Goal: Task Accomplishment & Management: Complete application form

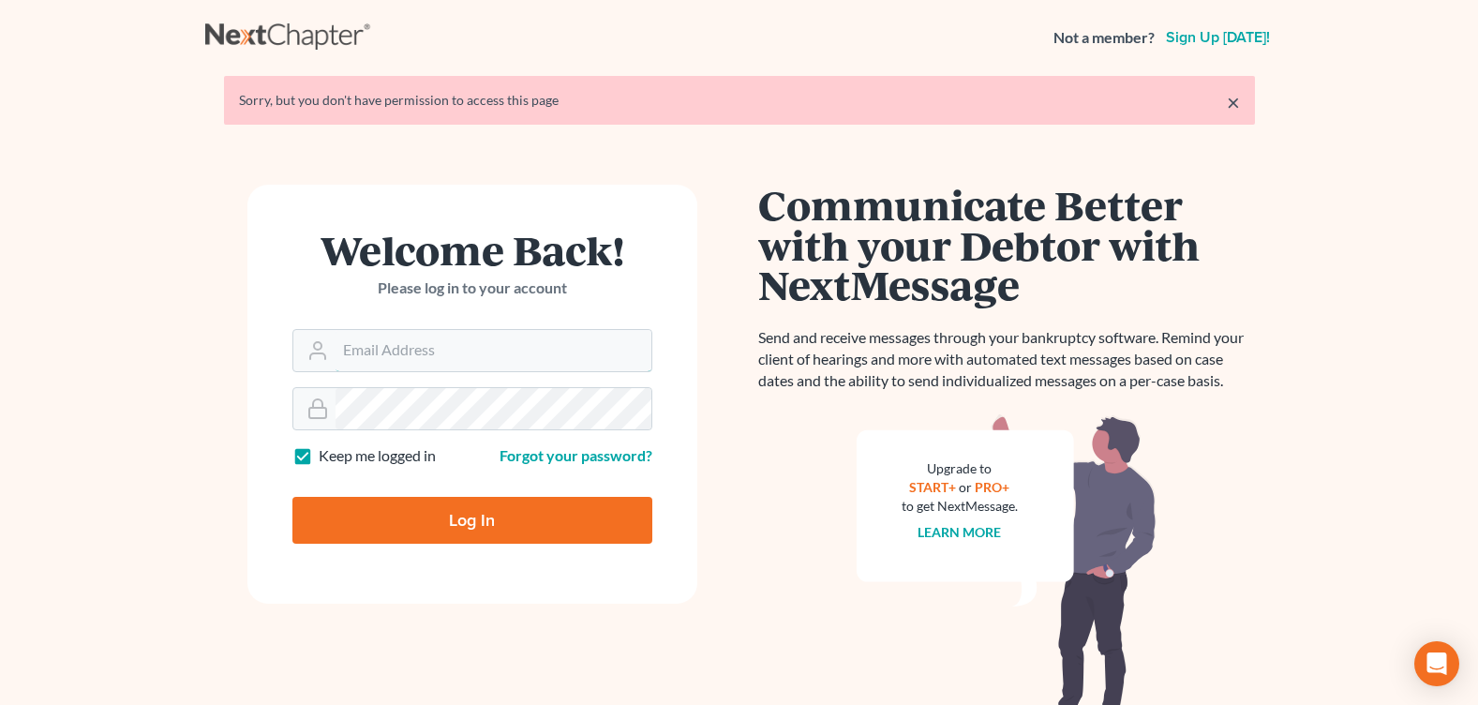
type input "reglaw425@gmail.com"
click at [421, 507] on input "Log In" at bounding box center [473, 520] width 360 height 47
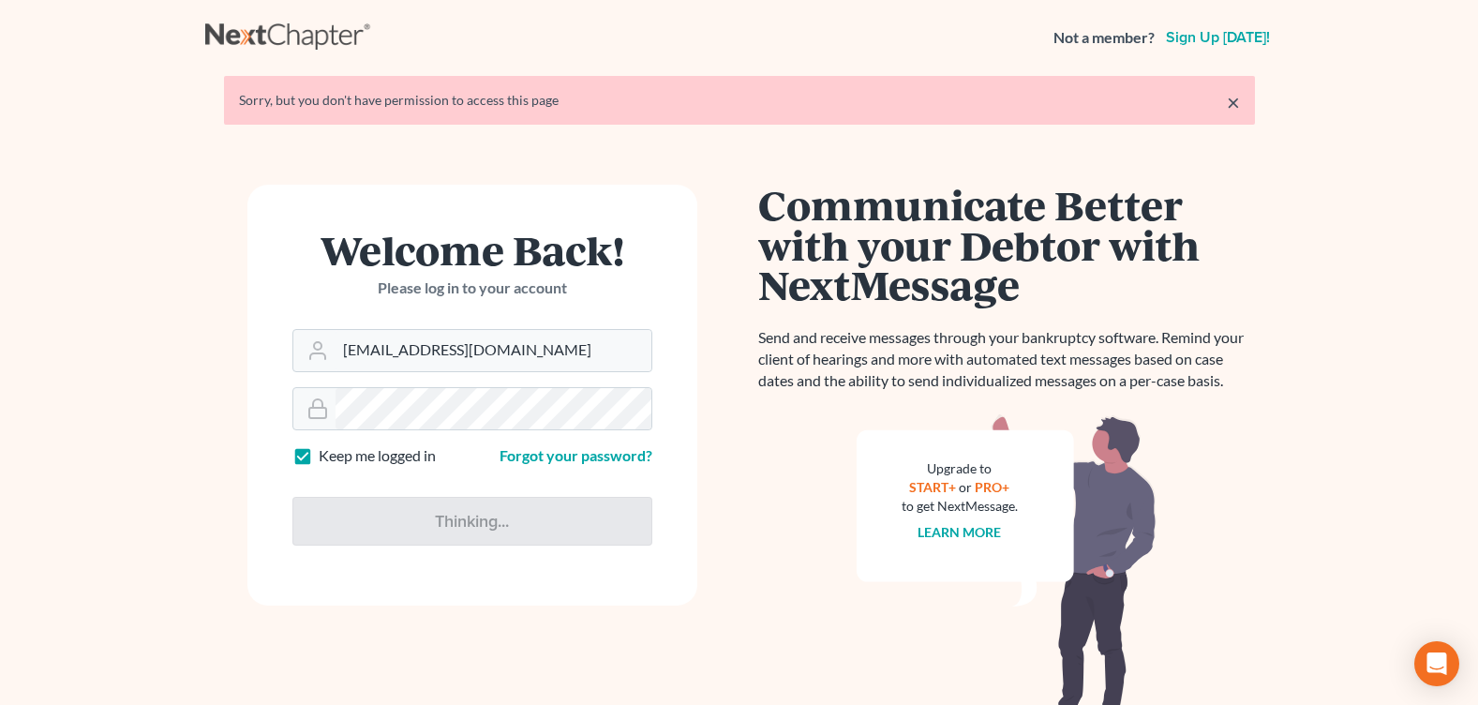
type input "Thinking..."
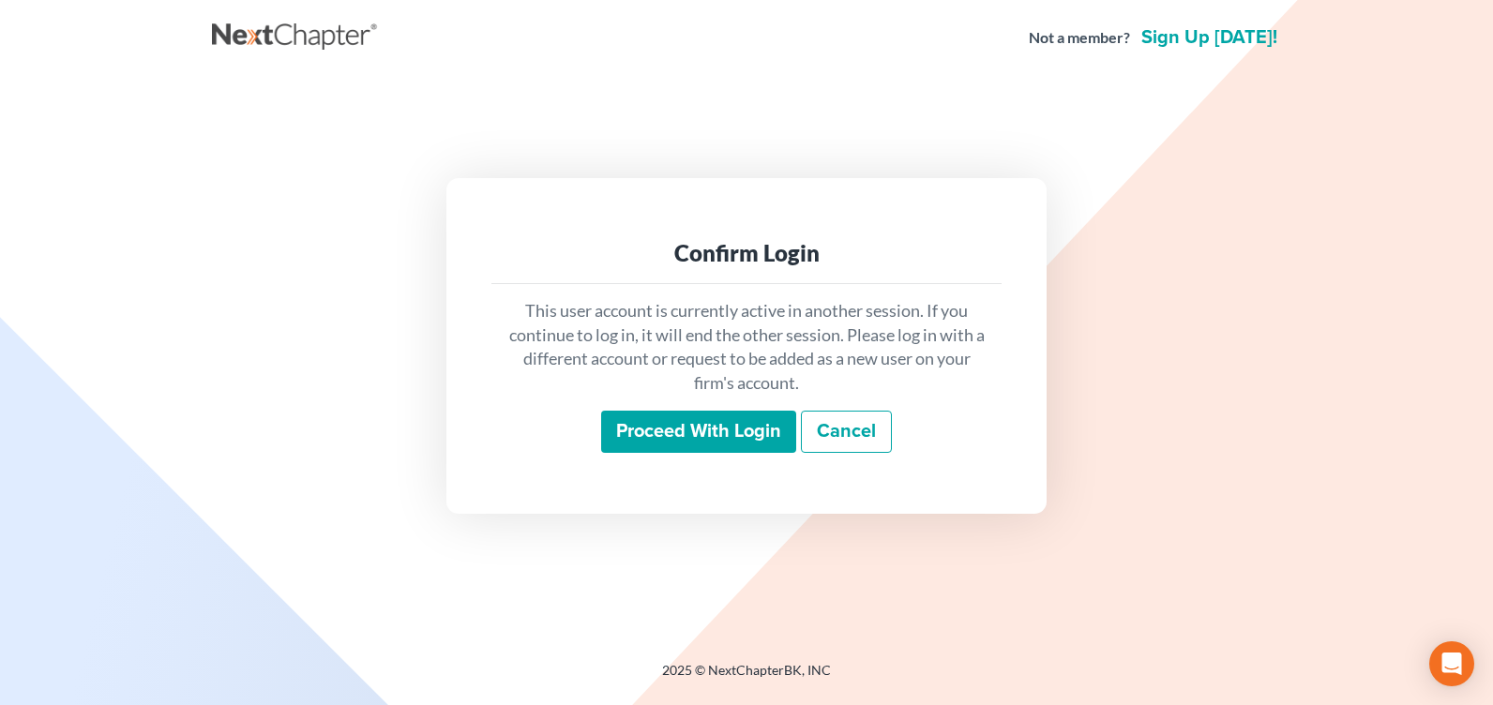
click at [712, 451] on input "Proceed with login" at bounding box center [698, 432] width 195 height 43
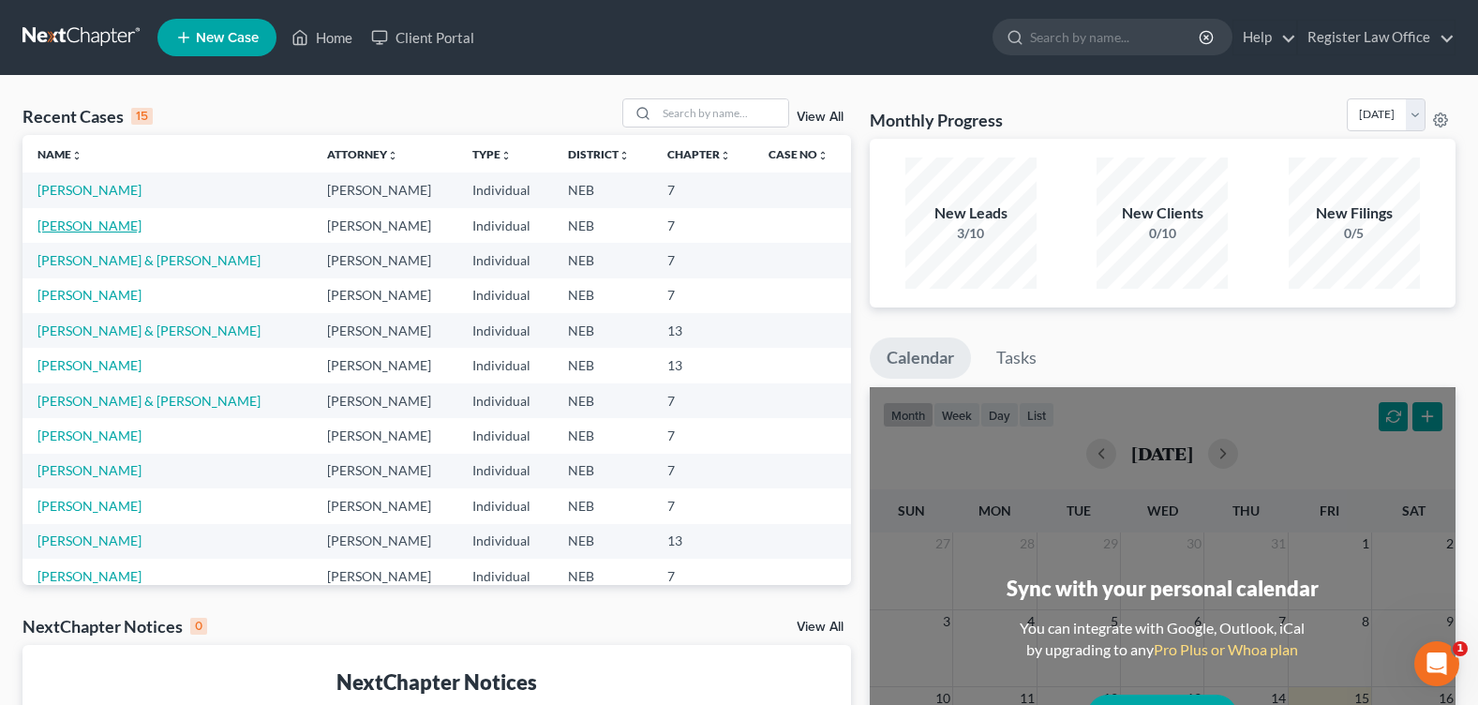
click at [80, 218] on link "[PERSON_NAME]" at bounding box center [90, 226] width 104 height 16
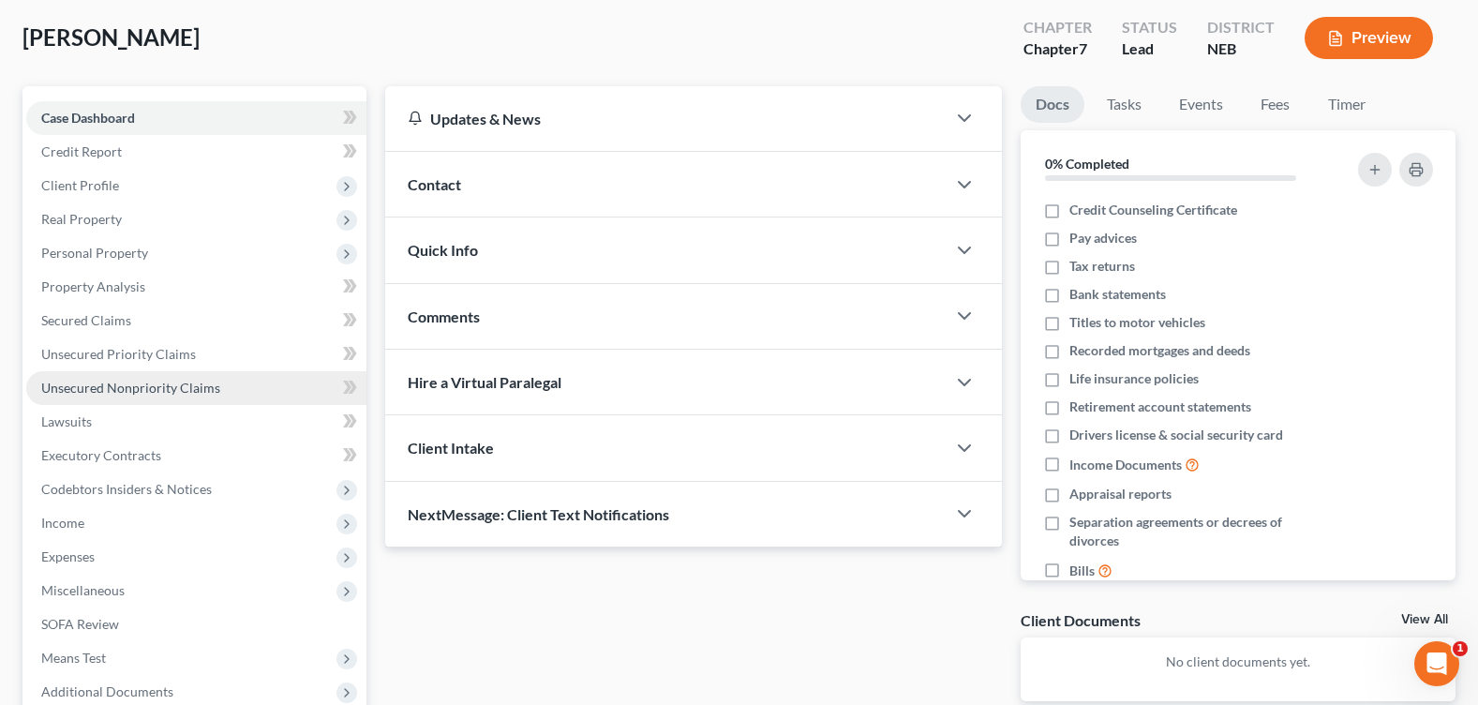
click at [153, 388] on span "Unsecured Nonpriority Claims" at bounding box center [130, 388] width 179 height 16
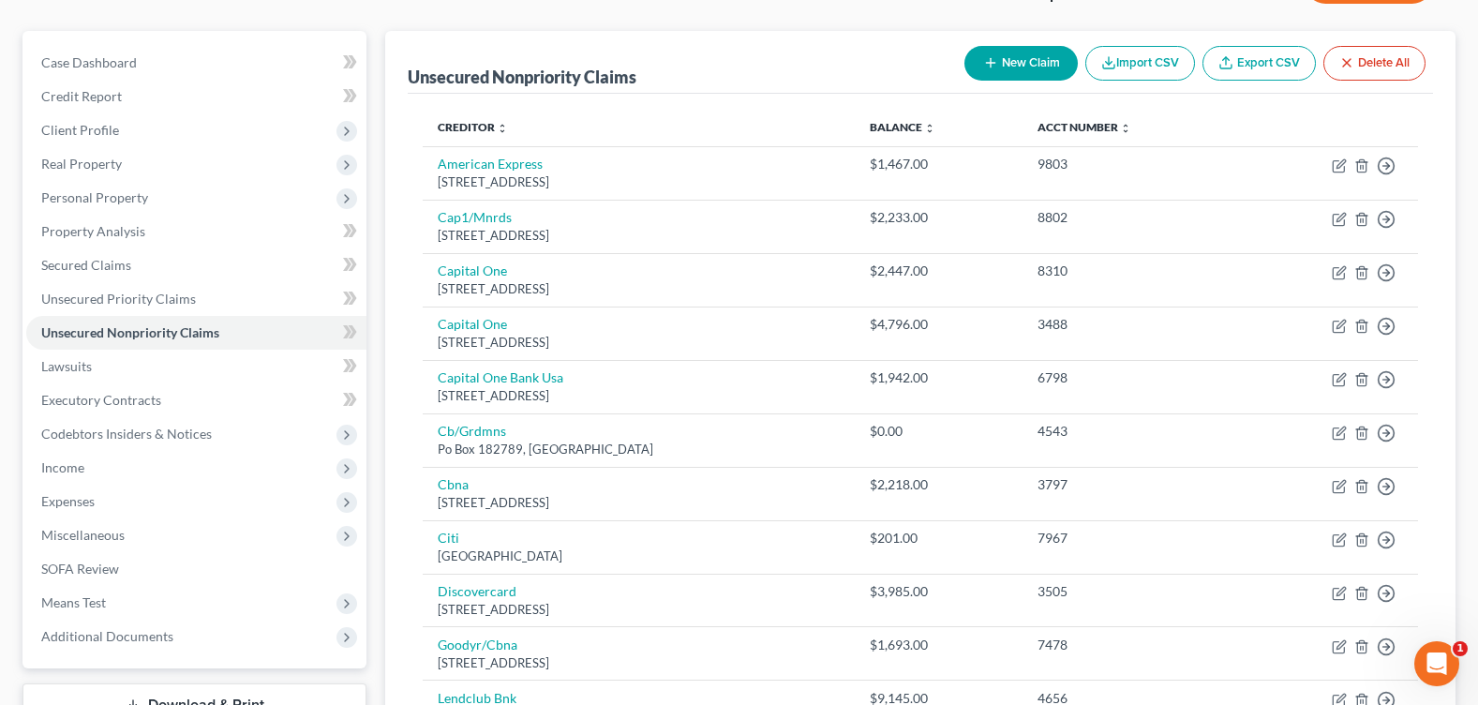
scroll to position [53, 0]
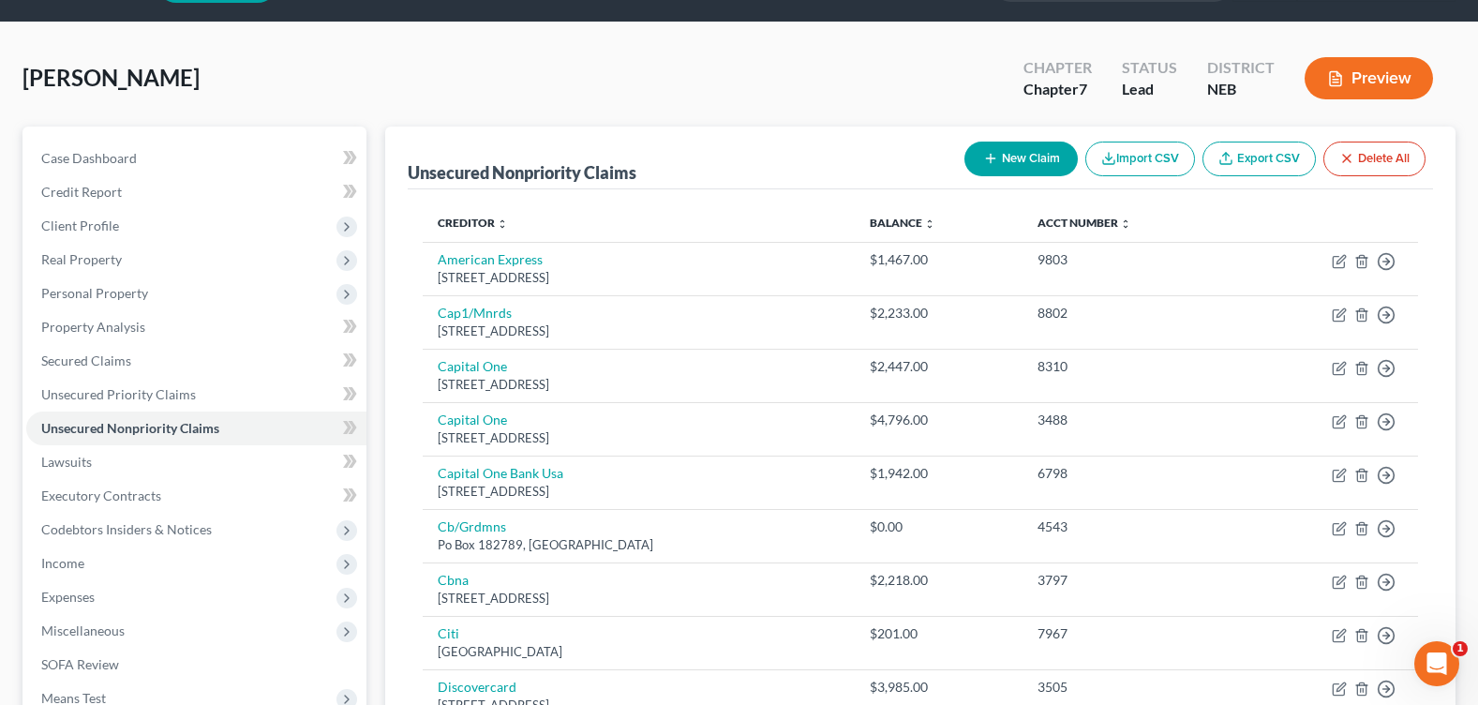
click at [1004, 151] on button "New Claim" at bounding box center [1021, 159] width 113 height 35
select select "0"
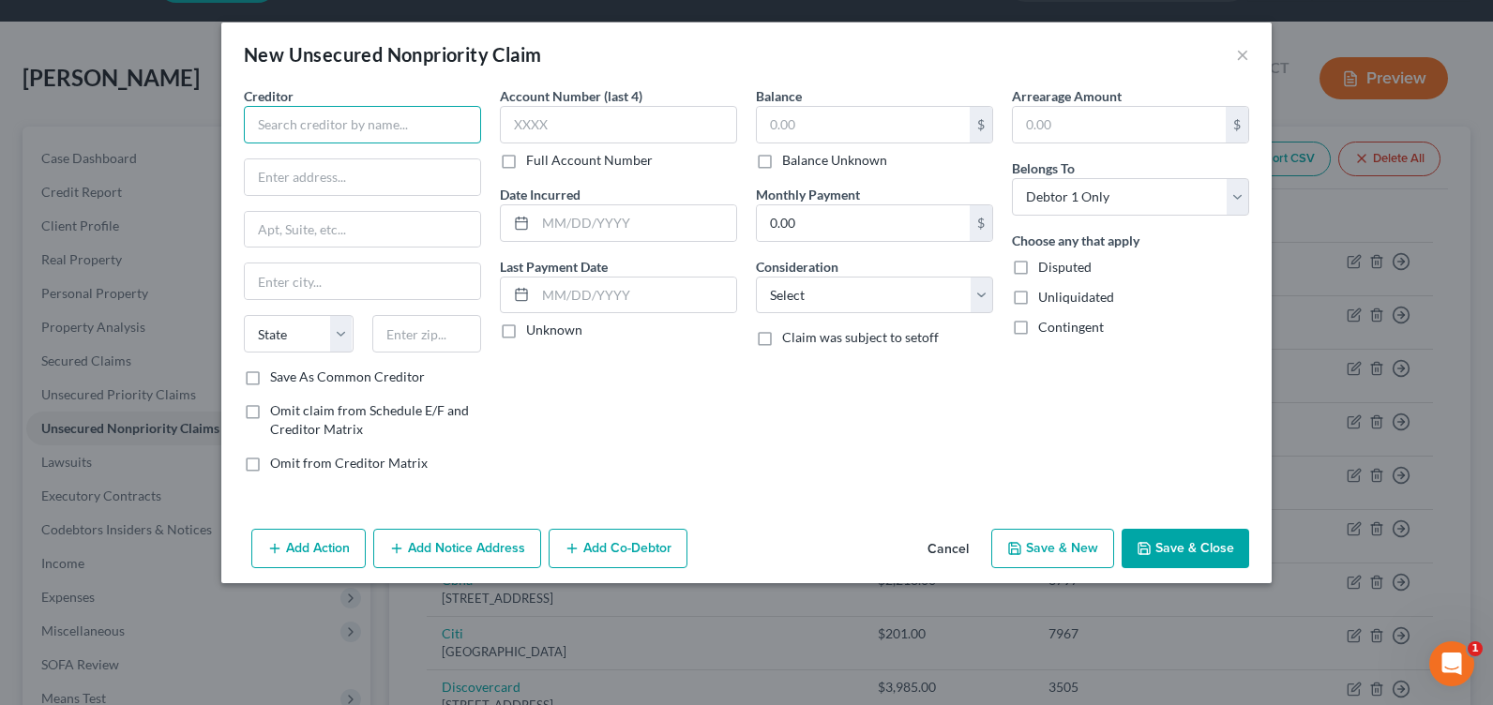
click at [346, 113] on input "text" at bounding box center [362, 125] width 237 height 38
type input "Revco Solutions INC"
type input "PO Box 163279"
type input "C"
click at [434, 348] on input "text" at bounding box center [427, 334] width 110 height 38
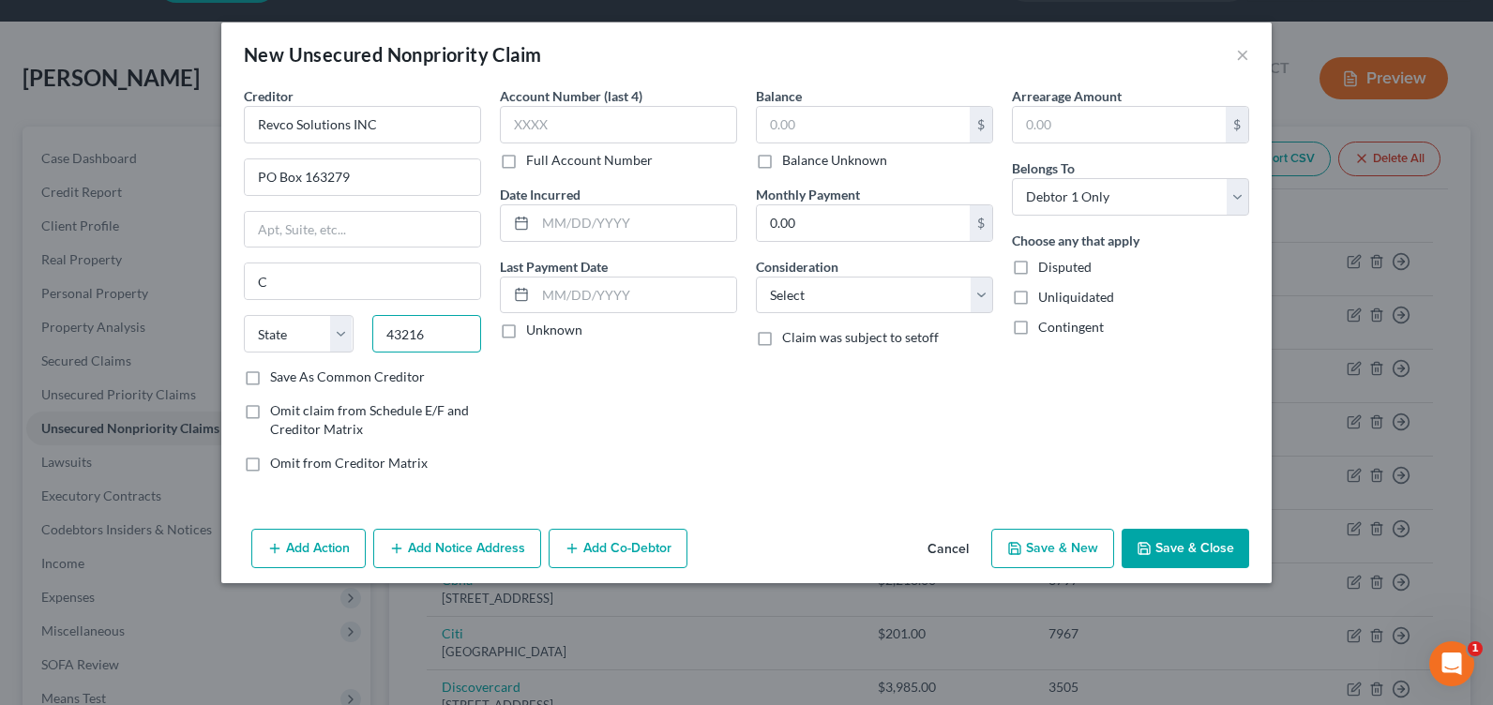
type input "43216"
type input "Columbus"
select select "36"
click at [512, 363] on div "Account Number (last 4) Full Account Number Date Incurred Last Payment Date Unk…" at bounding box center [618, 286] width 256 height 401
click at [865, 115] on input "text" at bounding box center [863, 125] width 213 height 36
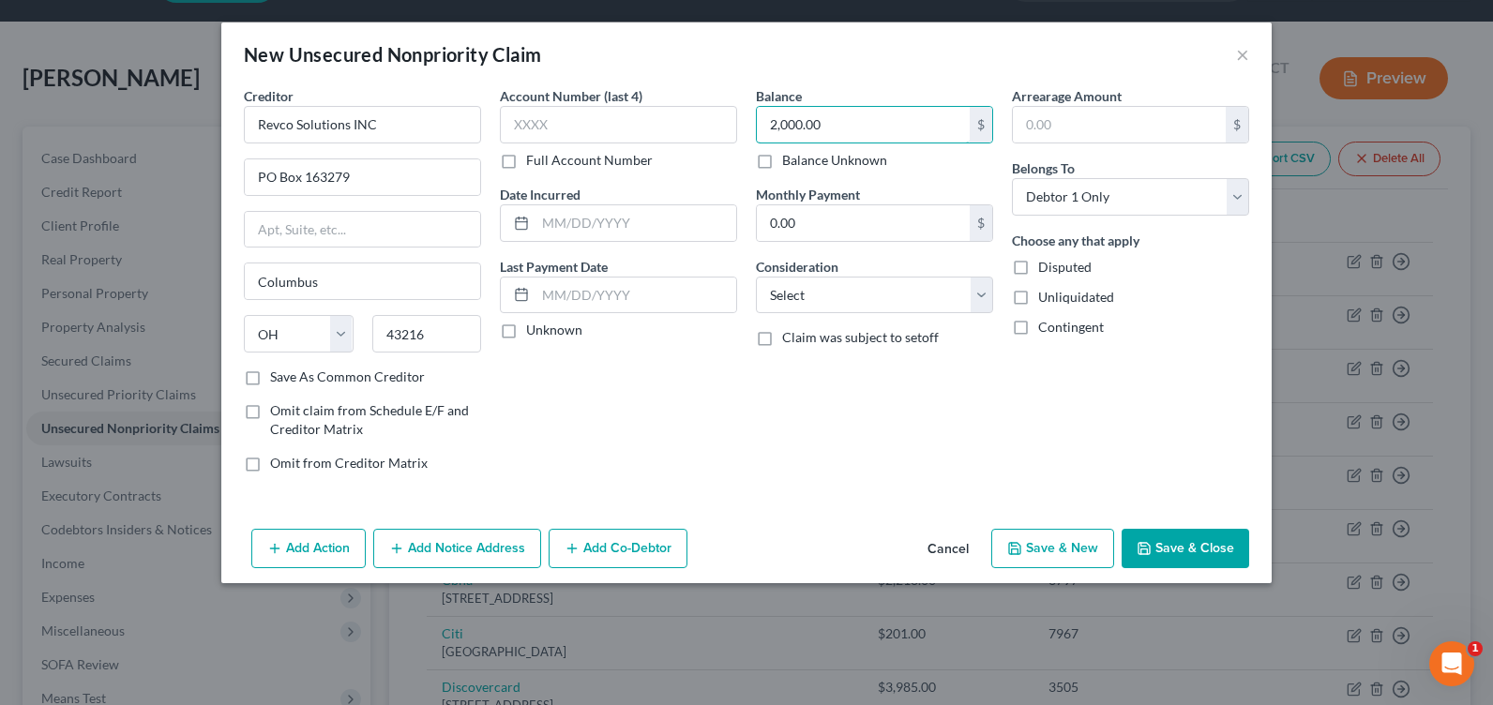
type input "2,000.00"
click at [969, 477] on div "Balance 2,000.00 $ Balance Unknown Balance Undetermined 2,000.00 $ Balance Unkn…" at bounding box center [874, 286] width 256 height 401
click at [1087, 559] on button "Save & New" at bounding box center [1052, 548] width 123 height 39
select select "0"
click at [958, 545] on button "Cancel" at bounding box center [947, 550] width 71 height 38
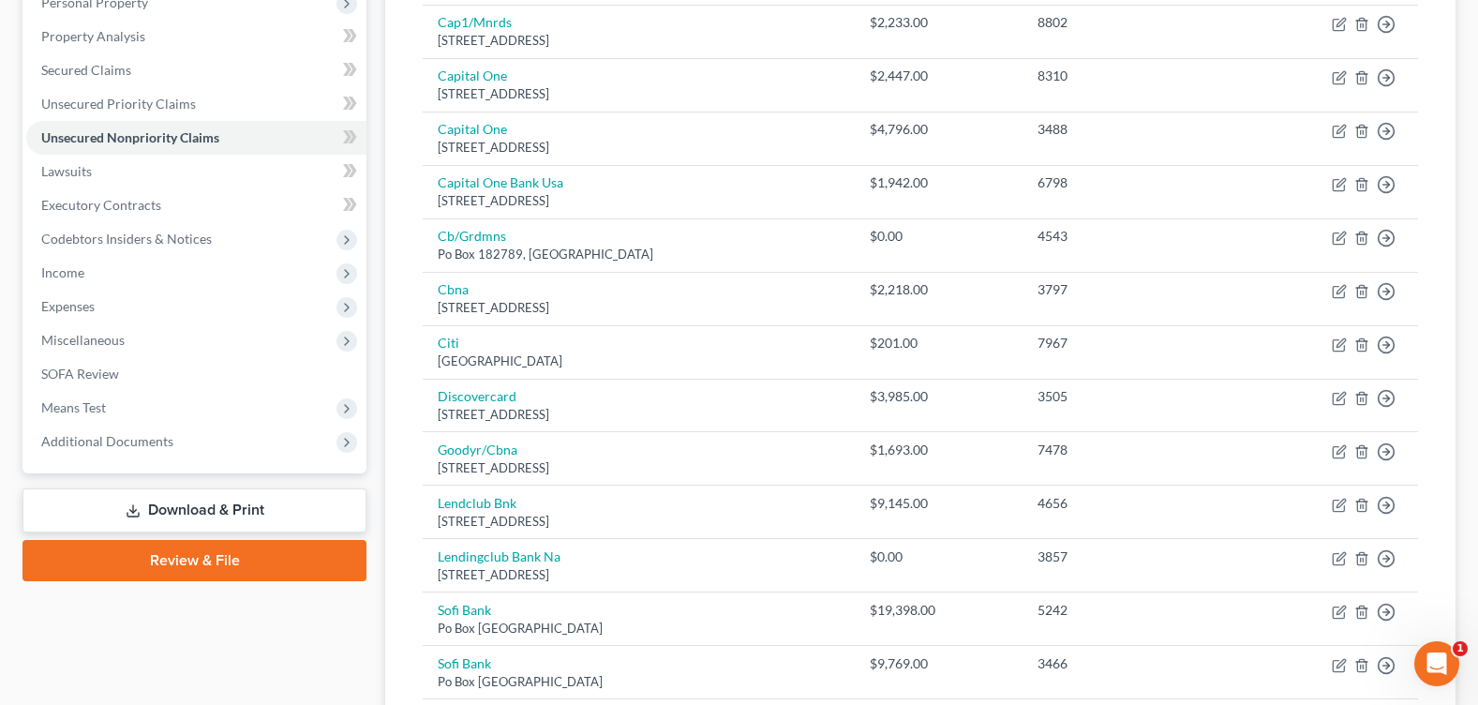
scroll to position [154, 0]
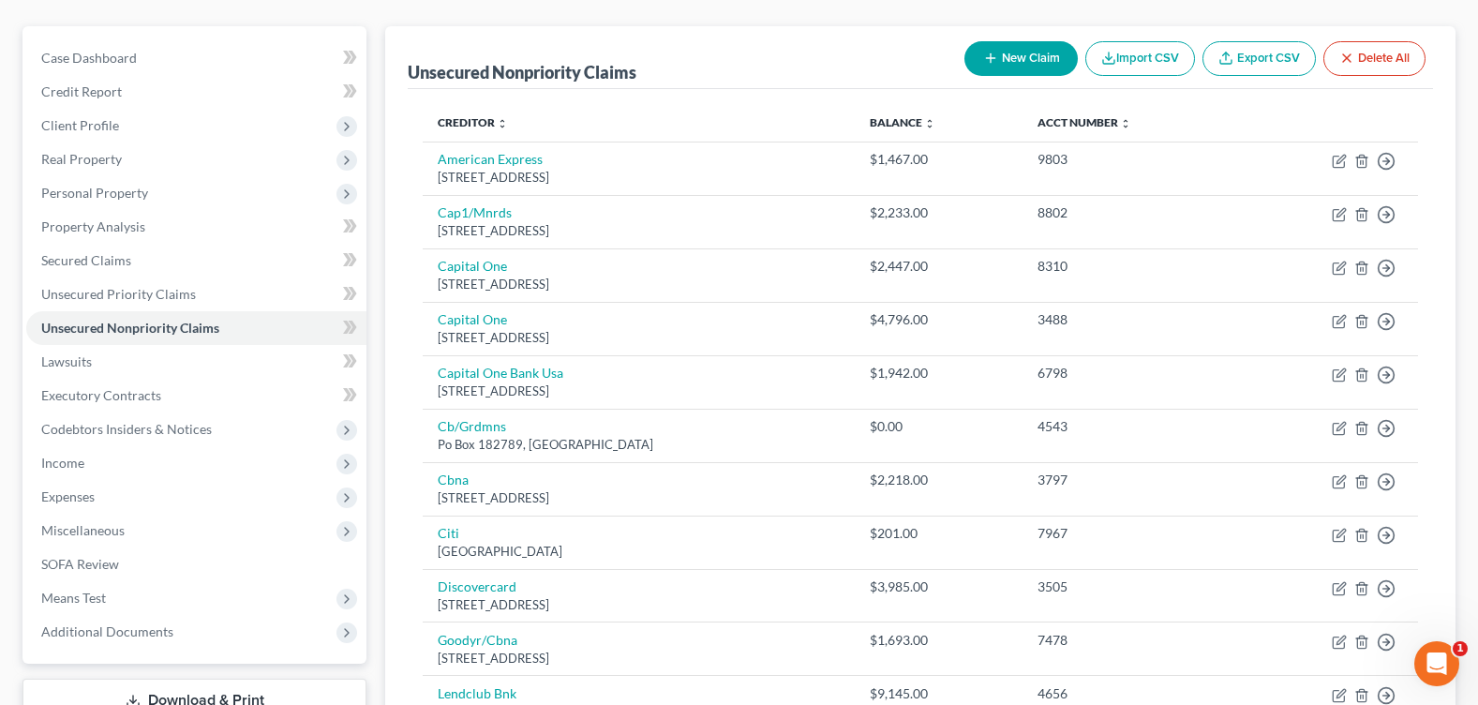
click at [1034, 56] on button "New Claim" at bounding box center [1021, 58] width 113 height 35
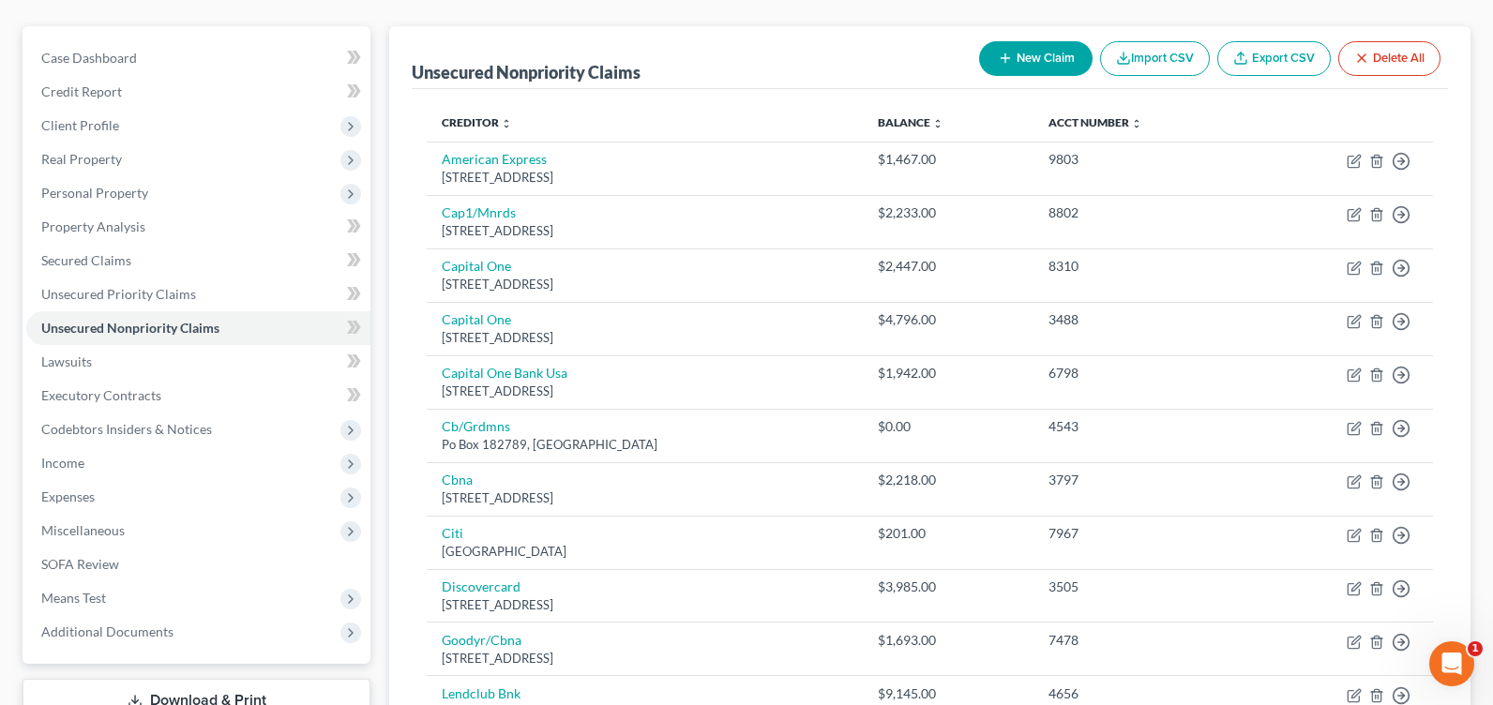
select select "0"
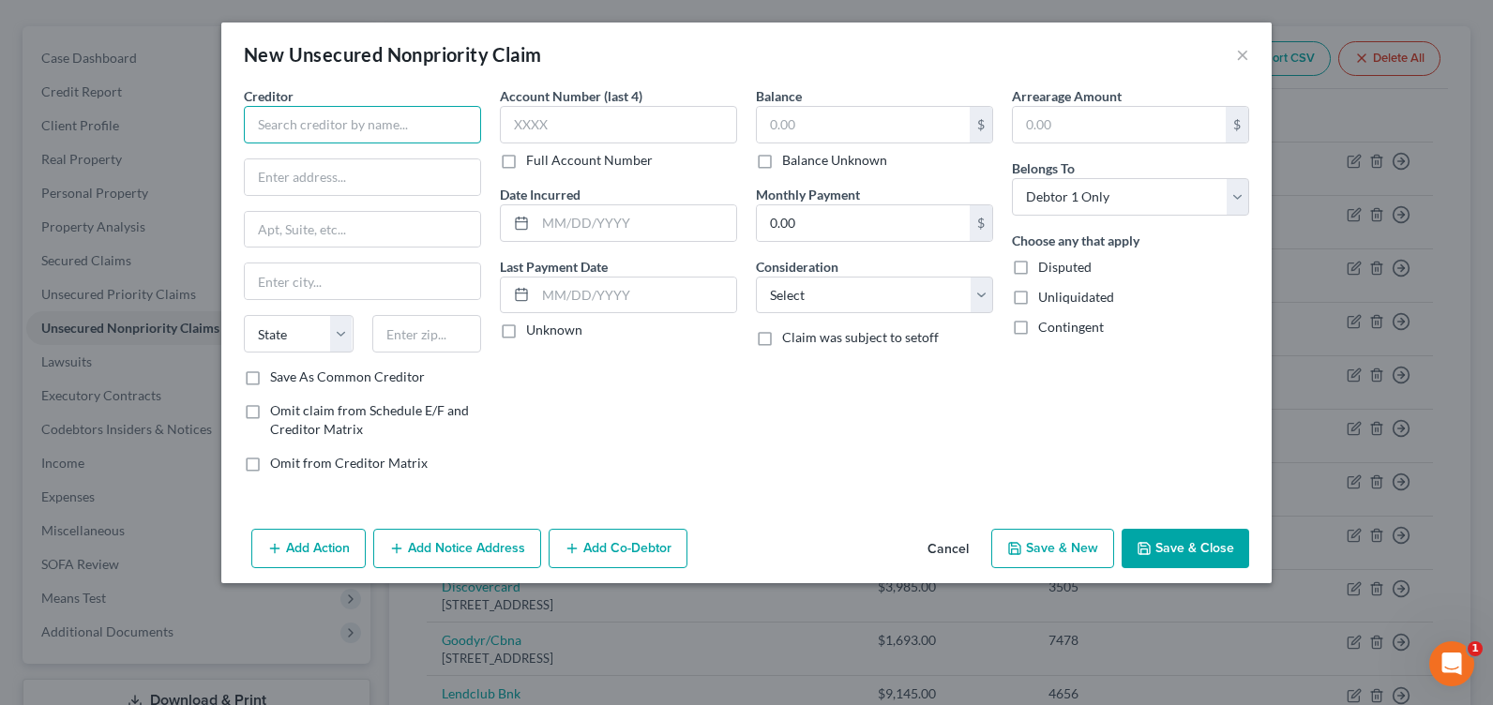
click at [450, 122] on input "text" at bounding box center [362, 125] width 237 height 38
type input "Exact Sciences"
type input "PO Box 981028"
type input "02298"
click at [653, 420] on div "Account Number (last 4) Full Account Number Date Incurred Last Payment Date Unk…" at bounding box center [618, 286] width 256 height 401
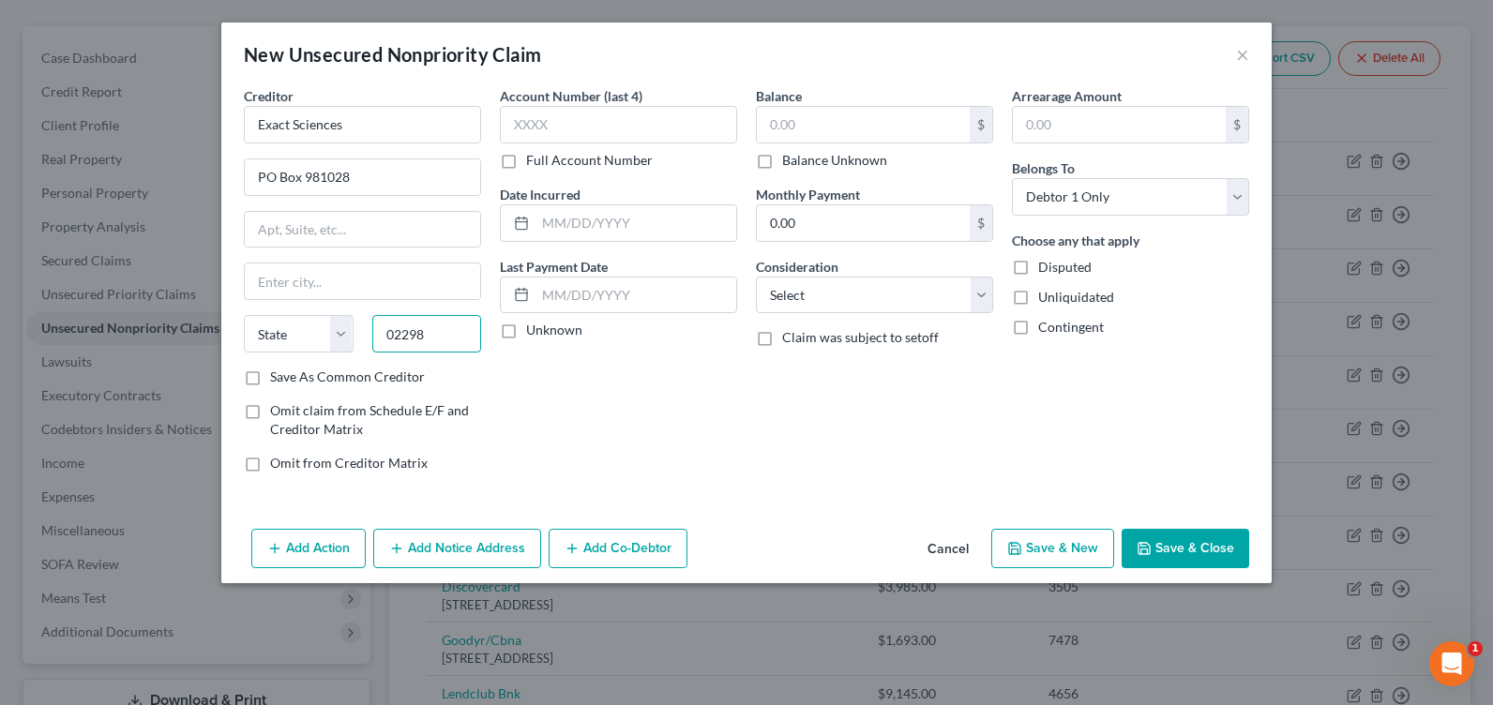
click at [450, 346] on input "02298" at bounding box center [427, 334] width 110 height 38
click at [602, 394] on div "Account Number (last 4) Full Account Number Date Incurred Last Payment Date Unk…" at bounding box center [618, 286] width 256 height 401
click at [342, 330] on select "State [US_STATE] AK AR AZ CA CO CT DE DC [GEOGRAPHIC_DATA] [GEOGRAPHIC_DATA] GU…" at bounding box center [299, 334] width 110 height 38
select select "22"
click at [513, 381] on div "Account Number (last 4) Full Account Number Date Incurred Last Payment Date Unk…" at bounding box center [618, 286] width 256 height 401
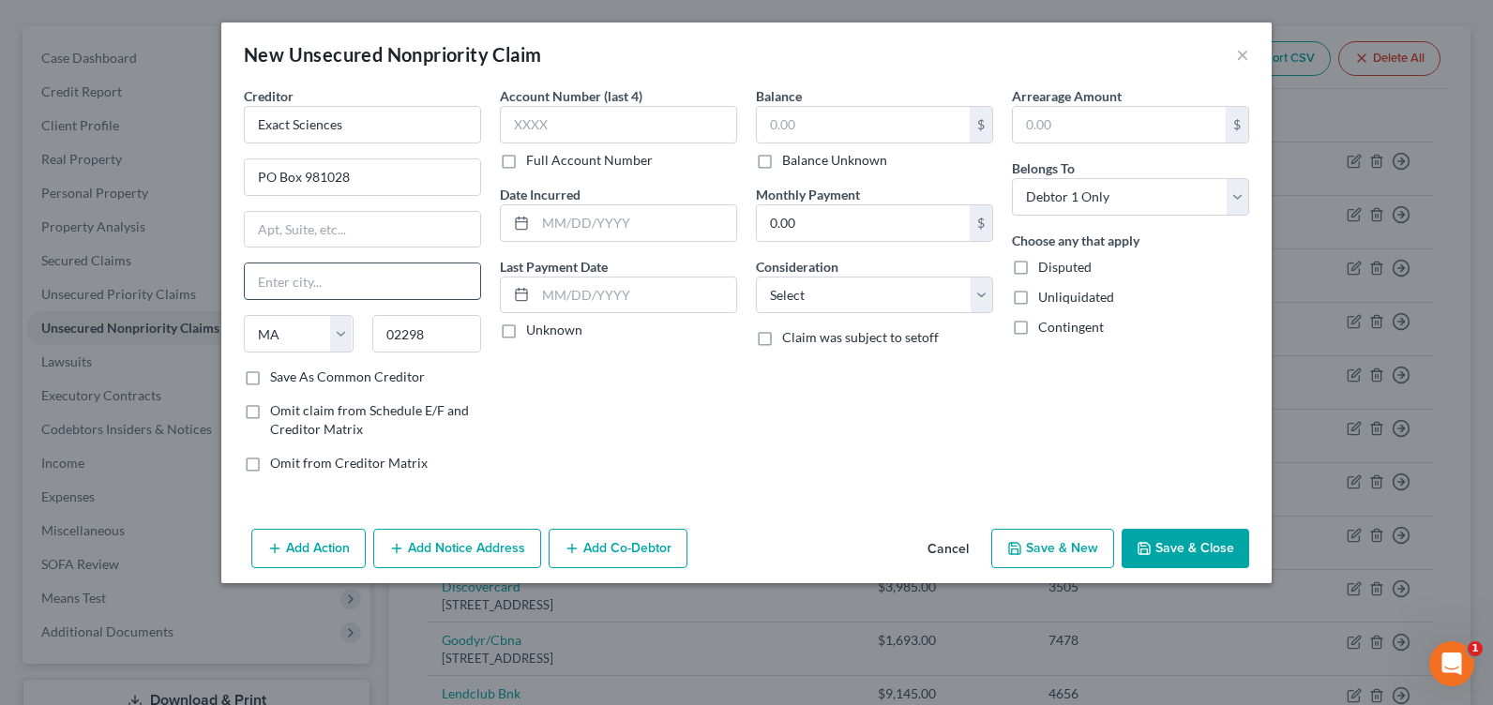
click at [360, 265] on input "text" at bounding box center [362, 281] width 235 height 36
type input "v"
type input "b"
type input "[GEOGRAPHIC_DATA]"
click at [892, 136] on input "text" at bounding box center [863, 125] width 213 height 36
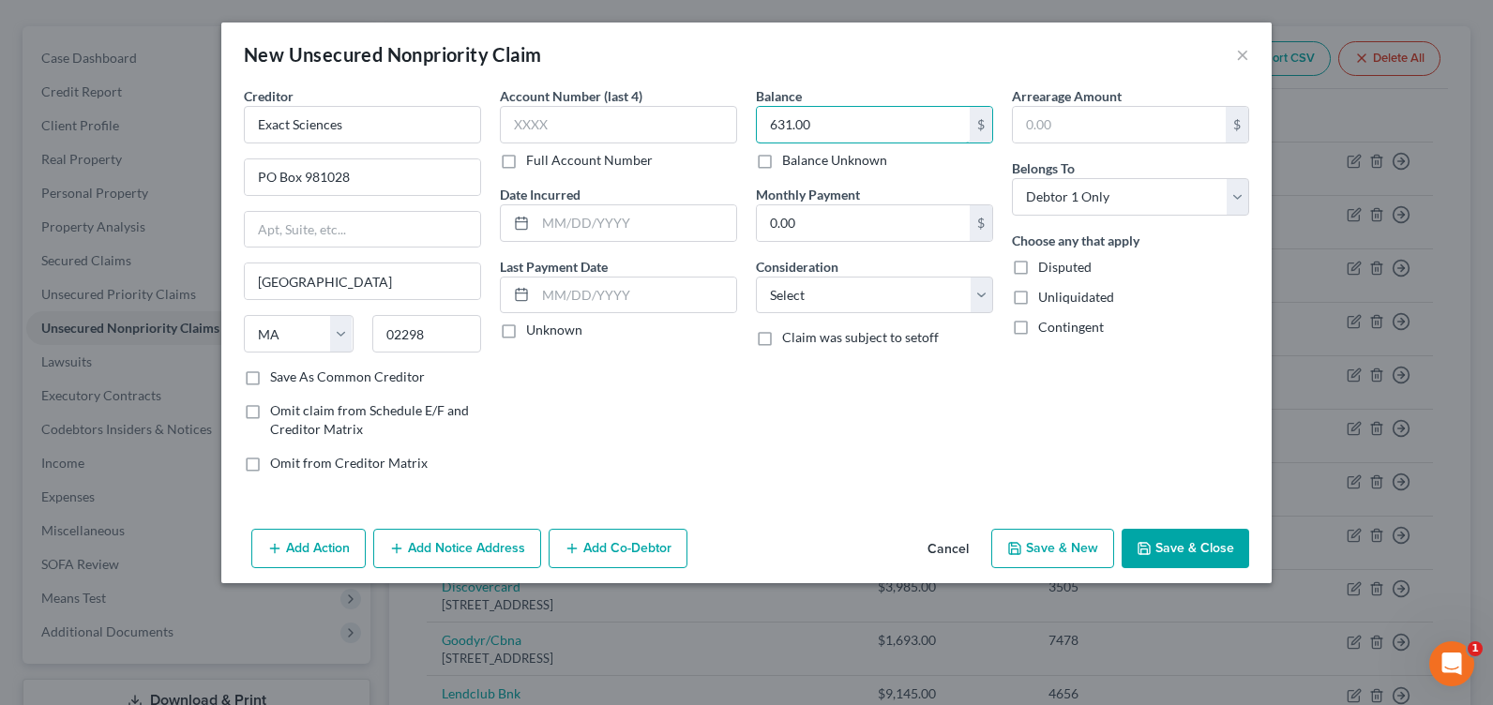
type input "631.00"
click at [1202, 551] on button "Save & Close" at bounding box center [1185, 548] width 128 height 39
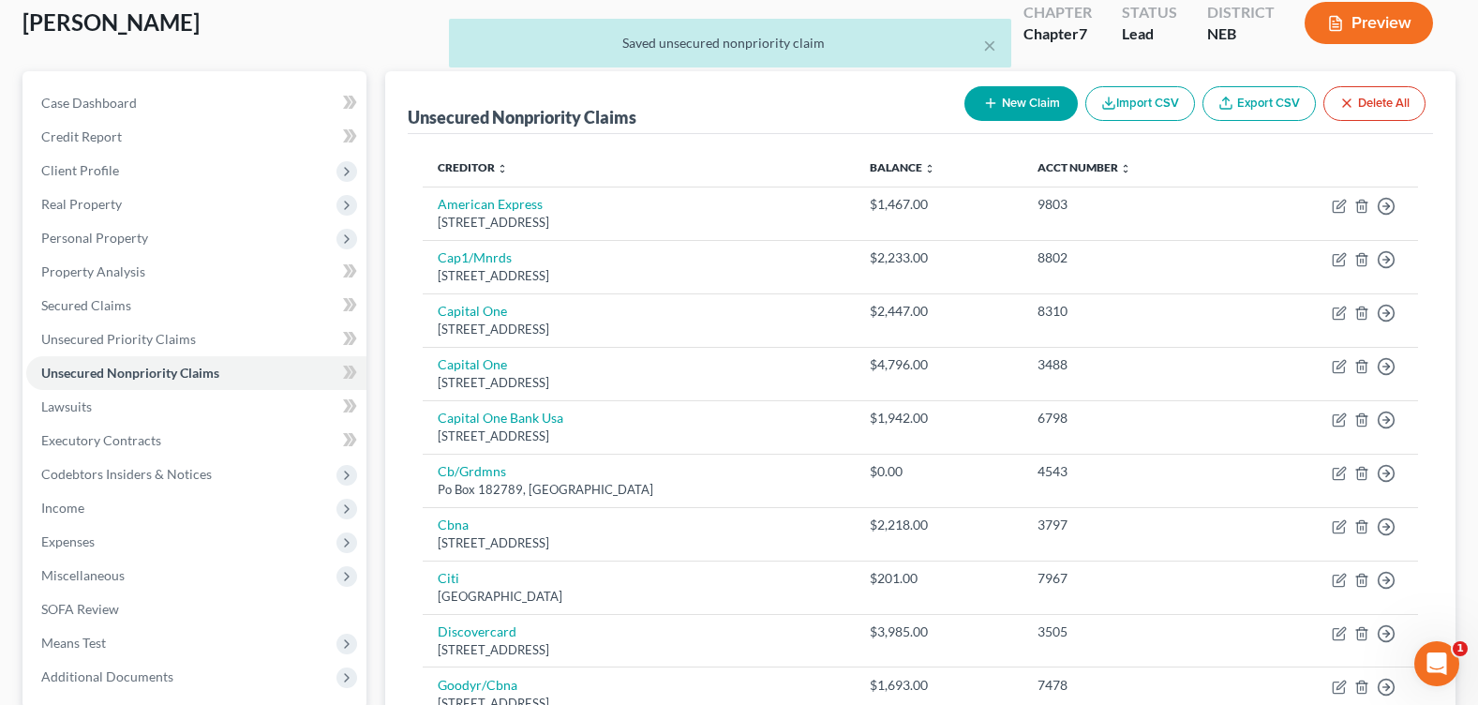
scroll to position [0, 0]
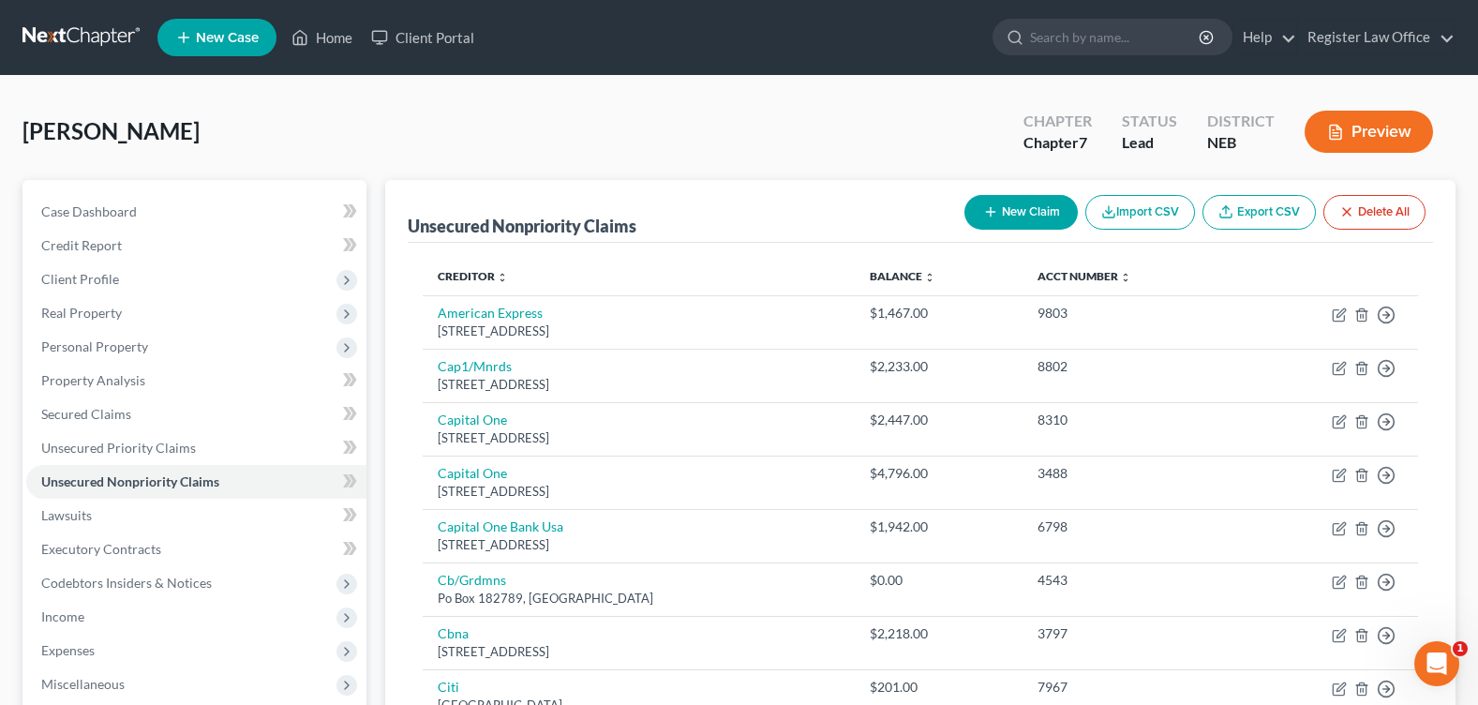
click at [1042, 210] on button "New Claim" at bounding box center [1021, 212] width 113 height 35
select select "0"
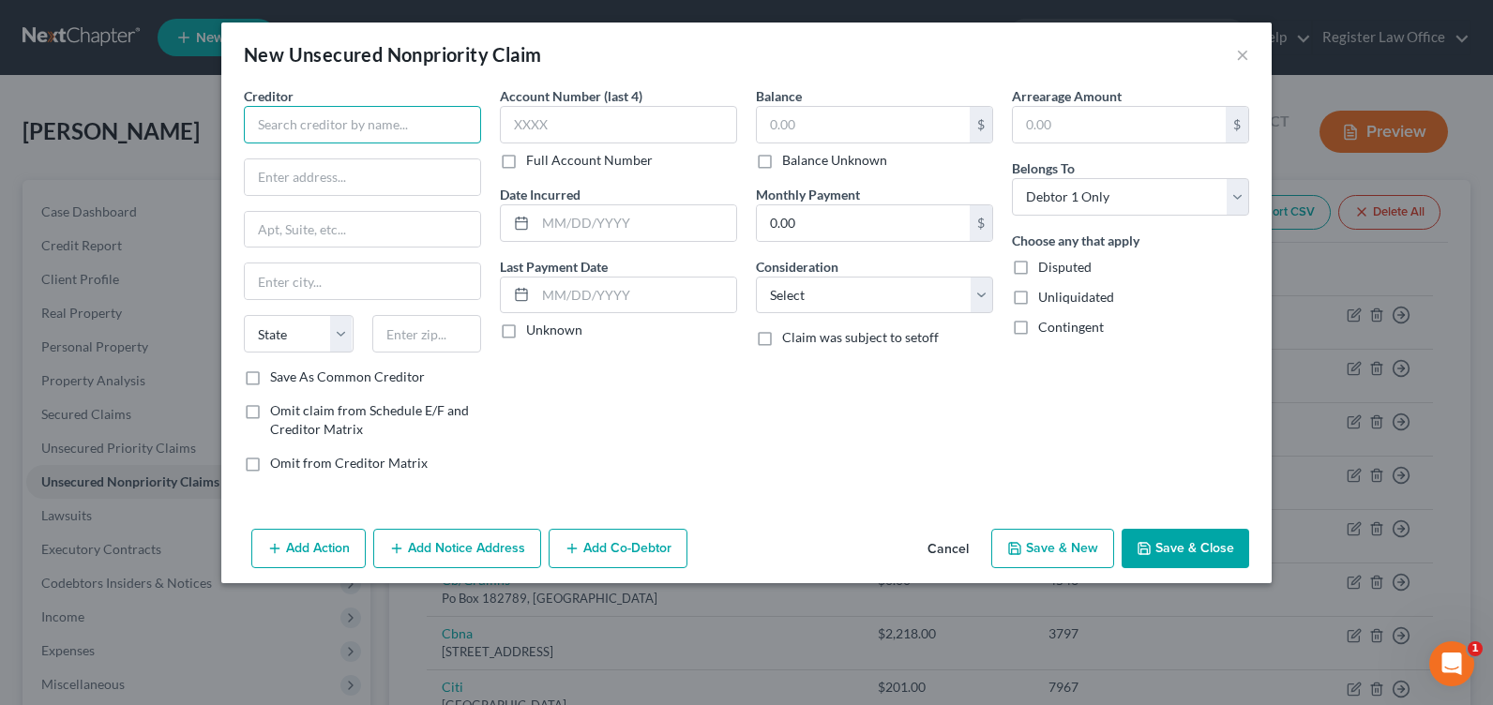
click at [318, 114] on input "text" at bounding box center [362, 125] width 237 height 38
type input "MD West One"
click at [354, 176] on input "text" at bounding box center [362, 177] width 235 height 36
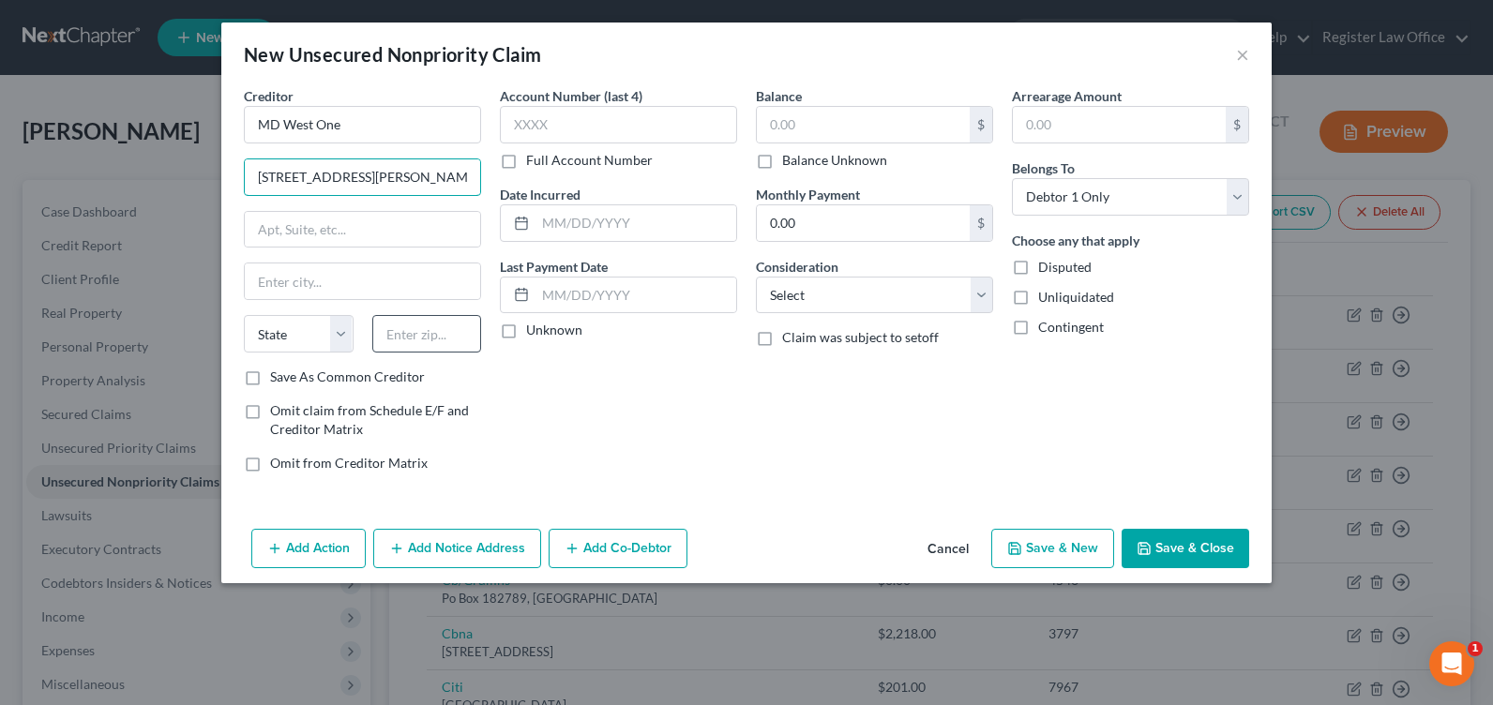
type input "[STREET_ADDRESS][PERSON_NAME]"
click at [436, 350] on input "text" at bounding box center [427, 334] width 110 height 38
type input "68114"
click at [517, 365] on div "Account Number (last 4) Full Account Number Date Incurred Last Payment Date Unk…" at bounding box center [618, 286] width 256 height 401
type input "[GEOGRAPHIC_DATA]"
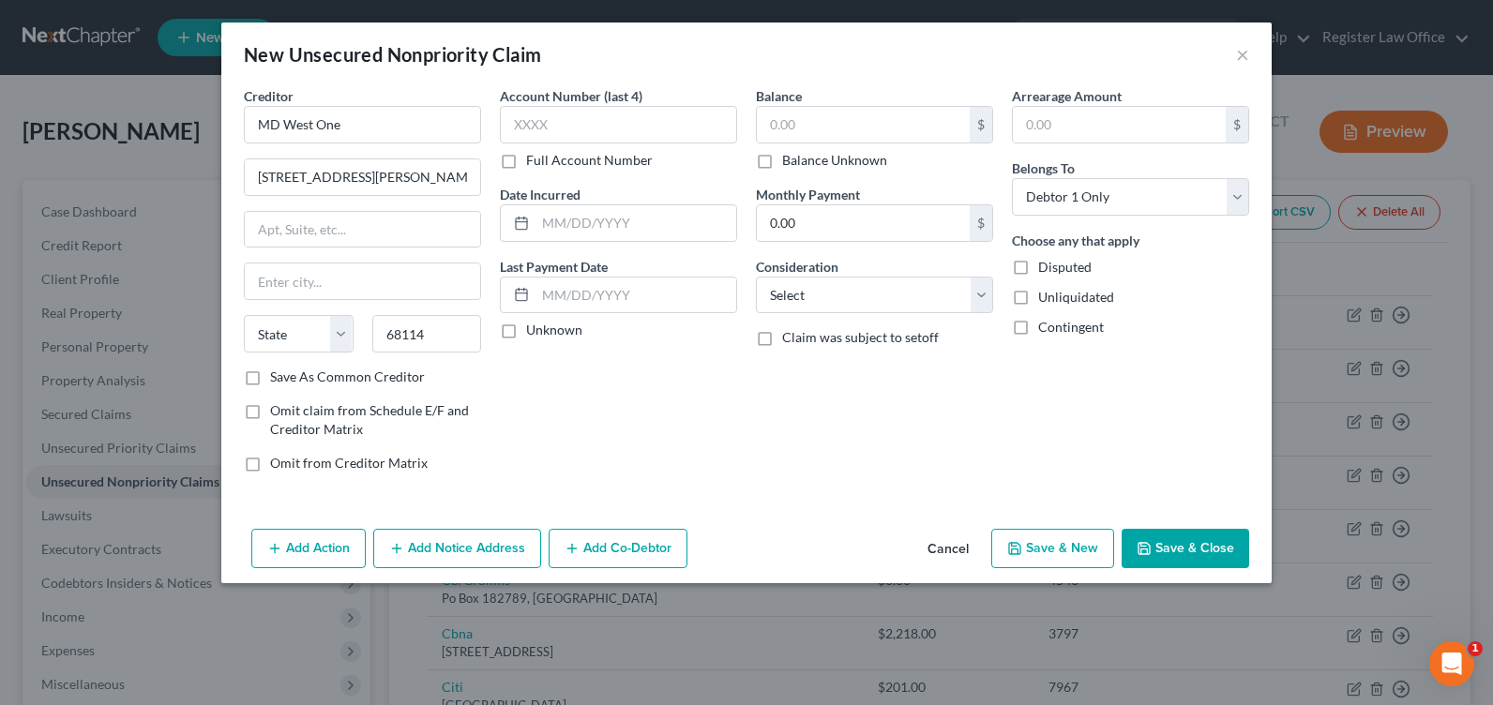
select select "30"
click at [828, 134] on input "text" at bounding box center [863, 125] width 213 height 36
type input "25.00"
click at [1039, 557] on button "Save & New" at bounding box center [1052, 548] width 123 height 39
select select "0"
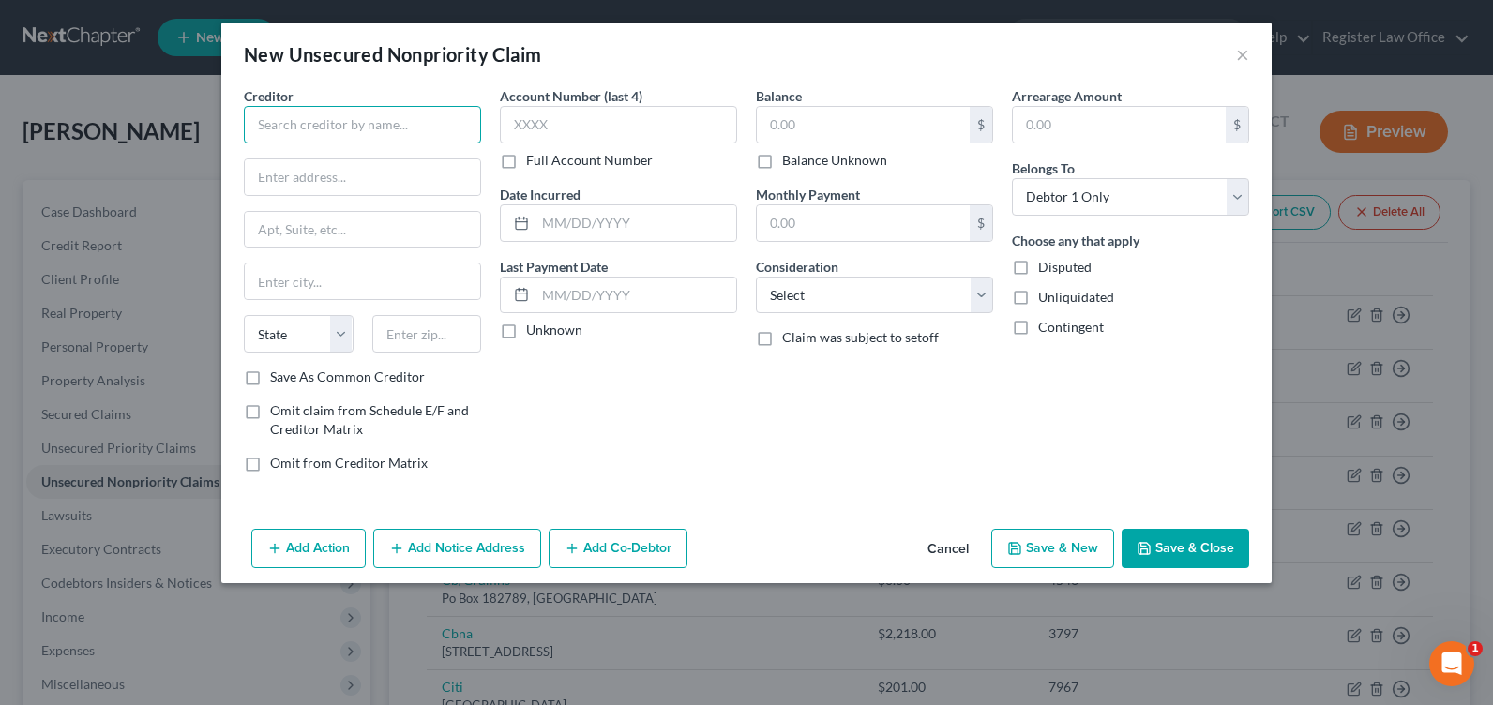
click at [307, 135] on input "text" at bounding box center [362, 125] width 237 height 38
drag, startPoint x: 427, startPoint y: 115, endPoint x: 318, endPoint y: 136, distance: 110.7
click at [314, 138] on input "Athletico Physical Therapy" at bounding box center [362, 125] width 237 height 38
type input "Athletico LTD"
click at [370, 173] on input "text" at bounding box center [362, 177] width 235 height 36
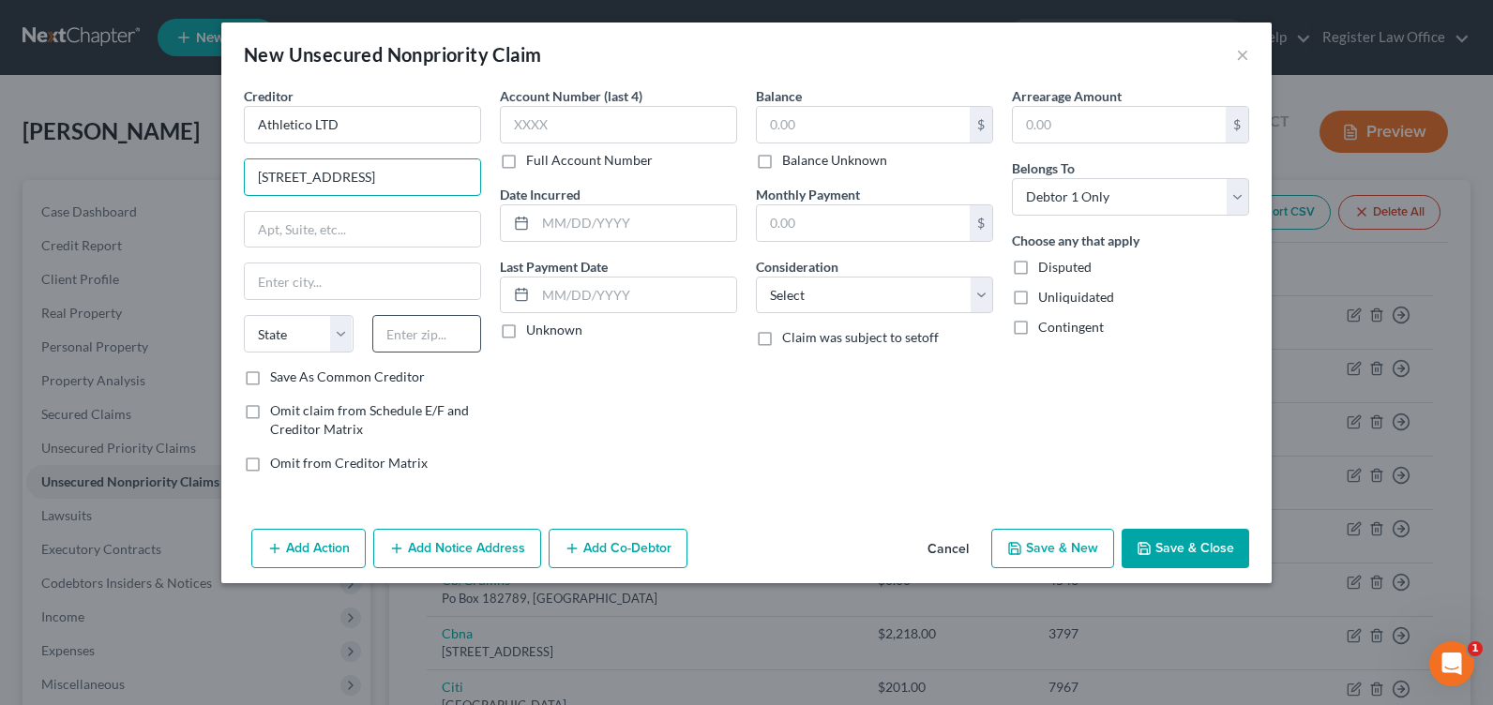
type input "[STREET_ADDRESS]"
click at [424, 330] on input "text" at bounding box center [427, 334] width 110 height 38
type input "60523"
click at [539, 396] on div "Account Number (last 4) Full Account Number Date Incurred Last Payment Date Unk…" at bounding box center [618, 286] width 256 height 401
type input "Oak Brook"
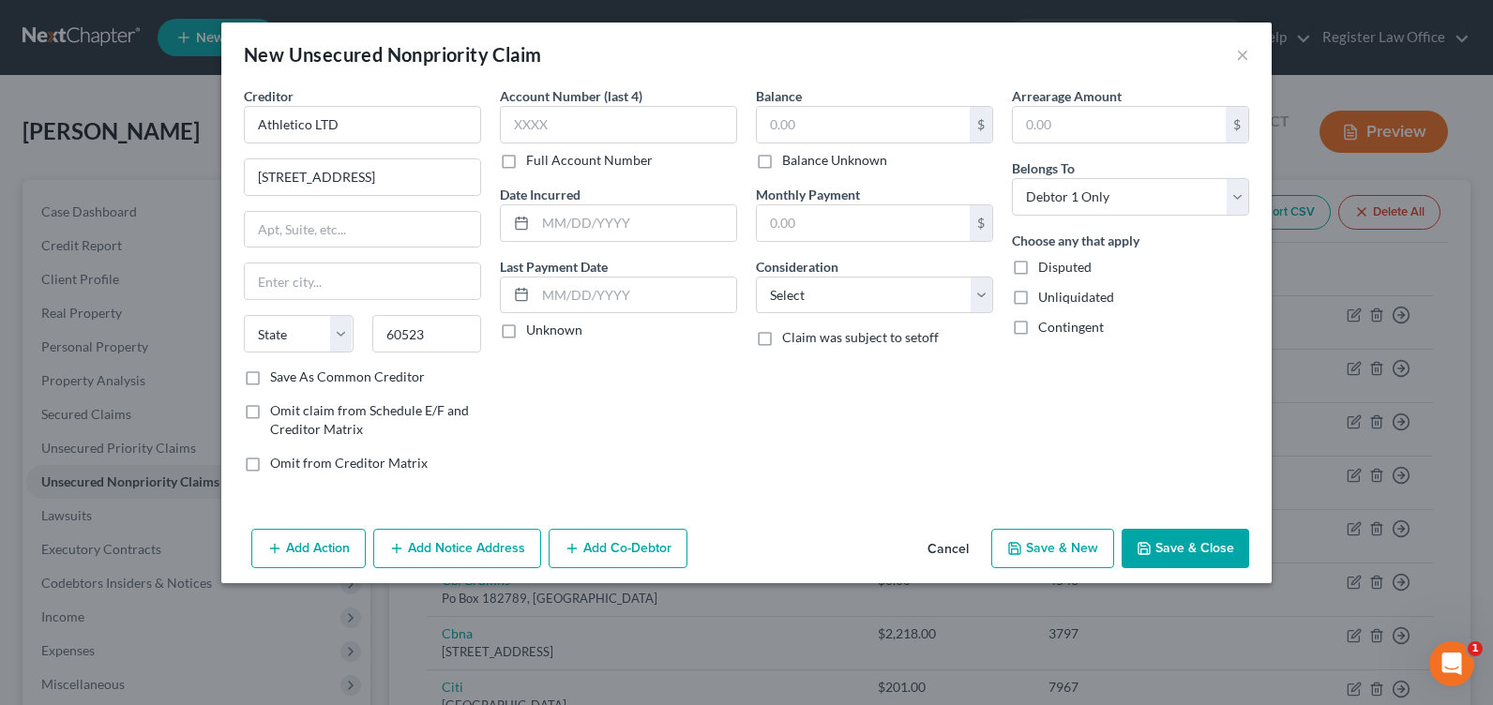
select select "14"
click at [1186, 533] on button "Save & Close" at bounding box center [1185, 548] width 128 height 39
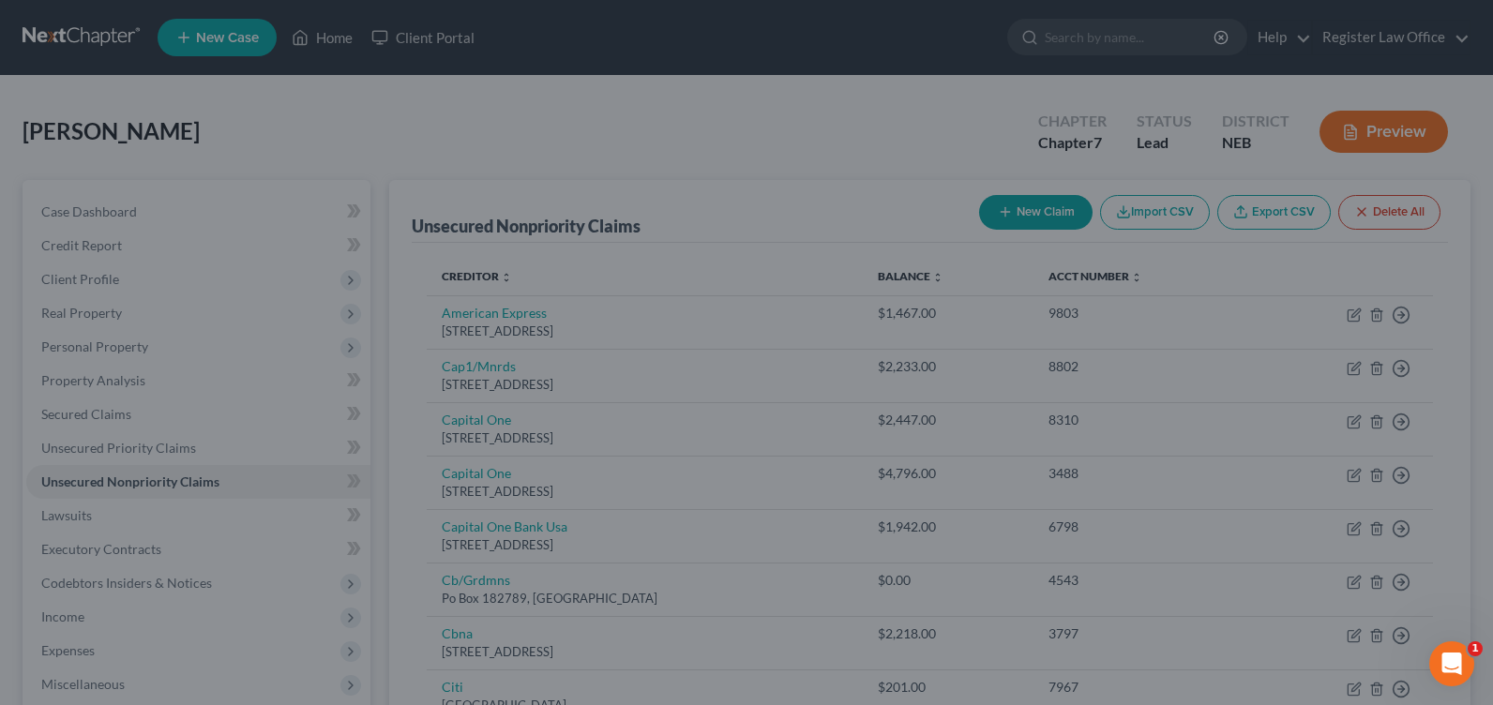
type input "0.00"
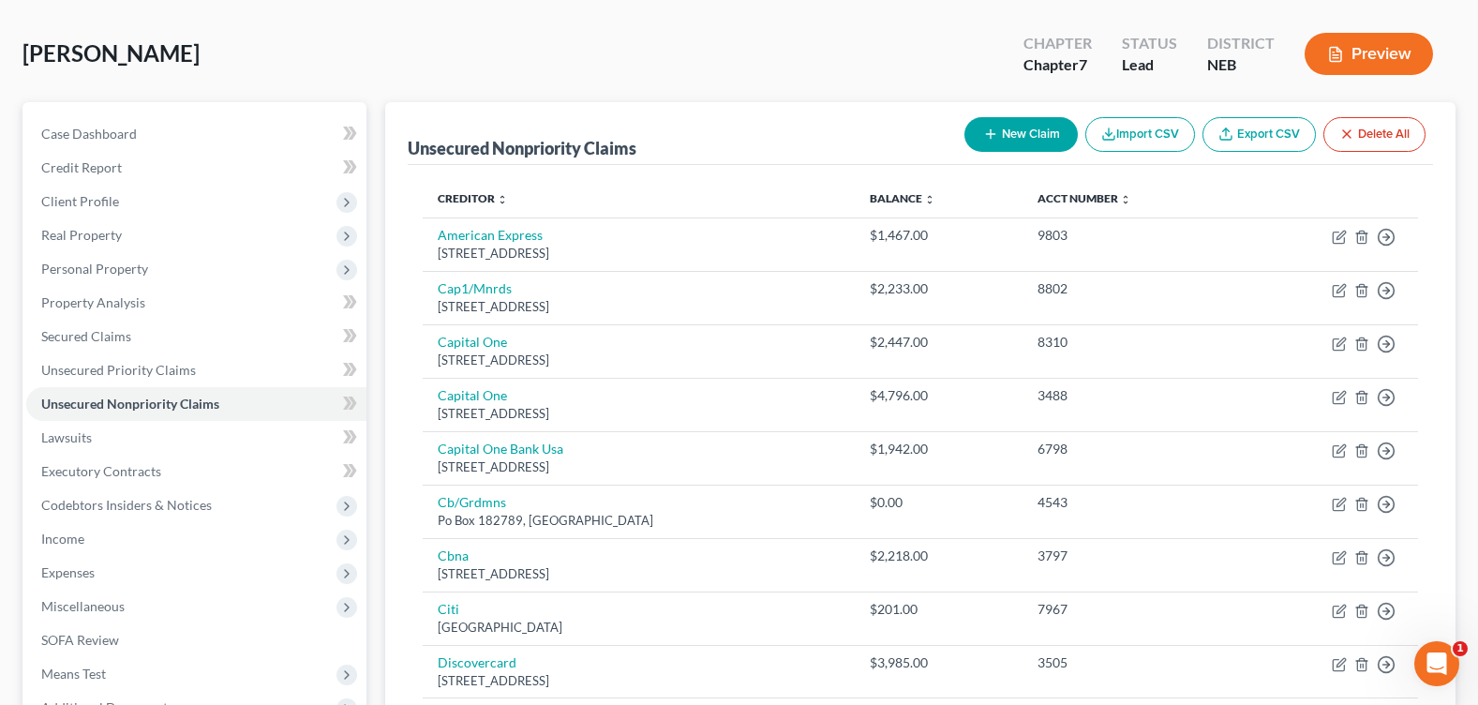
scroll to position [68, 0]
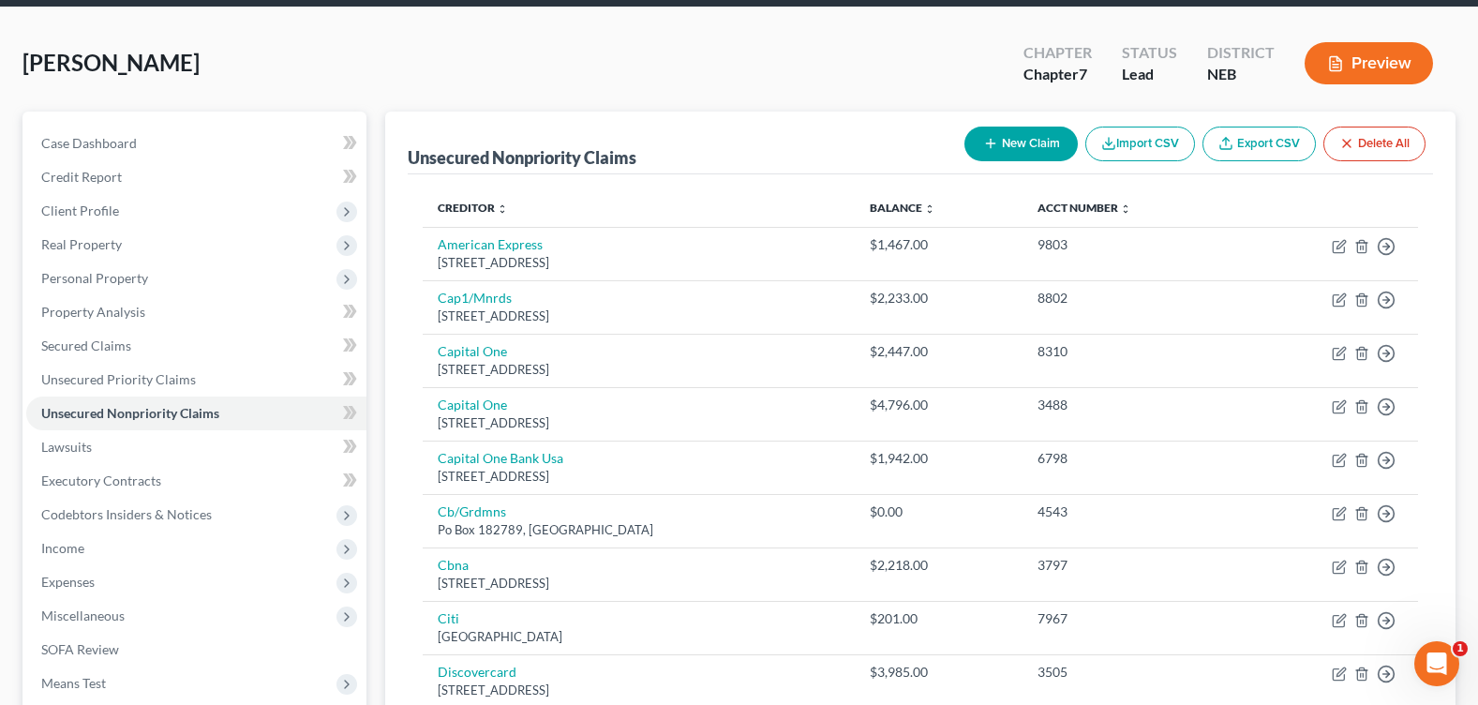
click at [1012, 137] on button "New Claim" at bounding box center [1021, 144] width 113 height 35
select select "0"
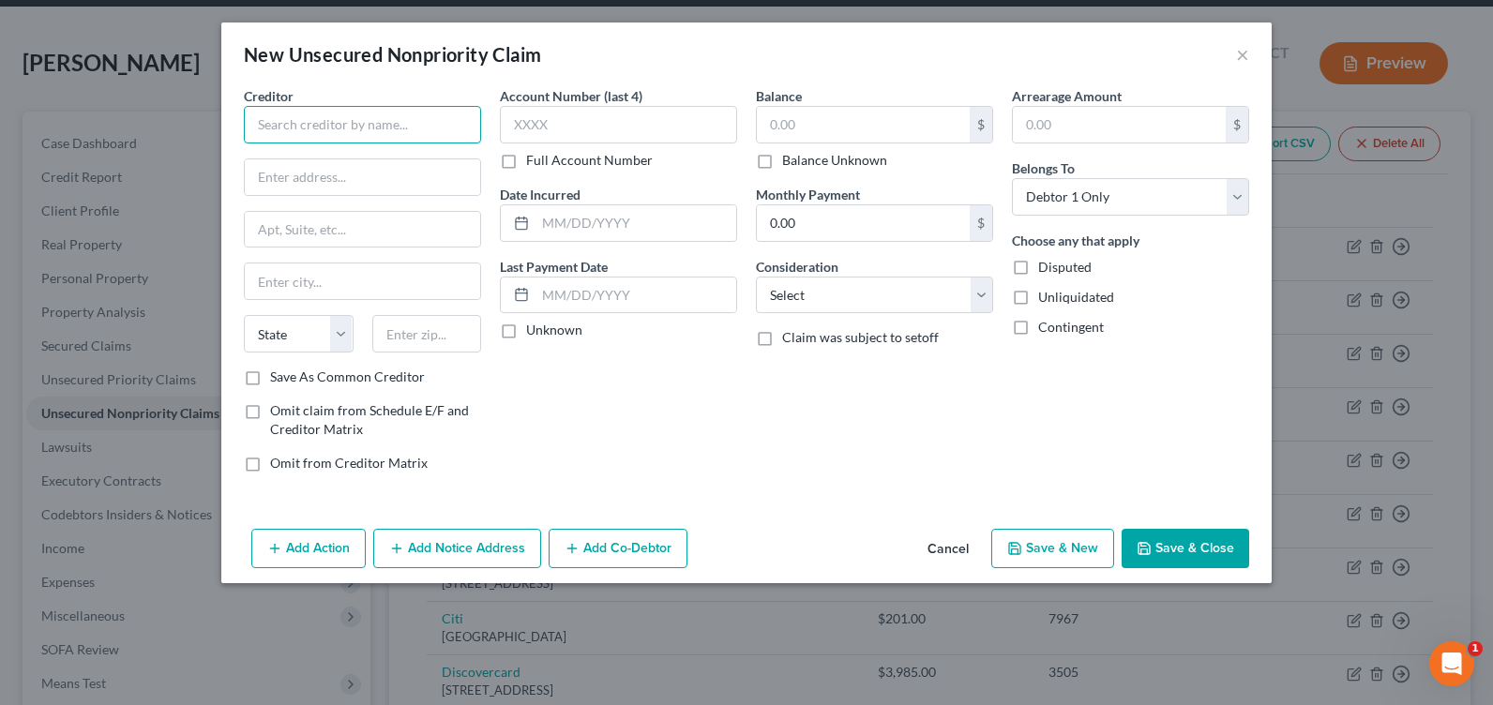
click at [283, 114] on input "text" at bounding box center [362, 125] width 237 height 38
type input "[DEMOGRAPHIC_DATA] Physicians Clinic"
type input "PO Box 3755"
type input "68103"
click at [678, 434] on div "Account Number (last 4) Full Account Number Date Incurred Last Payment Date Unk…" at bounding box center [618, 286] width 256 height 401
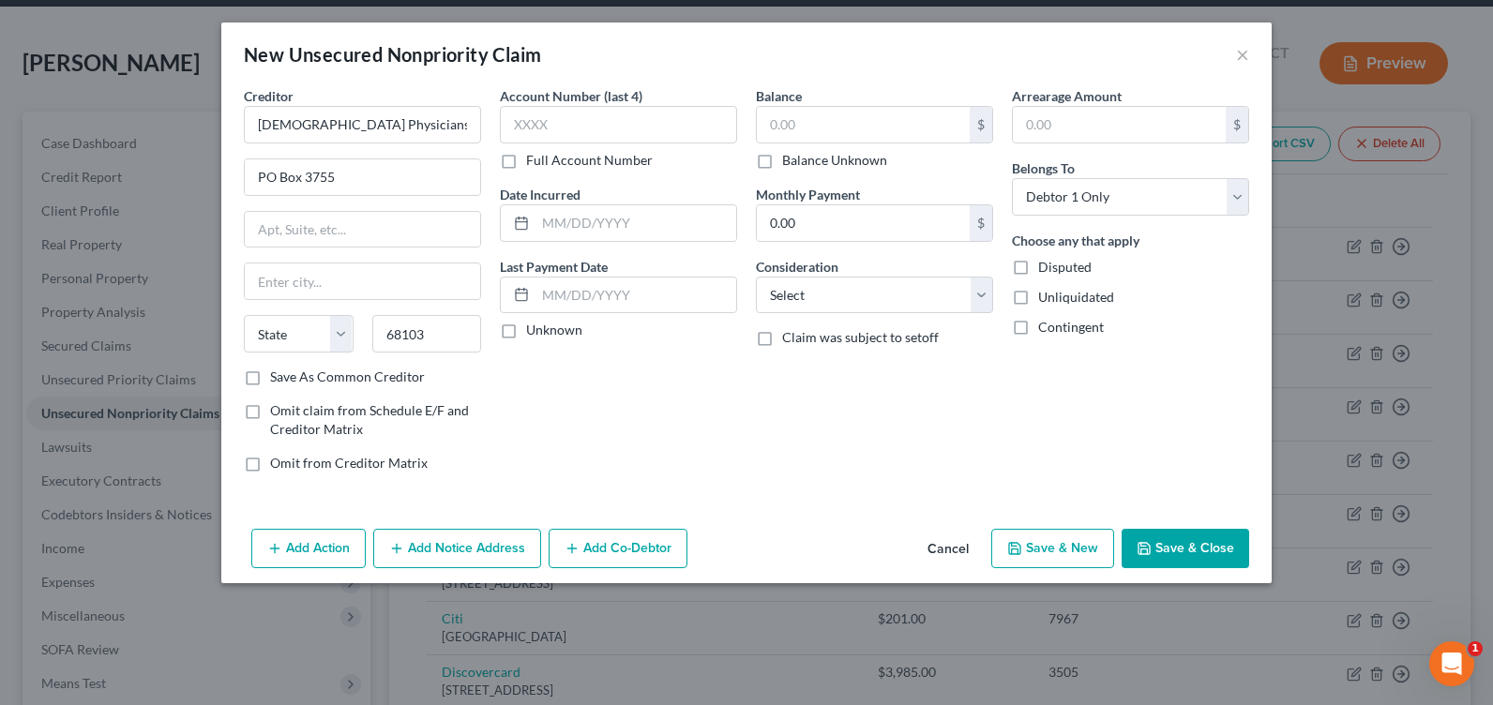
type input "[GEOGRAPHIC_DATA]"
select select "30"
click at [1184, 556] on button "Save & Close" at bounding box center [1185, 548] width 128 height 39
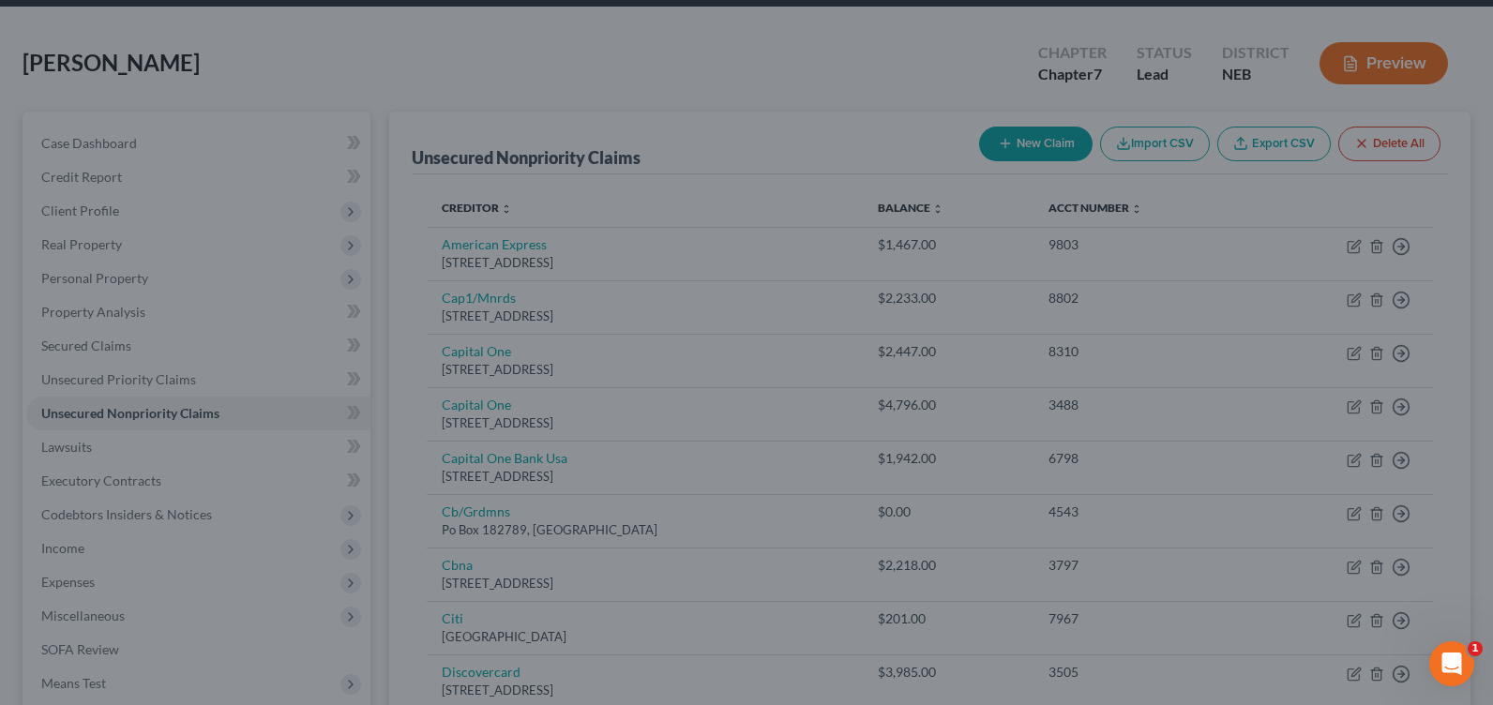
type input "0.00"
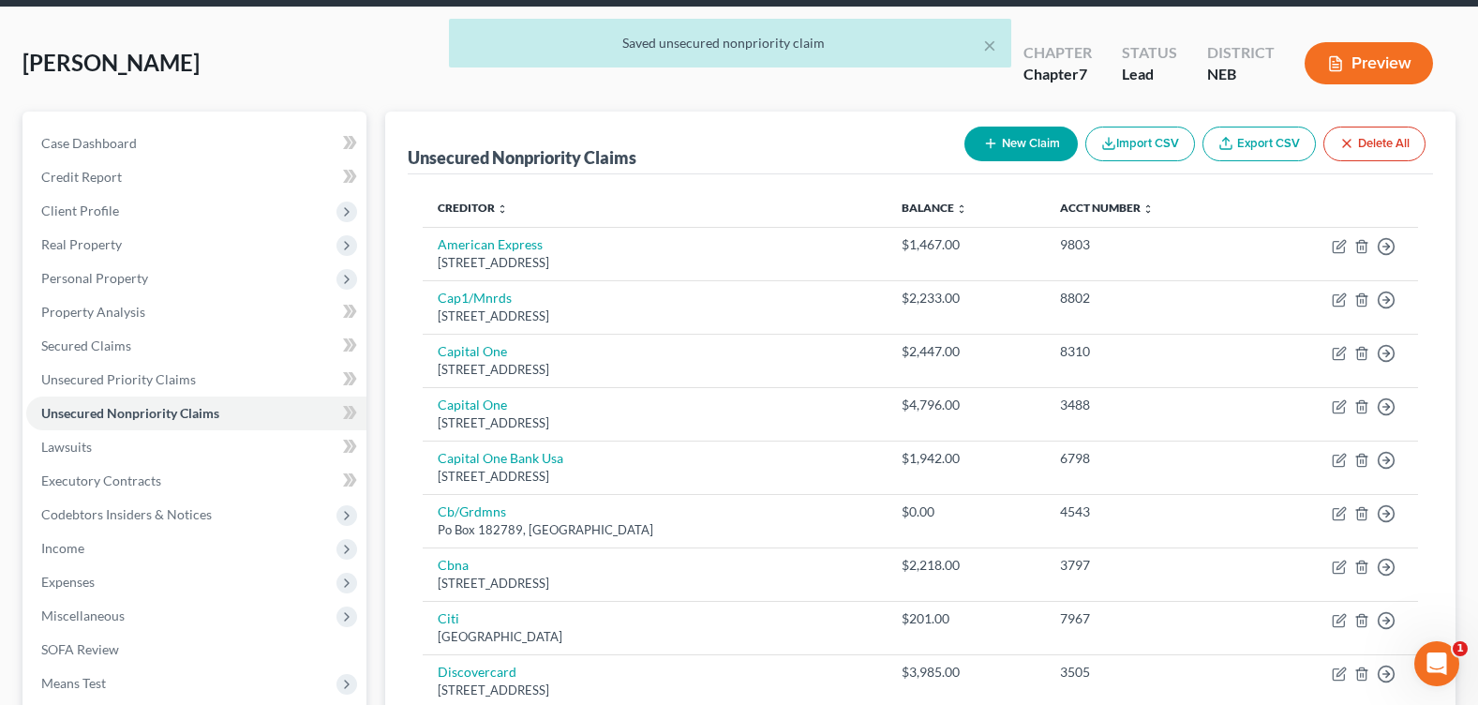
click at [971, 151] on button "New Claim" at bounding box center [1021, 144] width 113 height 35
select select "0"
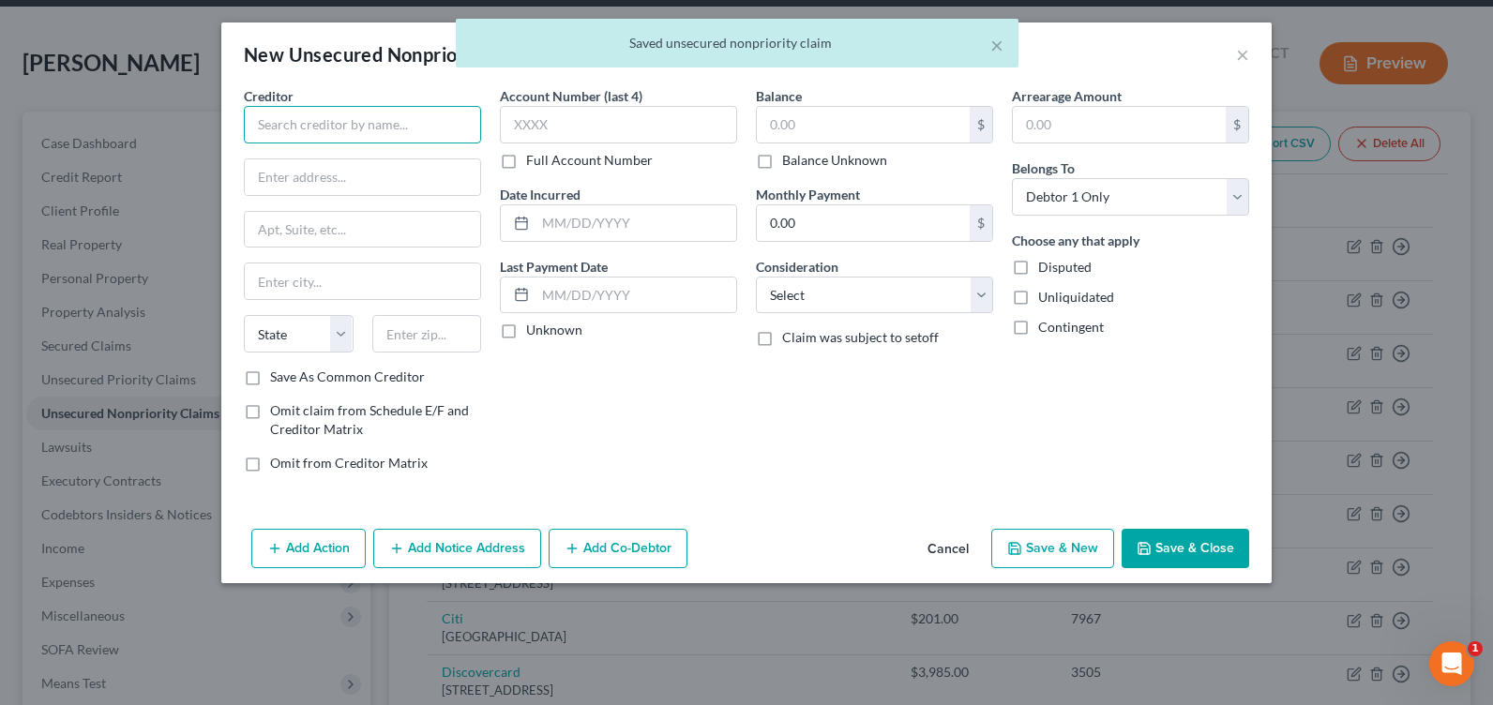
click at [380, 139] on input "text" at bounding box center [362, 125] width 237 height 38
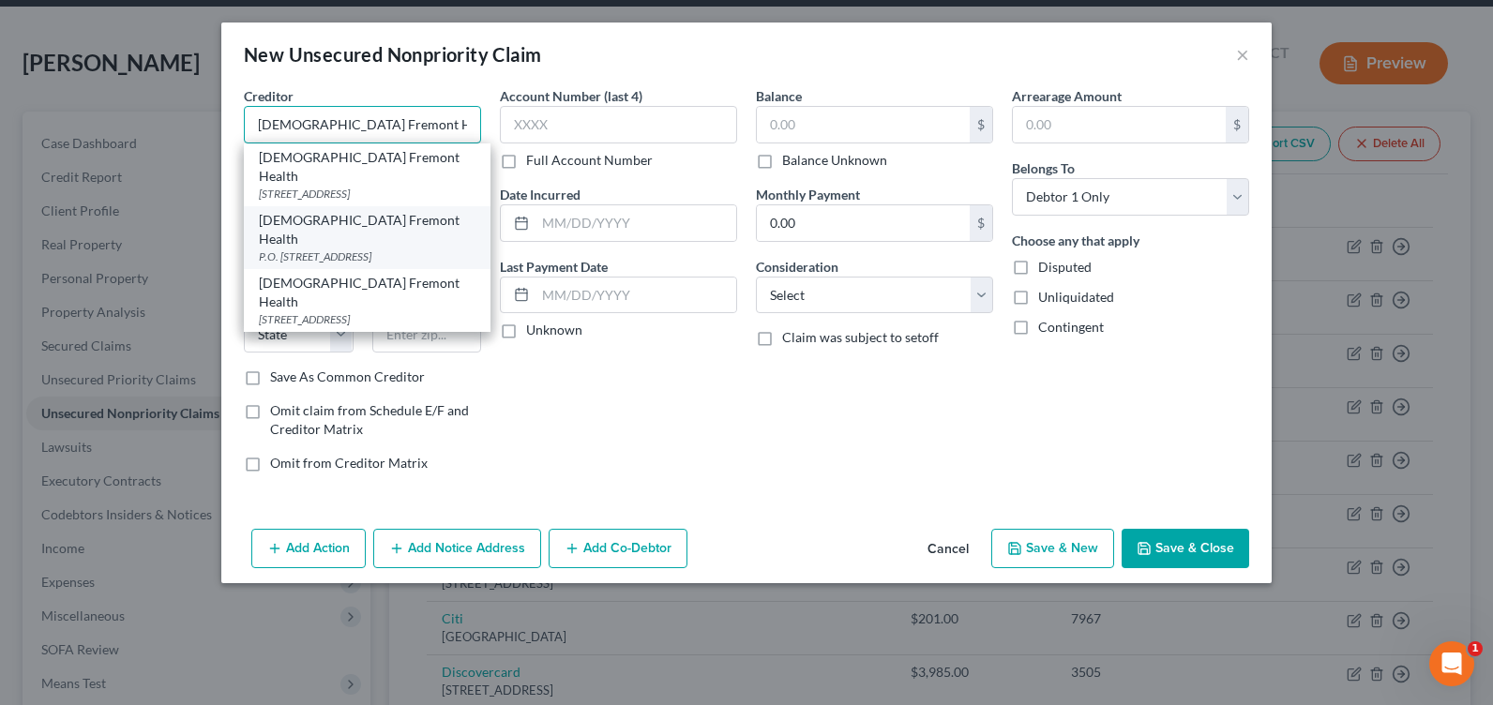
type input "[DEMOGRAPHIC_DATA] Fremont Health"
click at [378, 211] on div "[DEMOGRAPHIC_DATA] Fremont Health" at bounding box center [367, 230] width 217 height 38
type input "P.O. Box 2797"
type input "[GEOGRAPHIC_DATA]"
select select "30"
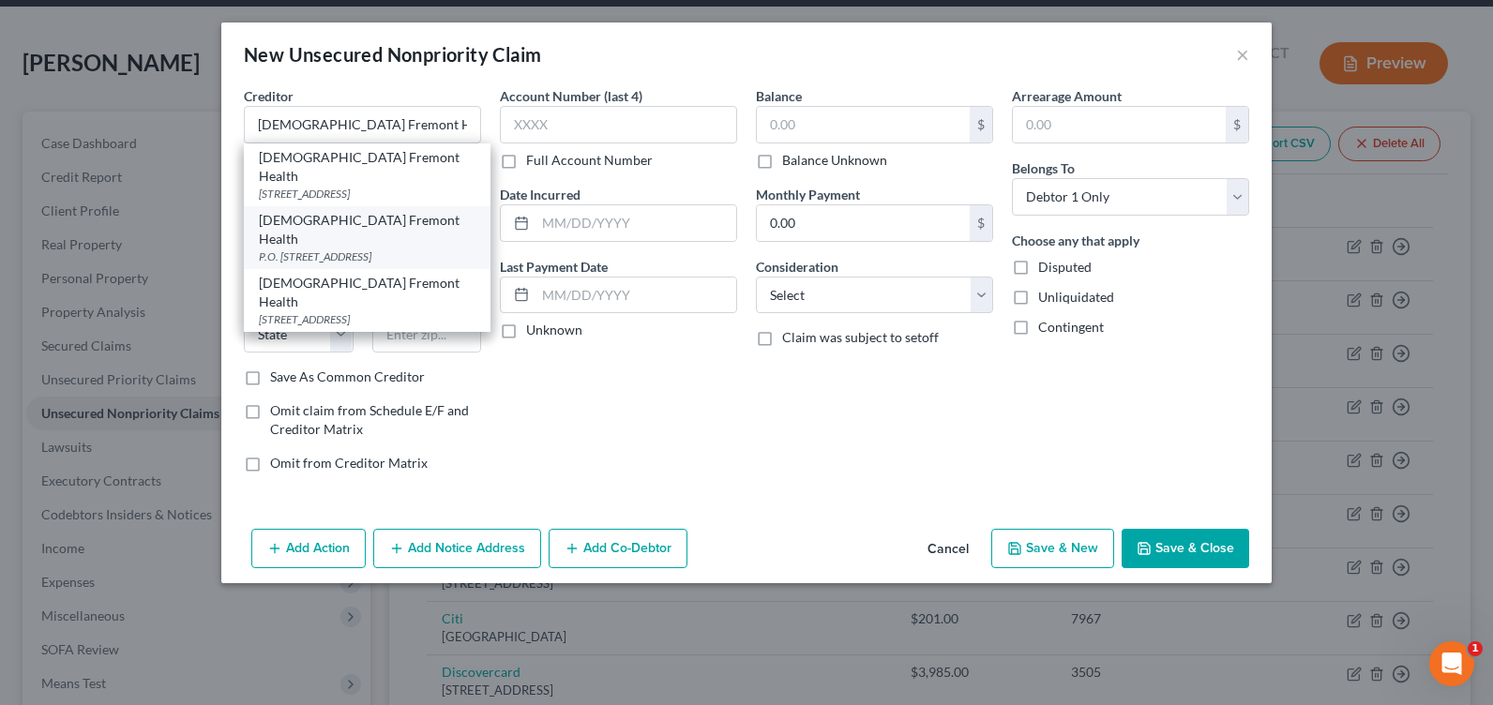
type input "68103-2797"
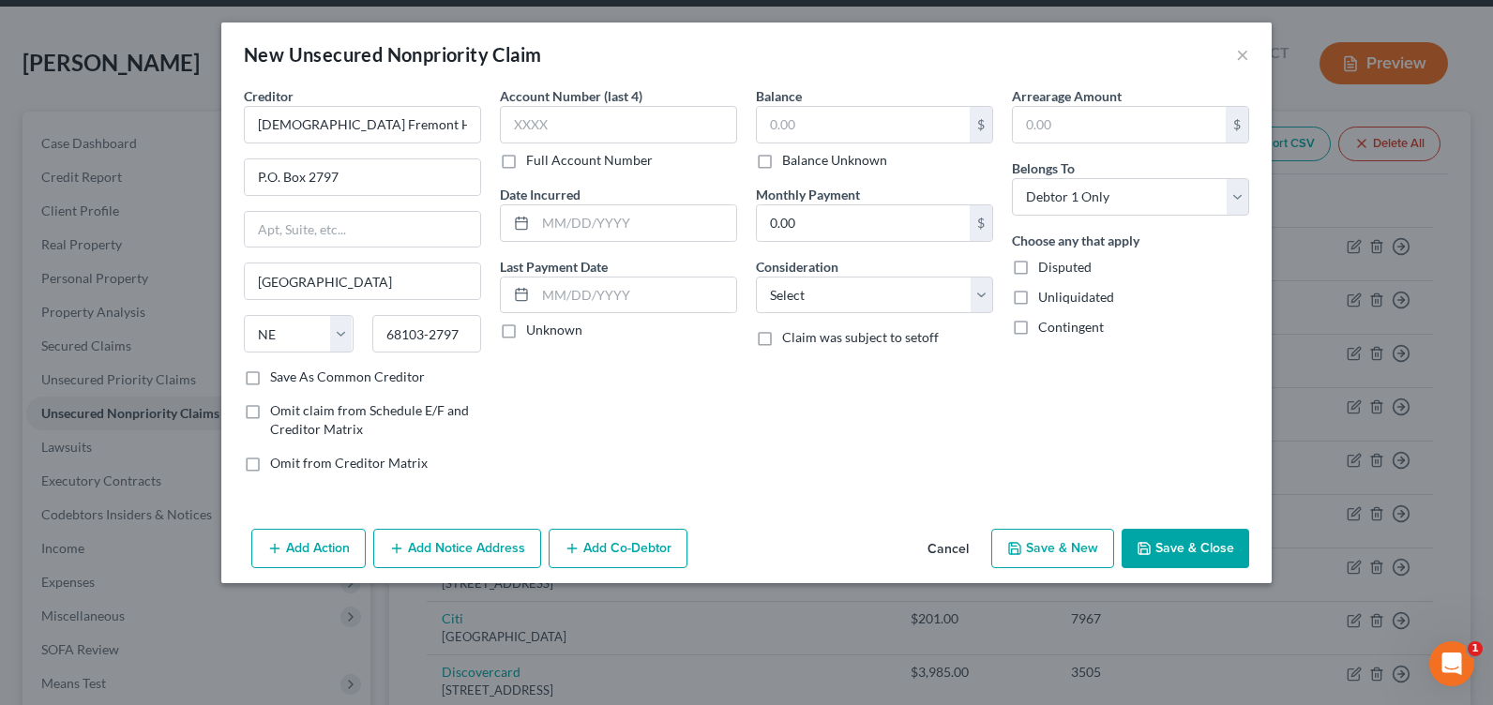
click at [623, 413] on div "Account Number (last 4) Full Account Number Date Incurred Last Payment Date Unk…" at bounding box center [618, 286] width 256 height 401
click at [1048, 543] on button "Save & New" at bounding box center [1052, 548] width 123 height 39
select select "0"
type input "0.00"
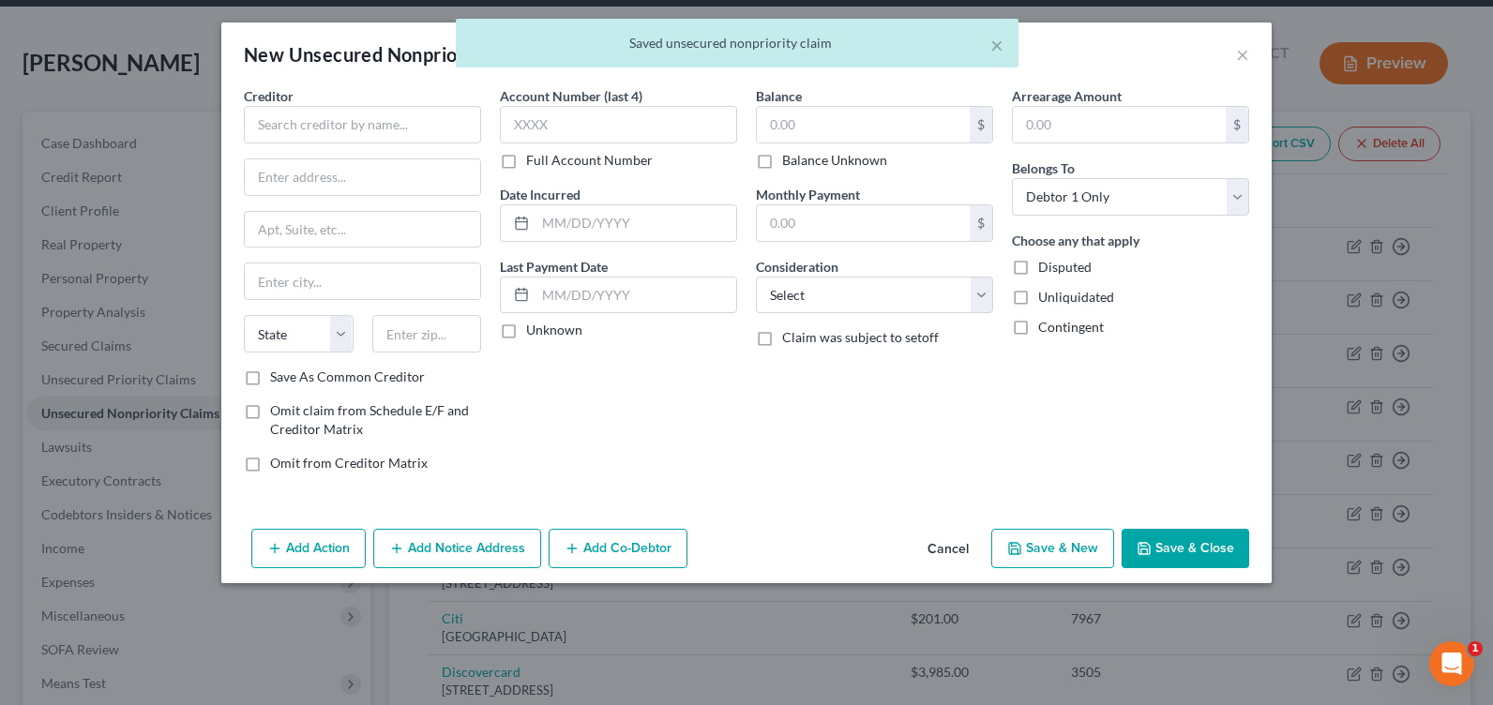
click at [1225, 563] on button "Save & Close" at bounding box center [1185, 548] width 128 height 39
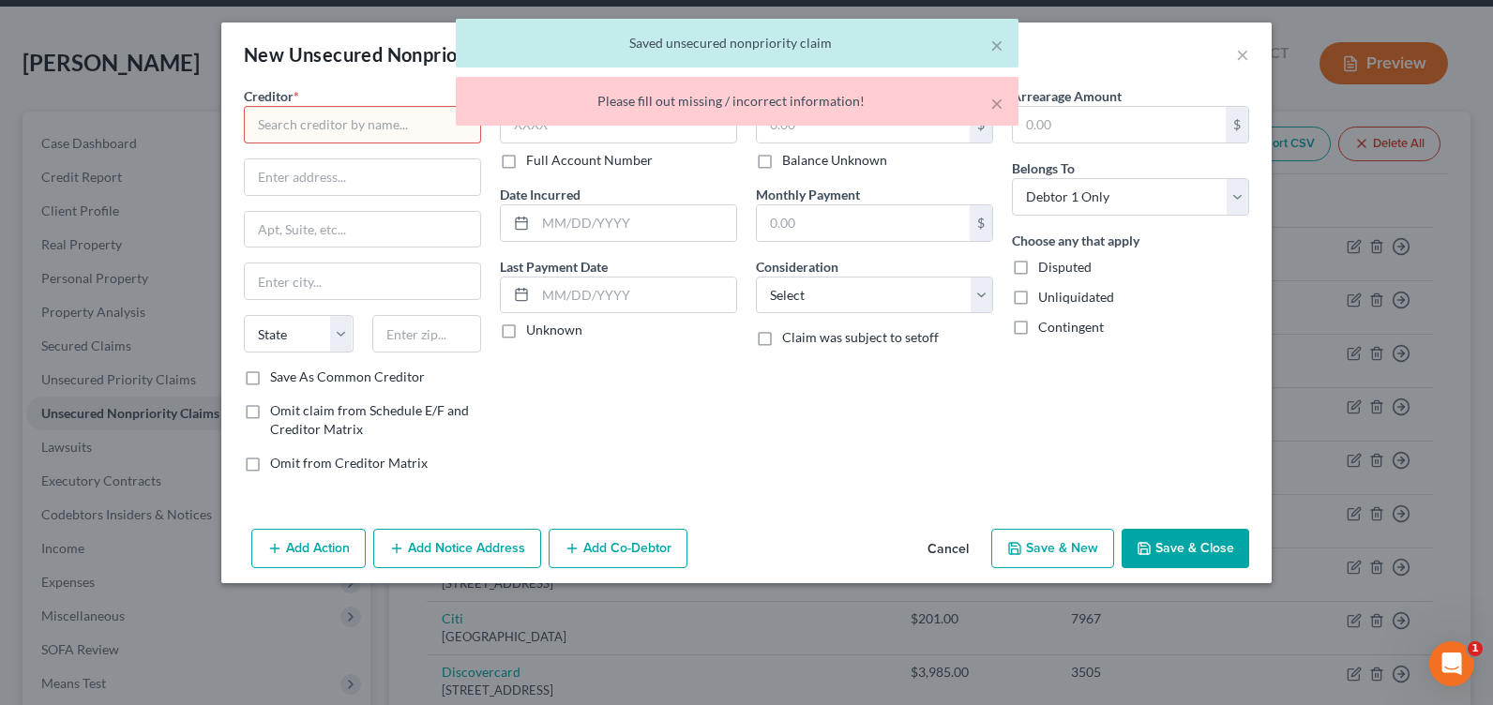
click at [943, 541] on button "Cancel" at bounding box center [947, 550] width 71 height 38
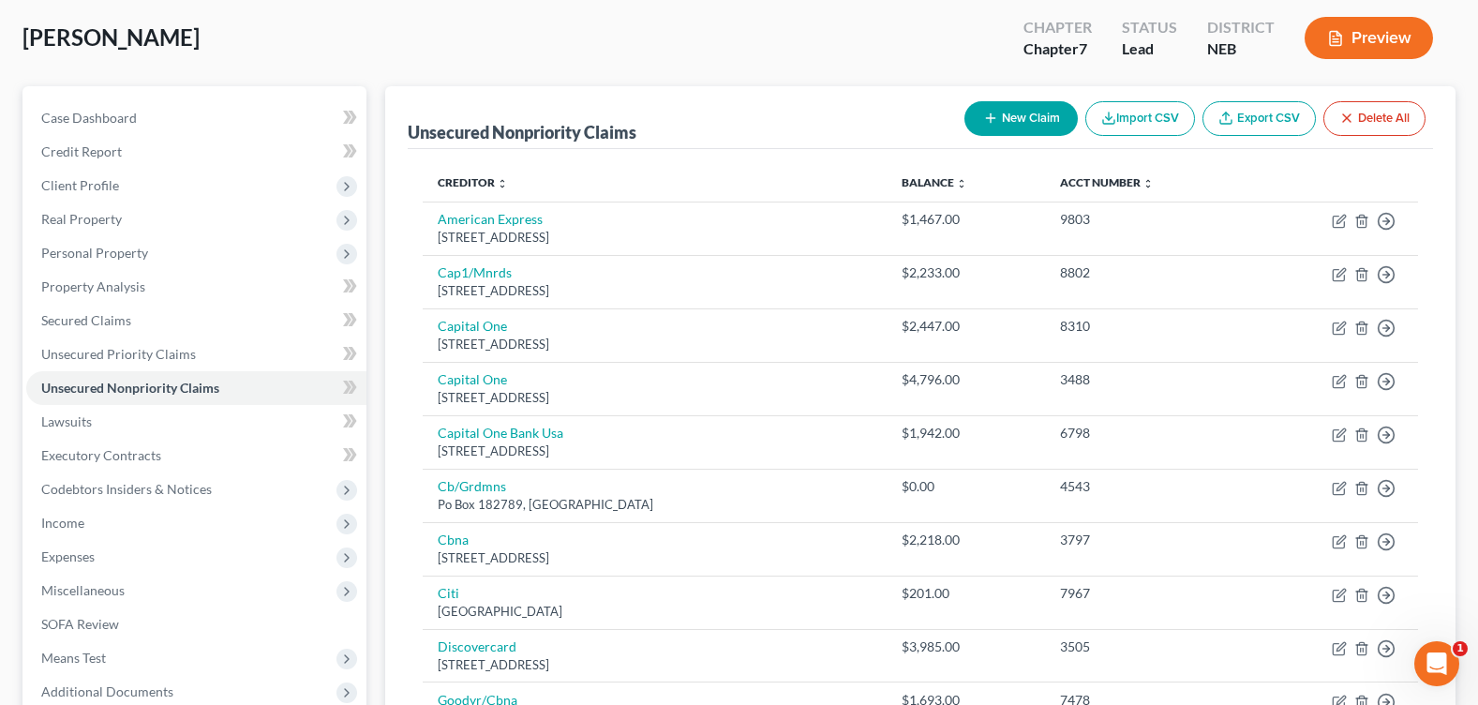
scroll to position [0, 0]
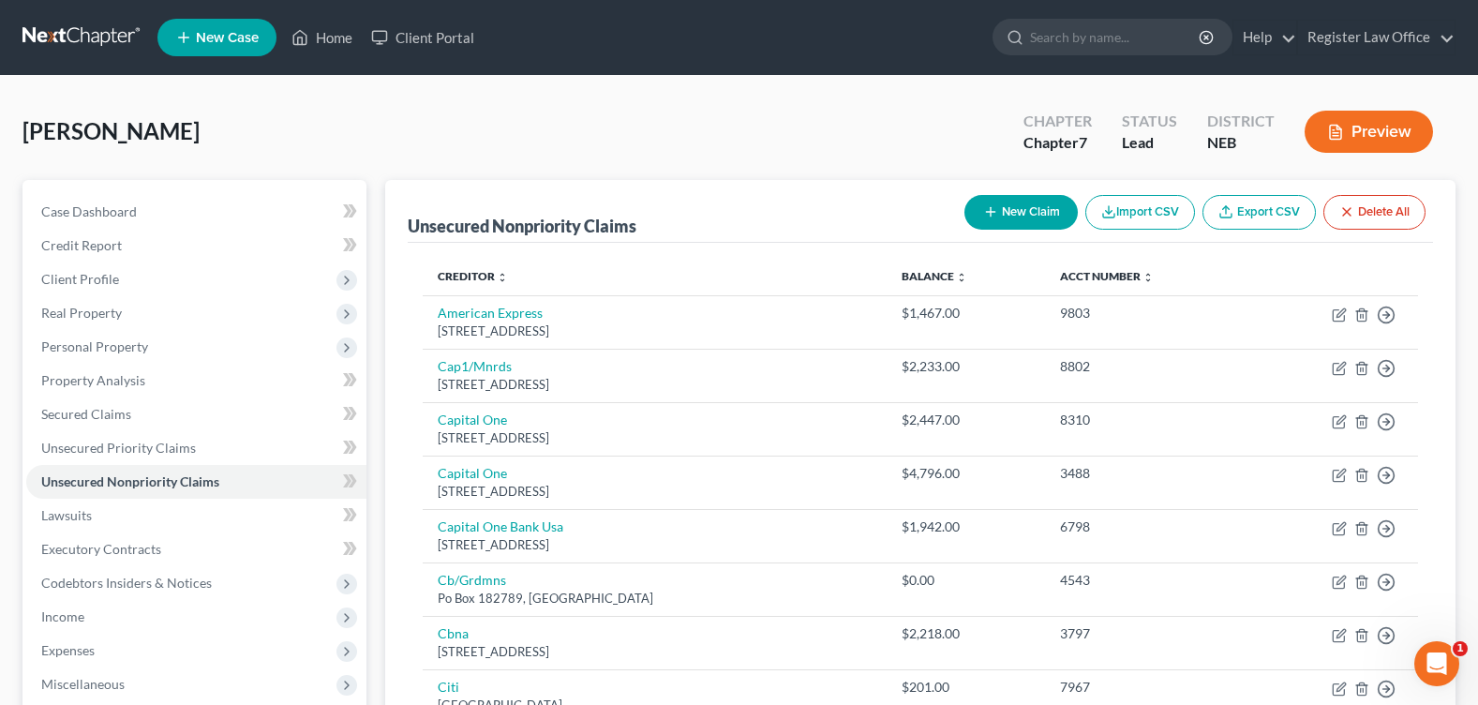
click at [493, 284] on th "Creditor expand_more expand_less unfold_more" at bounding box center [654, 277] width 463 height 38
click at [488, 272] on link "Creditor expand_more expand_less unfold_more" at bounding box center [473, 276] width 70 height 14
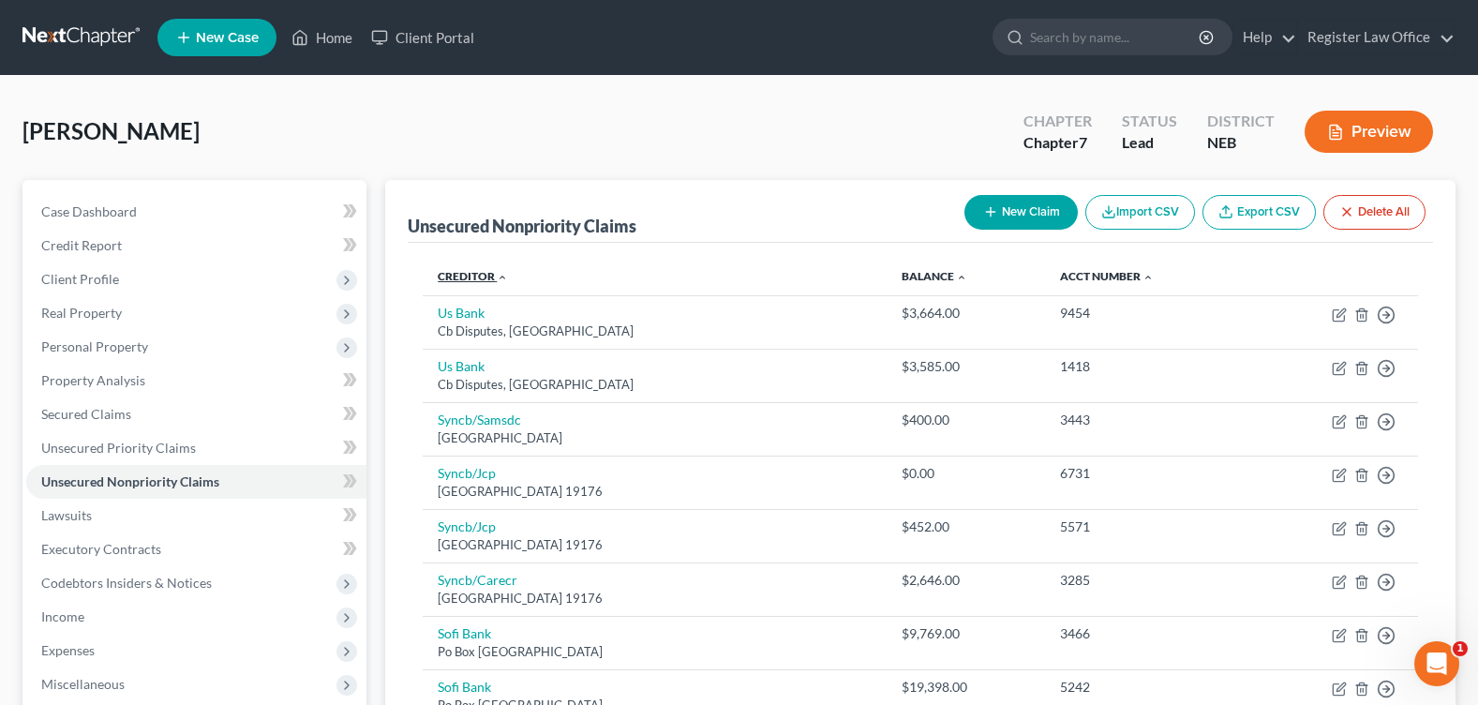
click at [492, 275] on link "Creditor expand_more expand_less unfold_more" at bounding box center [473, 276] width 70 height 14
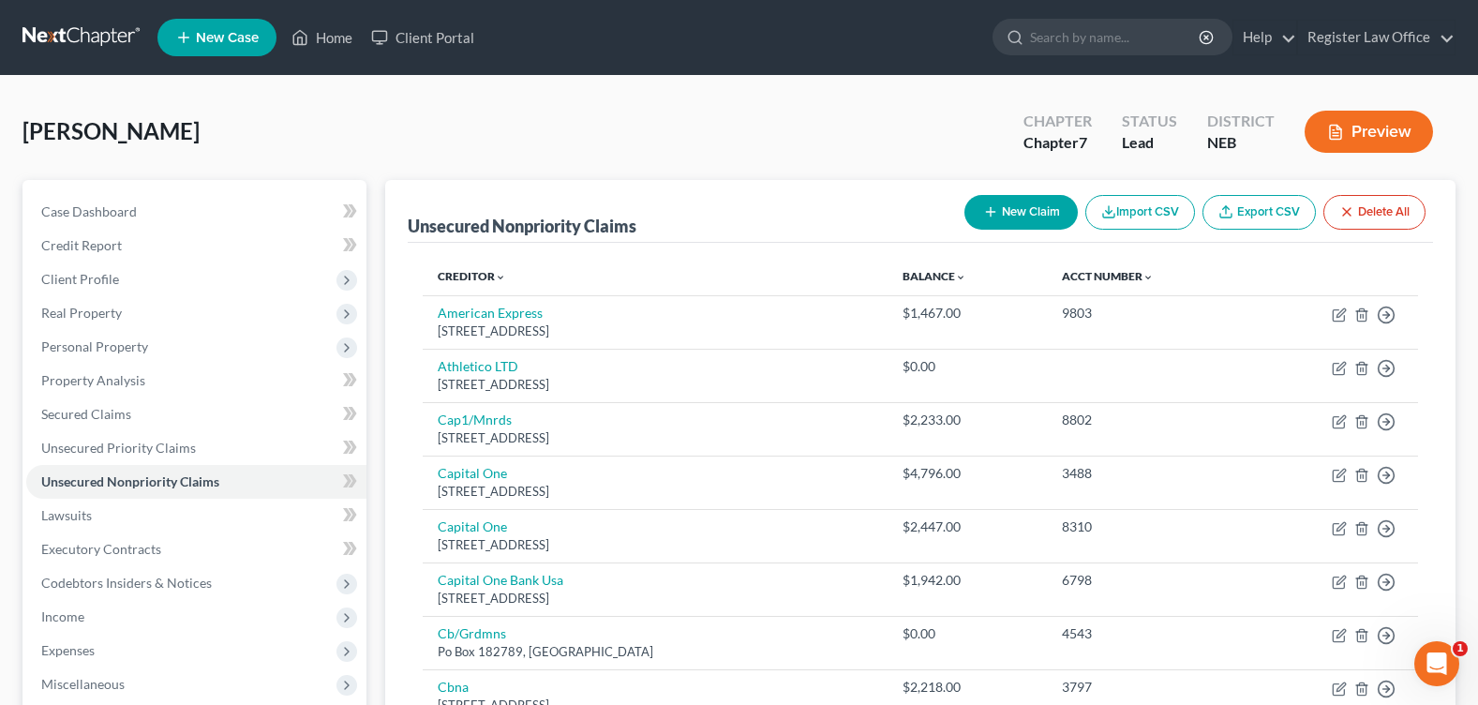
click at [1036, 223] on button "New Claim" at bounding box center [1021, 212] width 113 height 35
select select "0"
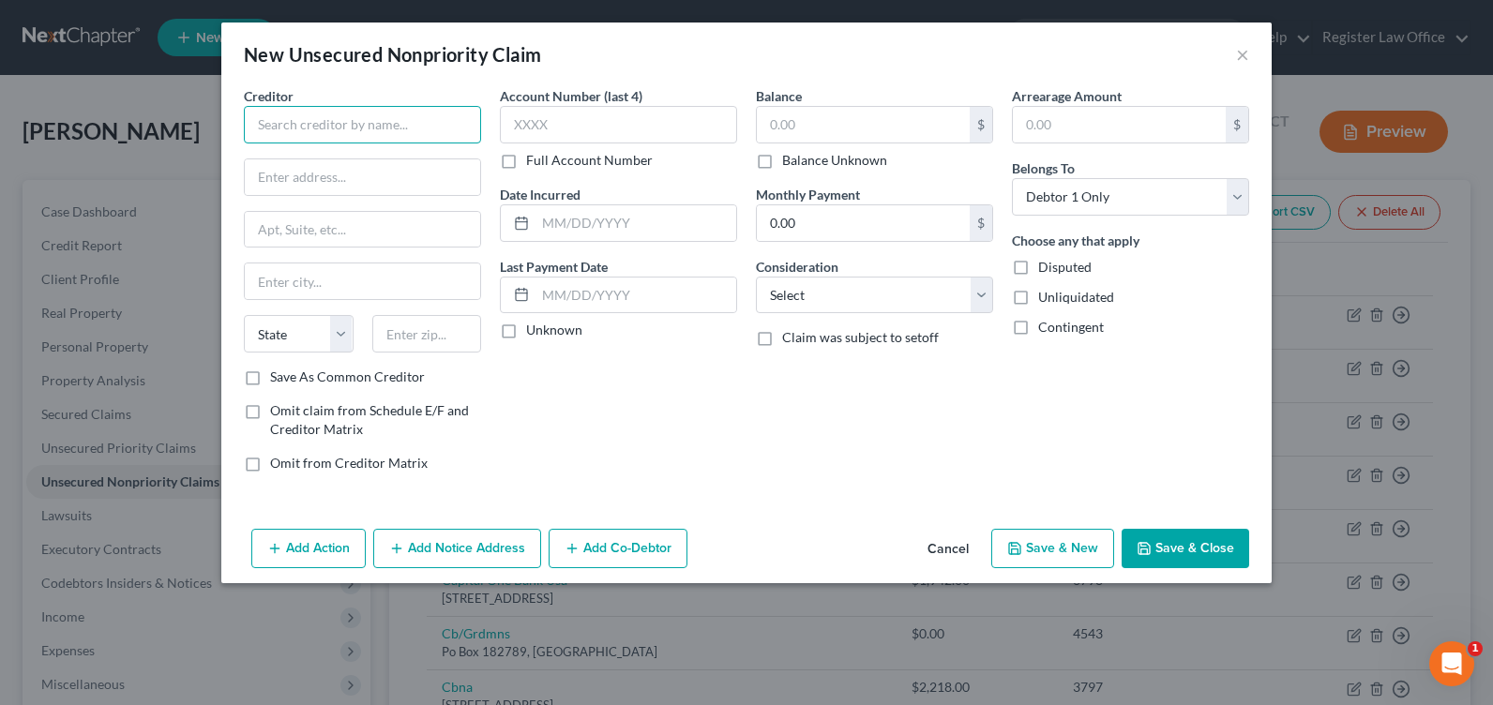
click at [325, 130] on input "text" at bounding box center [362, 125] width 237 height 38
type input "Professional Credit Management"
type input "PO Box 318"
type input "68026"
click at [745, 398] on div "Account Number (last 4) Full Account Number Date Incurred Last Payment Date Unk…" at bounding box center [618, 286] width 256 height 401
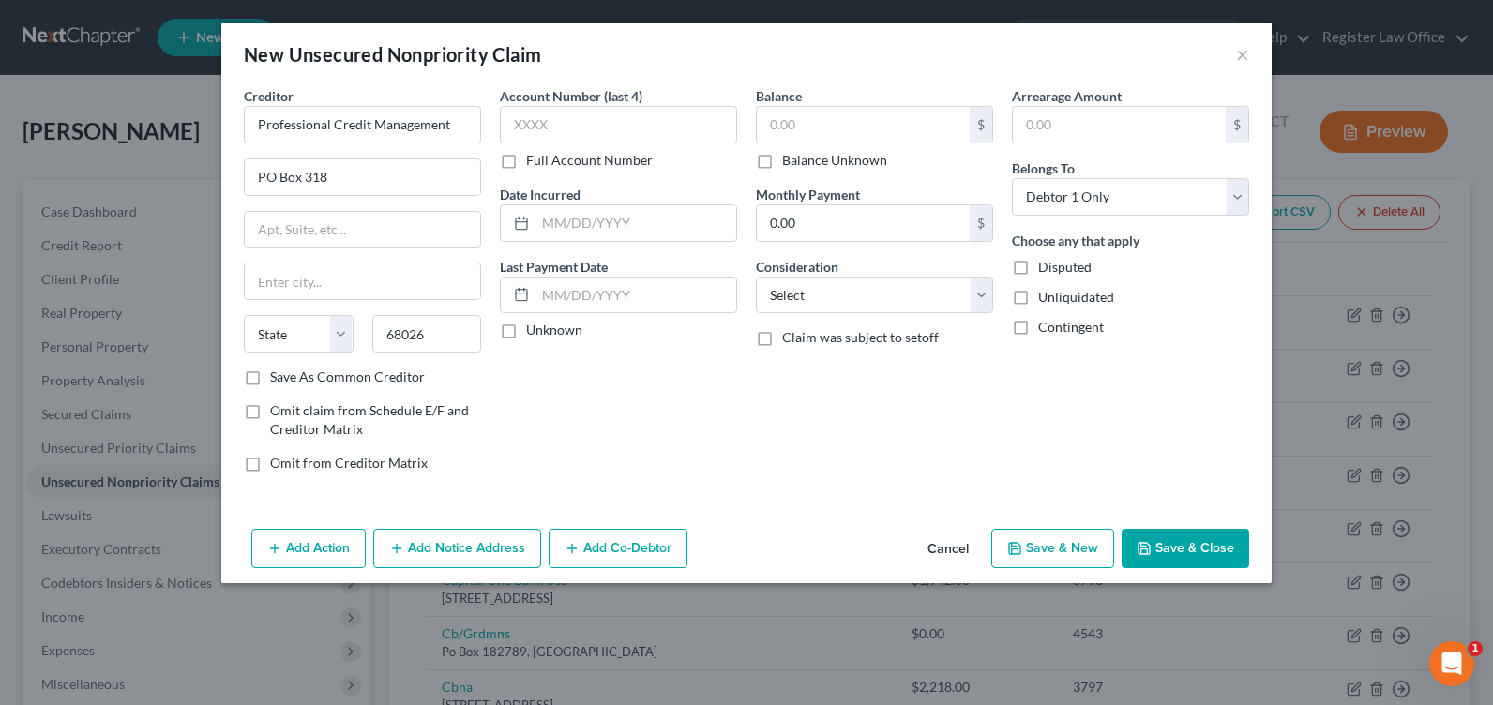
type input "Fremont"
select select "30"
click at [842, 124] on input "text" at bounding box center [863, 125] width 213 height 36
type input "192.35"
click at [1083, 561] on button "Save & New" at bounding box center [1052, 548] width 123 height 39
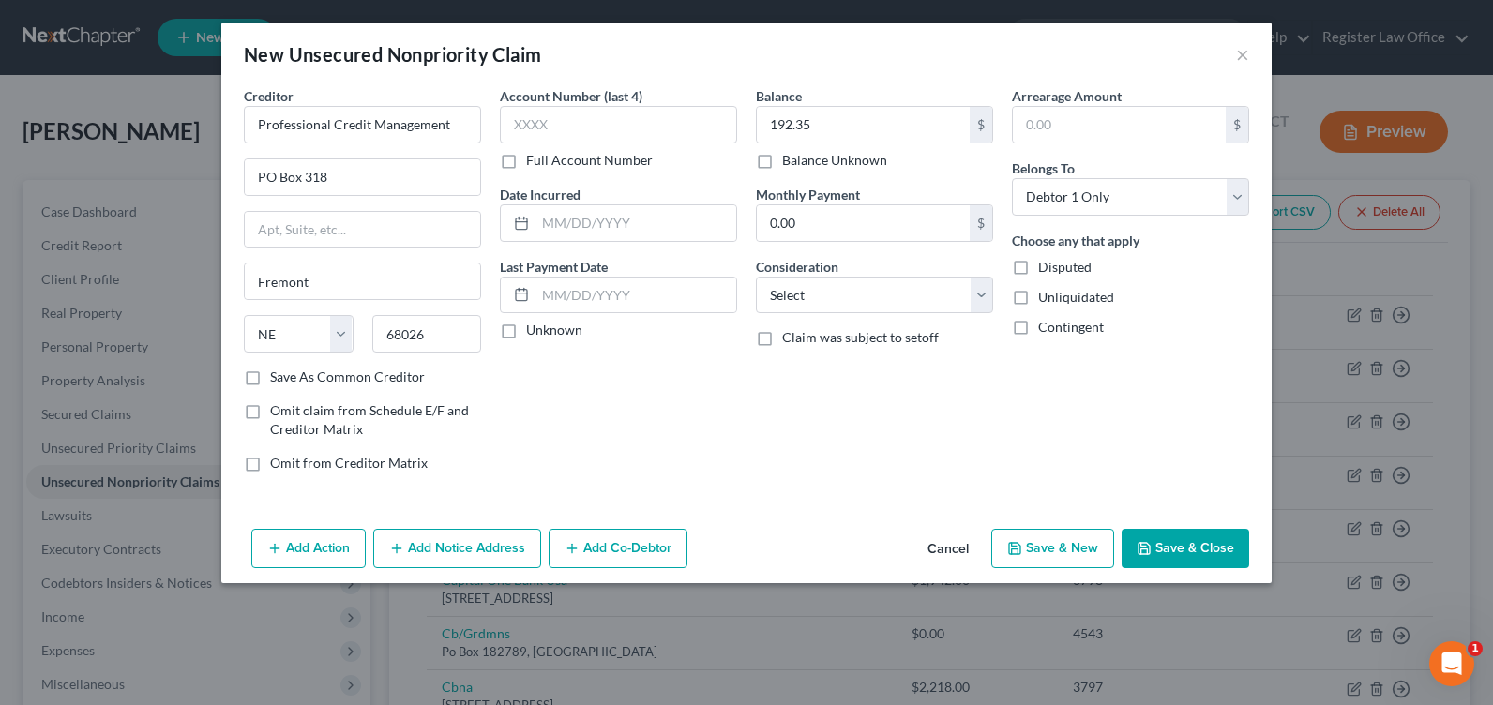
select select "0"
drag, startPoint x: 434, startPoint y: 153, endPoint x: 422, endPoint y: 139, distance: 18.6
click at [422, 139] on div "Creditor * State [US_STATE] AK AR AZ CA CO [GEOGRAPHIC_DATA] DE DC [GEOGRAPHIC_…" at bounding box center [362, 226] width 237 height 281
click at [409, 115] on input "text" at bounding box center [362, 125] width 237 height 38
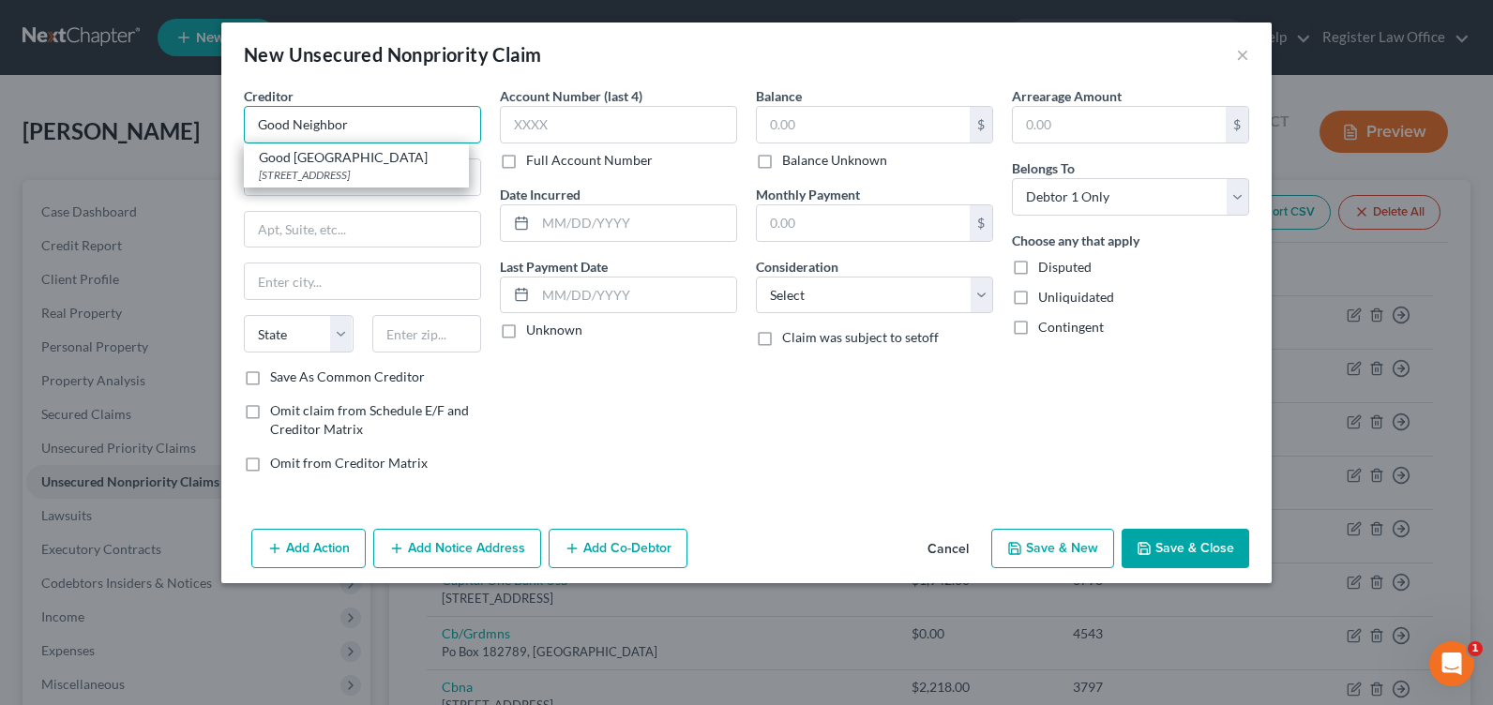
type input "Good Neighbor"
click at [401, 115] on input "Good Neighbor" at bounding box center [362, 125] width 237 height 38
type input "[STREET_ADDRESS]"
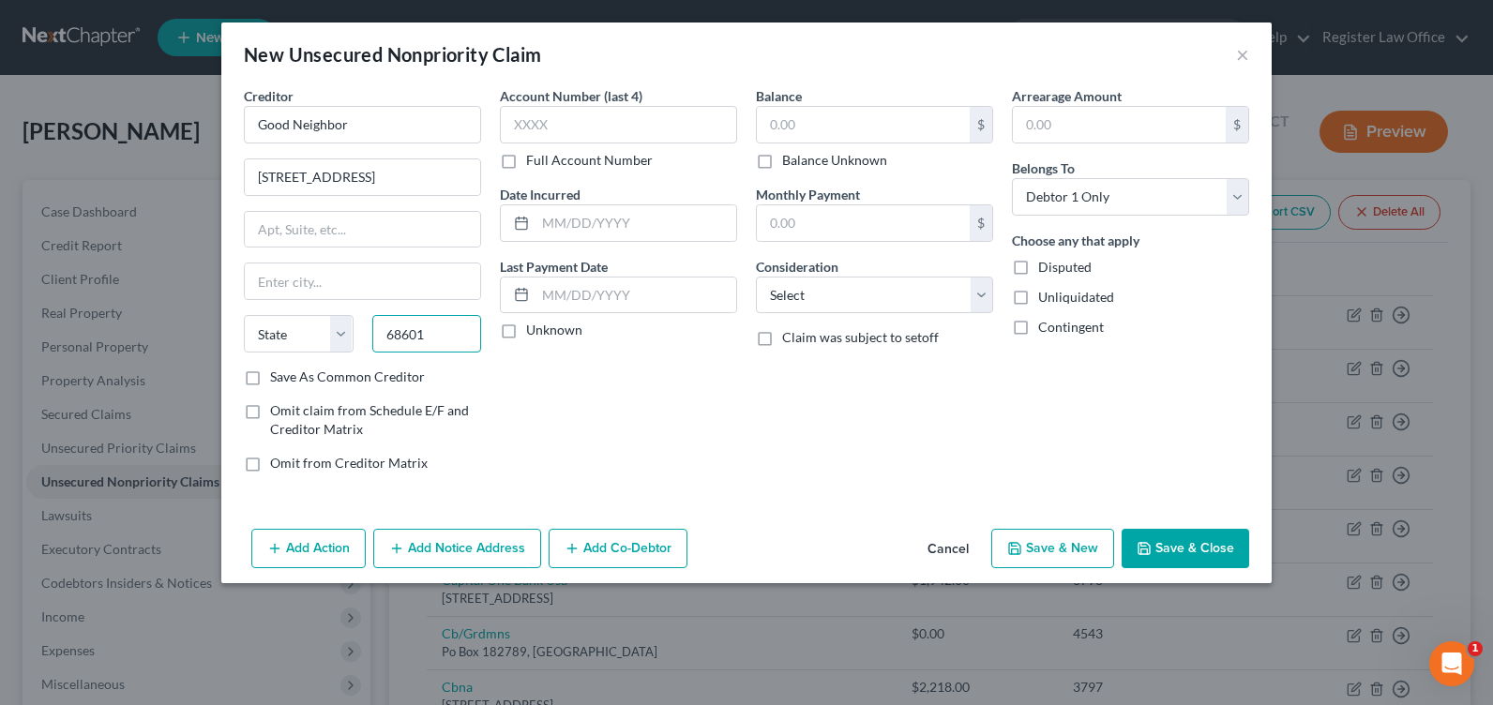
type input "68601"
click at [609, 428] on div "Account Number (last 4) Full Account Number Date Incurred Last Payment Date Unk…" at bounding box center [618, 286] width 256 height 401
type input "Columbus"
select select "30"
click at [814, 128] on input "text" at bounding box center [863, 125] width 213 height 36
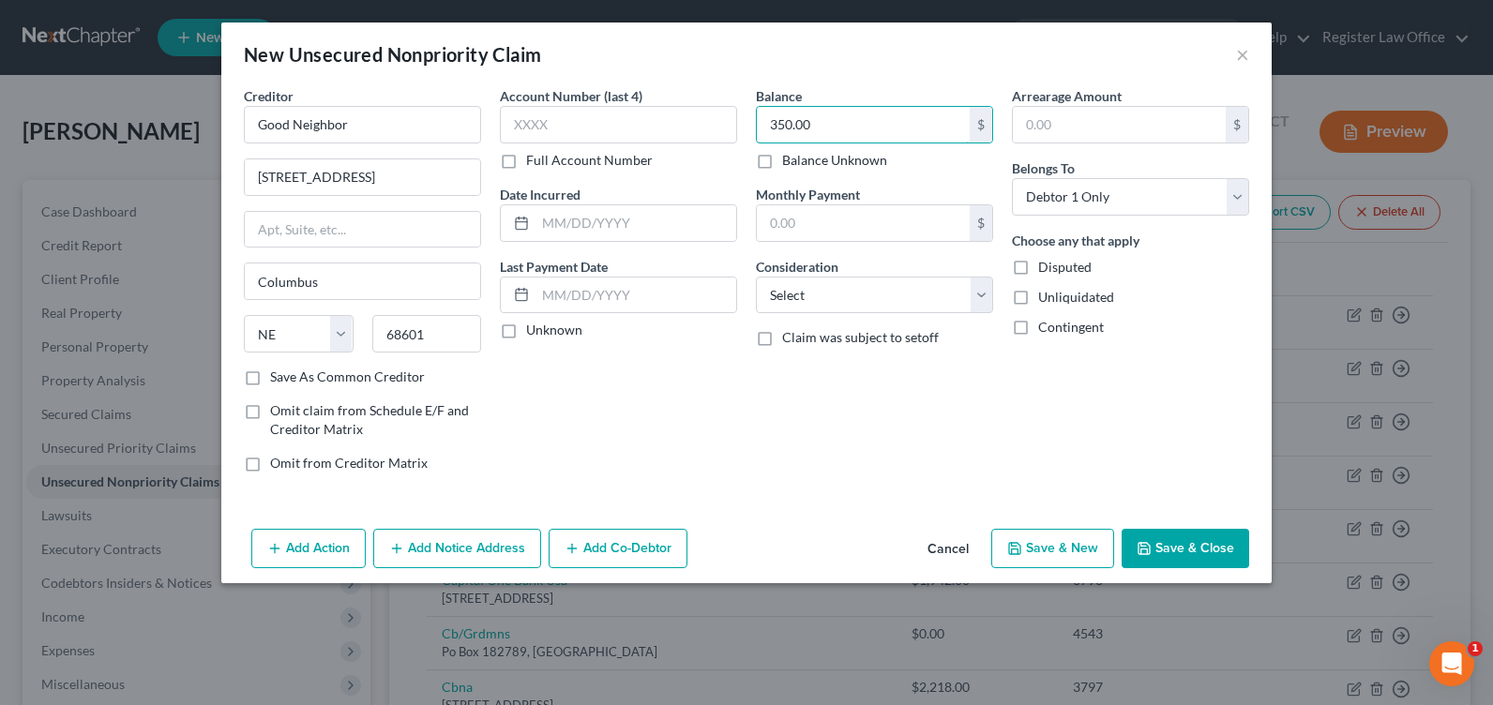
type input "350.00"
click at [1003, 501] on div "Creditor * Good Neighbor [STREET_ADDRESS][GEOGRAPHIC_DATA][US_STATE] AZ CA CO […" at bounding box center [746, 303] width 1050 height 435
click at [1201, 548] on button "Save & Close" at bounding box center [1185, 548] width 128 height 39
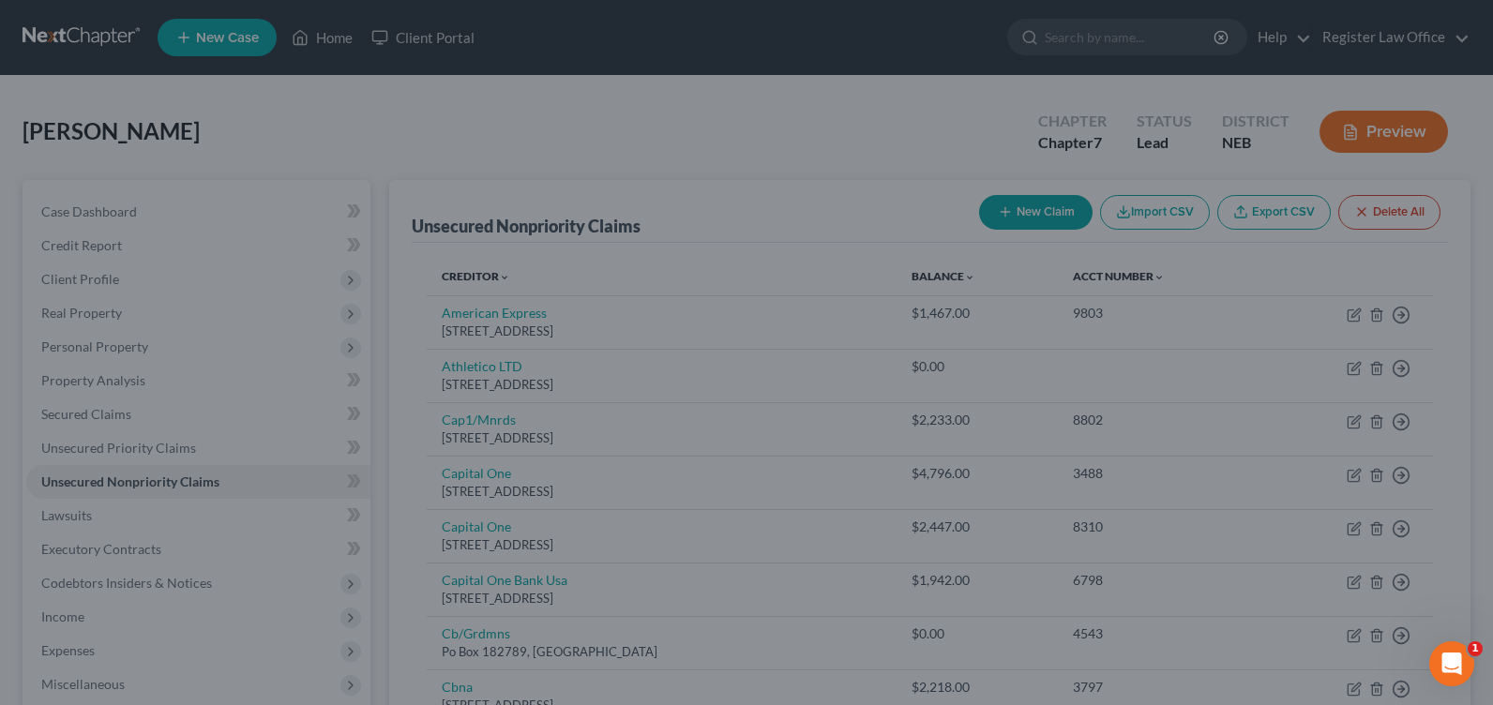
type input "0.00"
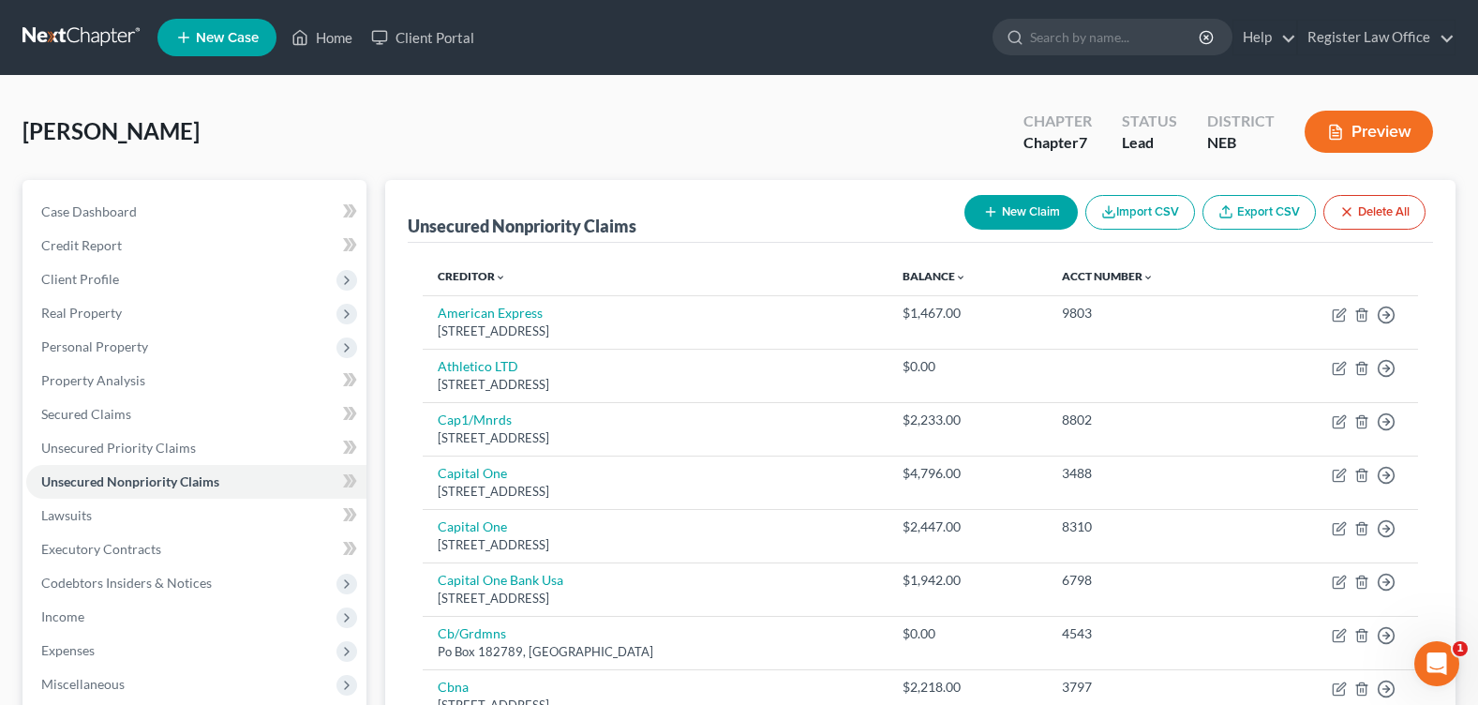
click at [1002, 199] on button "New Claim" at bounding box center [1021, 212] width 113 height 35
select select "0"
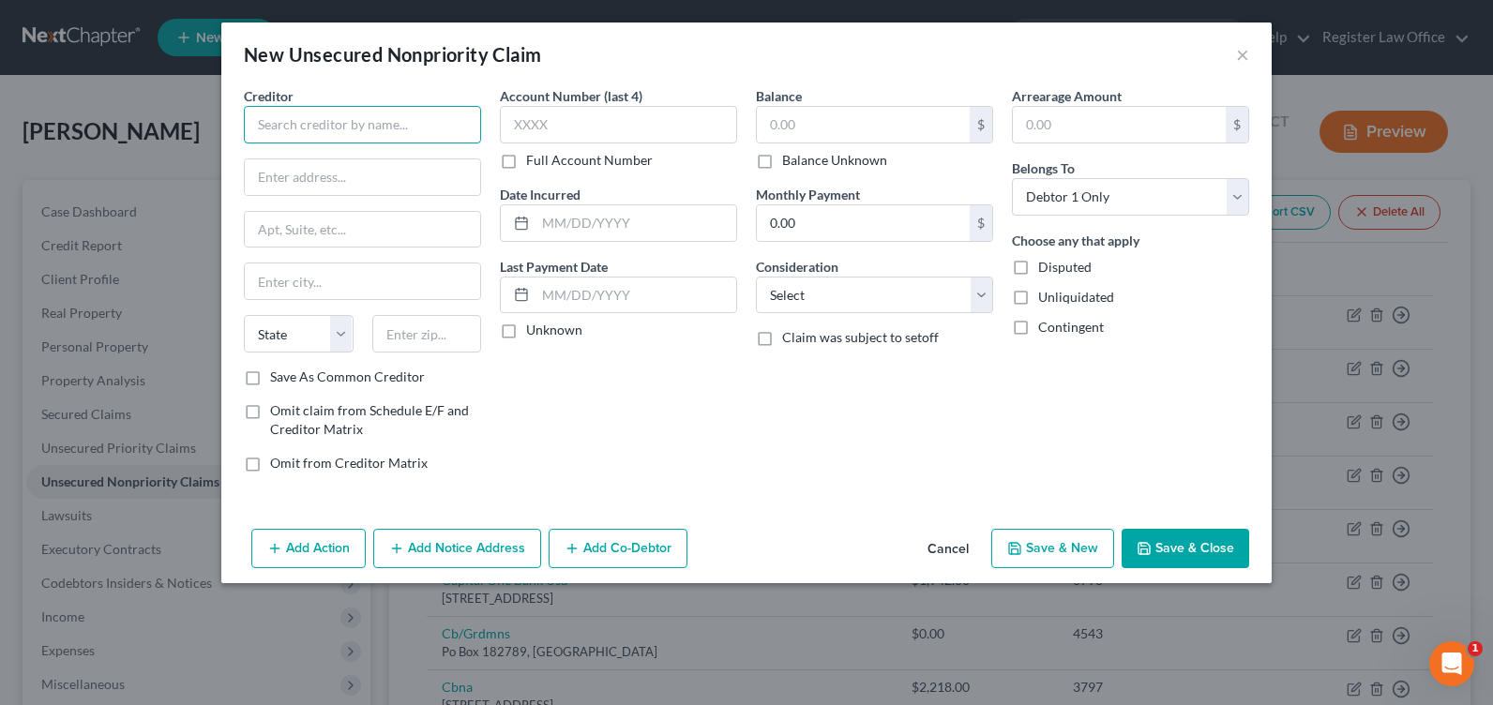
click at [310, 135] on input "text" at bounding box center [362, 125] width 237 height 38
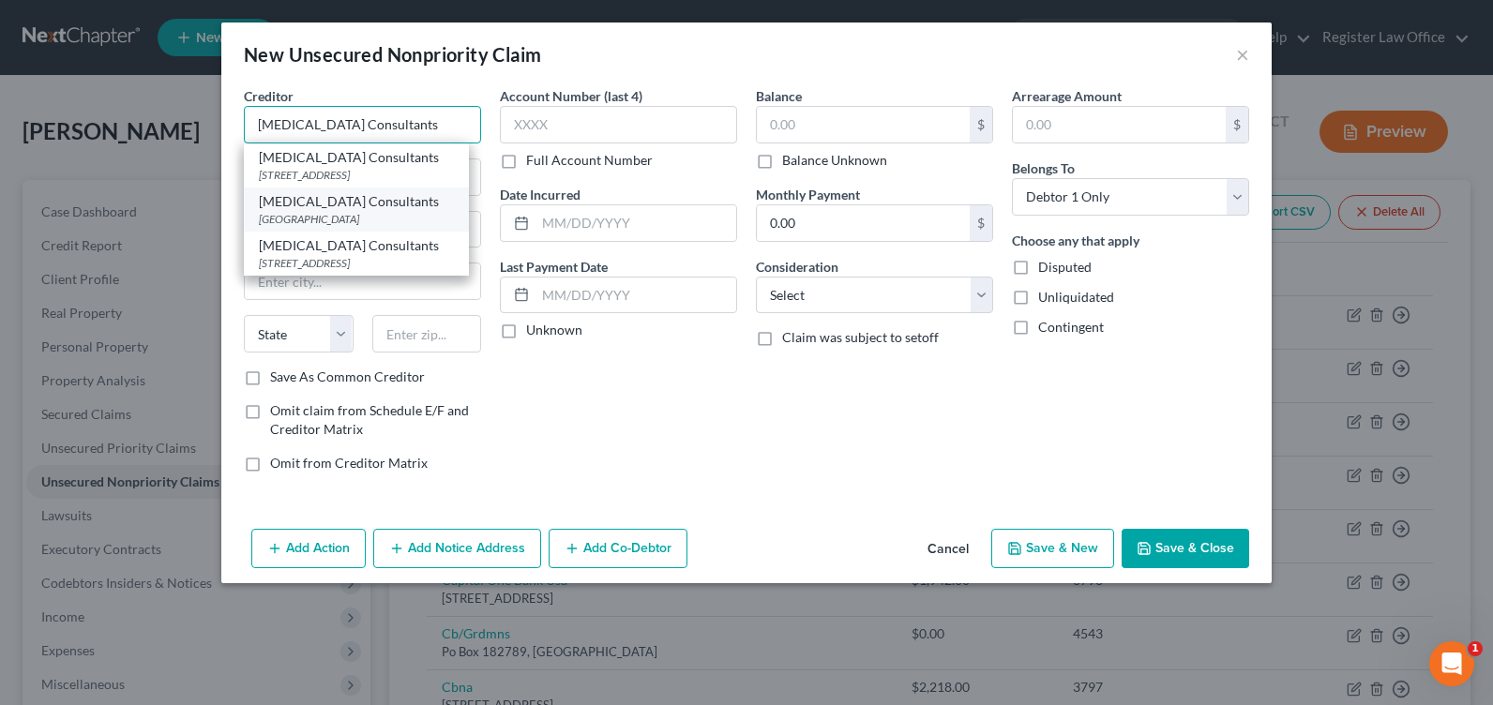
type input "[MEDICAL_DATA] Consultants"
click at [387, 202] on div "[MEDICAL_DATA] Consultants" at bounding box center [356, 201] width 195 height 19
type input "PO Box 31399"
type input "[GEOGRAPHIC_DATA]"
select select "30"
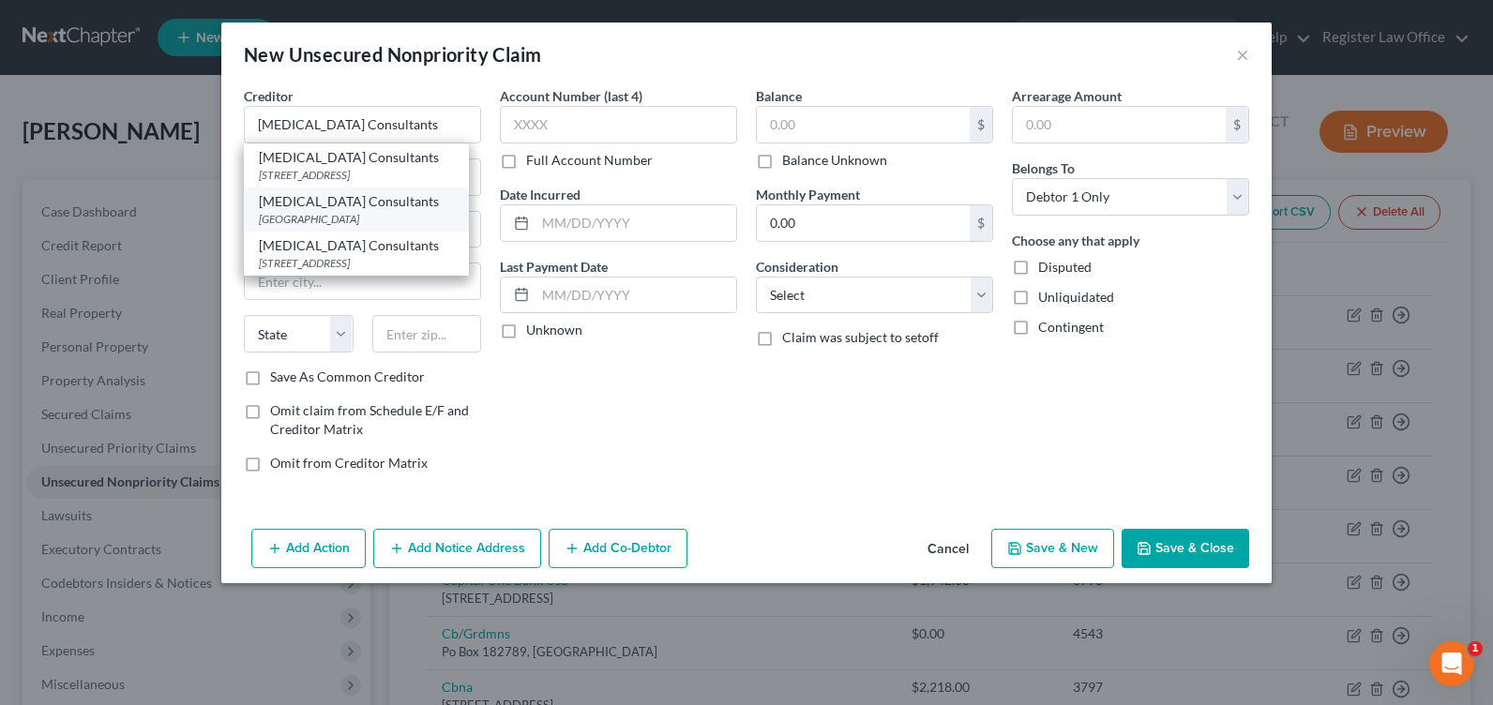
type input "68131"
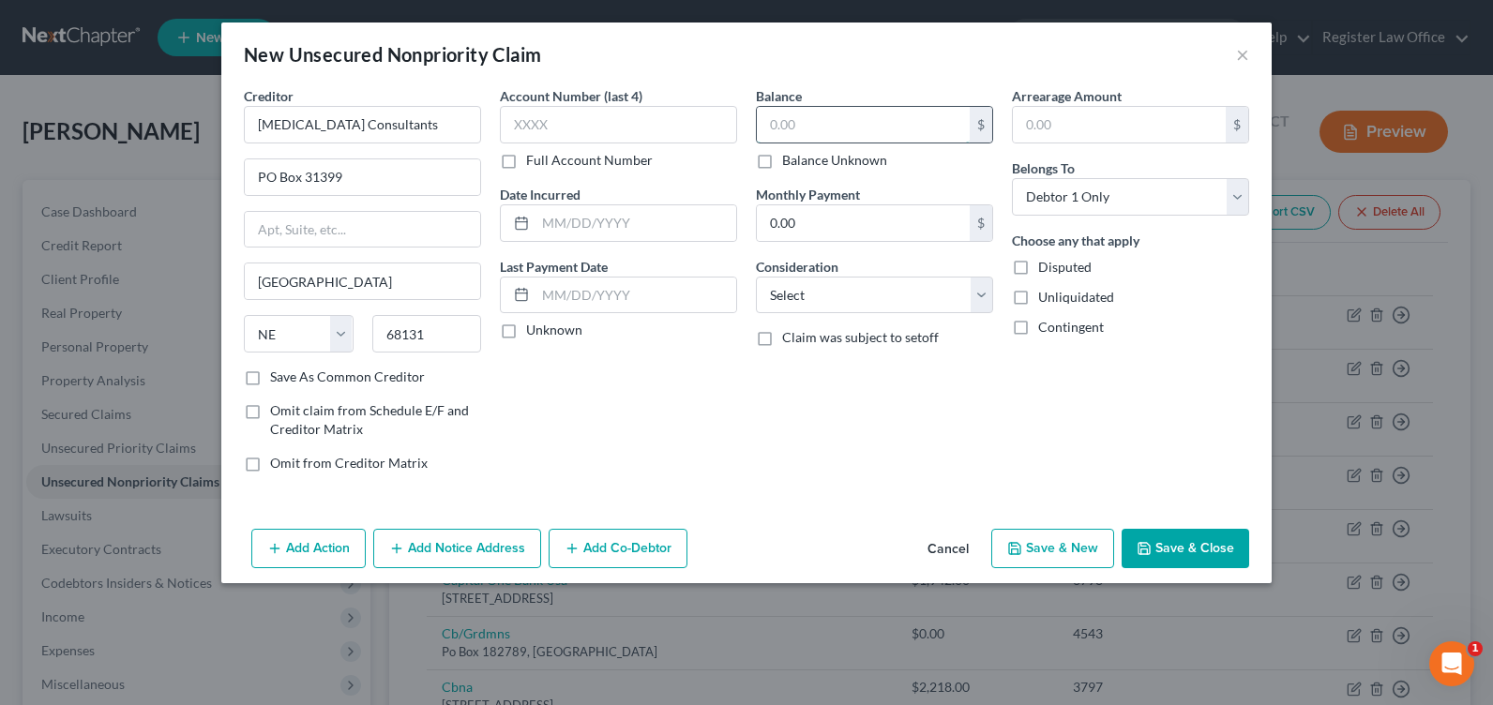
click at [824, 108] on input "text" at bounding box center [863, 125] width 213 height 36
click at [1186, 561] on button "Save & Close" at bounding box center [1185, 548] width 128 height 39
type input "0.00"
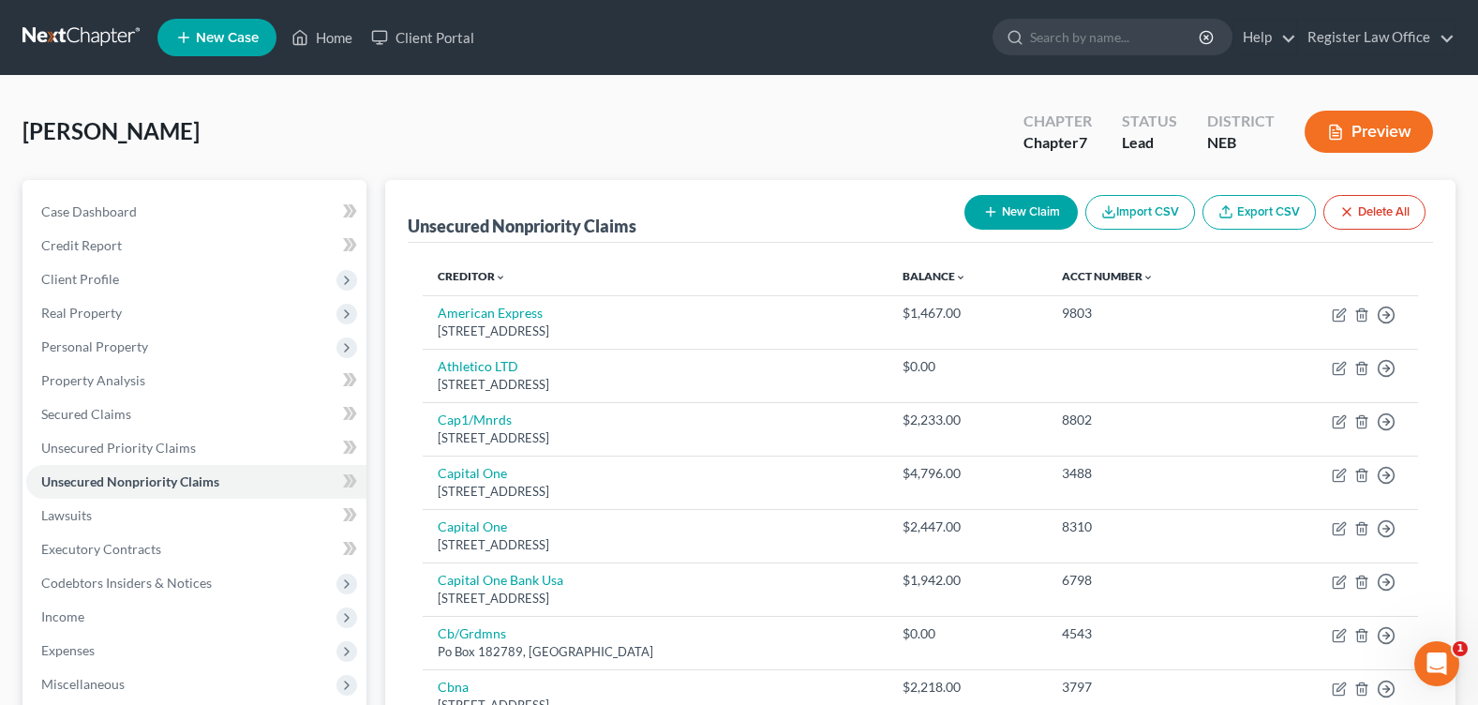
click at [994, 217] on icon "button" at bounding box center [990, 211] width 15 height 15
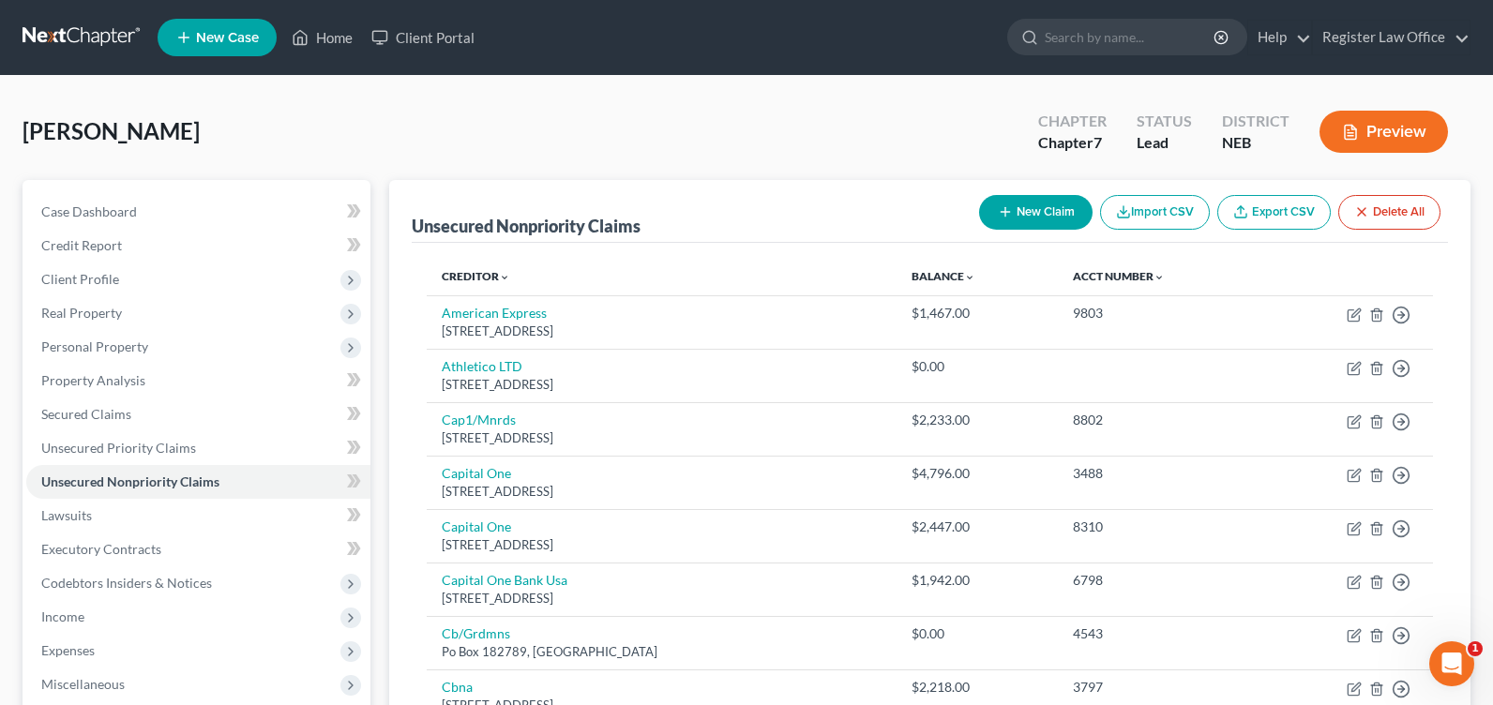
select select "0"
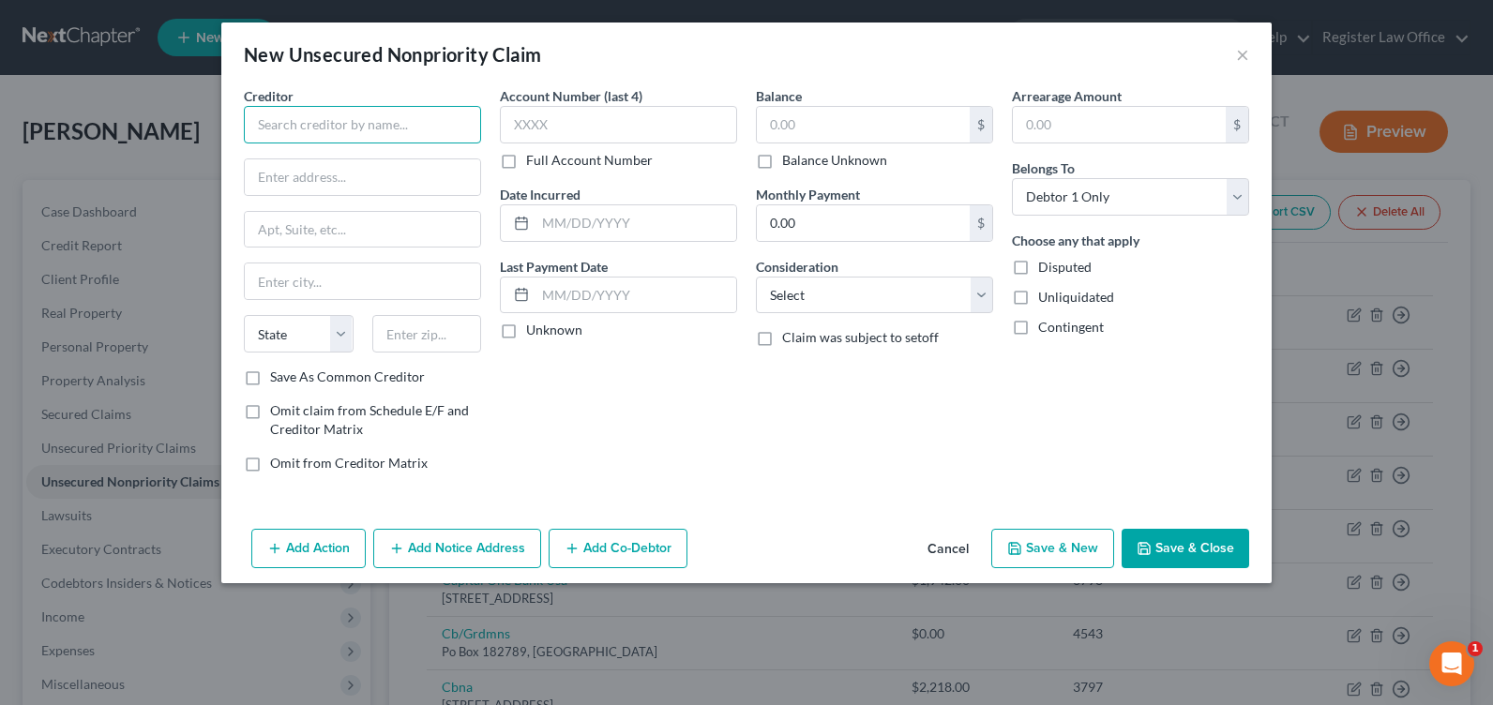
click at [349, 130] on input "text" at bounding box center [362, 125] width 237 height 38
type input "Radiologic Center Inc"
click at [299, 184] on input "text" at bounding box center [362, 177] width 235 height 36
type input "PO Box 3387"
click at [413, 331] on input "text" at bounding box center [427, 334] width 110 height 38
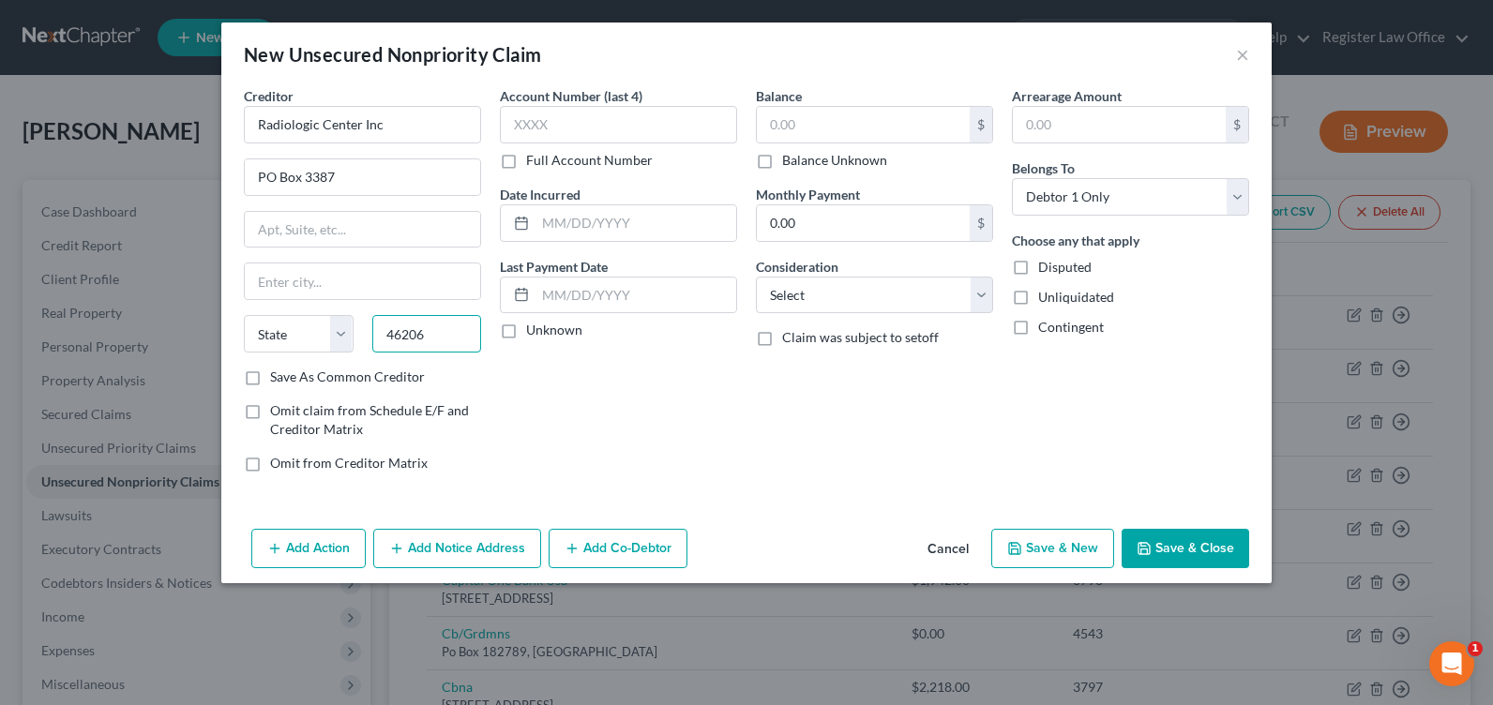
type input "46206"
click at [591, 383] on div "Account Number (last 4) Full Account Number Date Incurred Last Payment Date Unk…" at bounding box center [618, 286] width 256 height 401
type input "[GEOGRAPHIC_DATA]"
select select "15"
click at [810, 125] on input "text" at bounding box center [863, 125] width 213 height 36
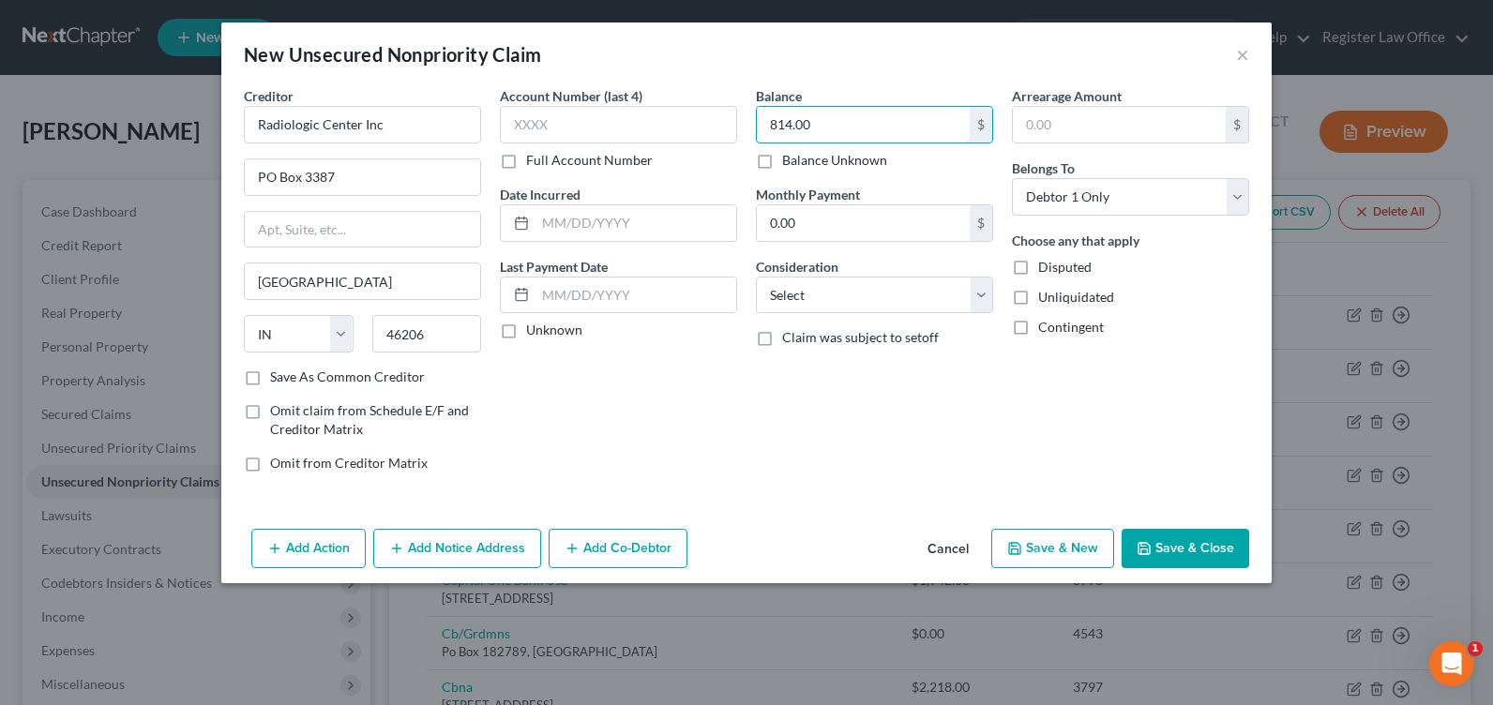
type input "814.00"
click at [1016, 421] on div "Arrearage Amount $ Belongs To * Select Debtor 1 Only Debtor 2 Only Debtor 1 And…" at bounding box center [1130, 286] width 256 height 401
click at [1213, 543] on button "Save & Close" at bounding box center [1185, 548] width 128 height 39
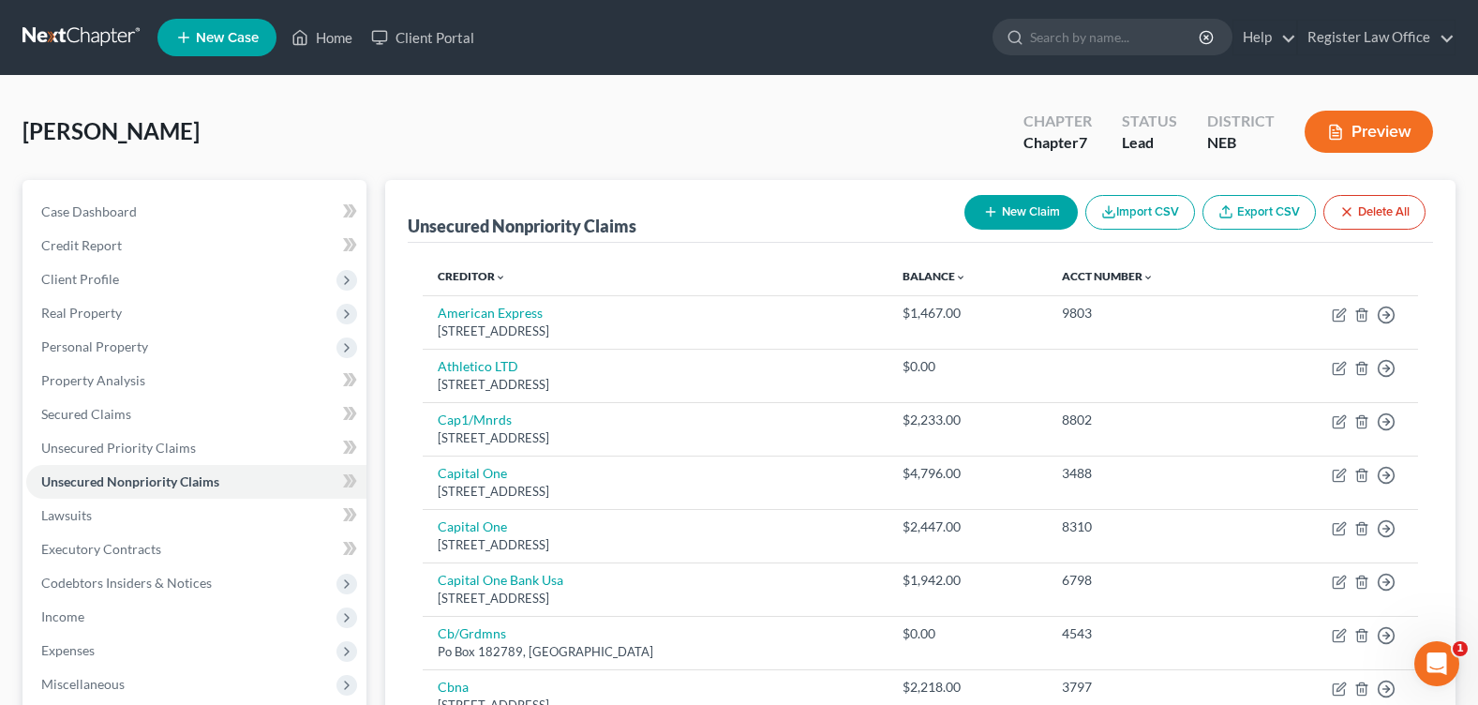
click at [985, 218] on icon "button" at bounding box center [990, 211] width 15 height 15
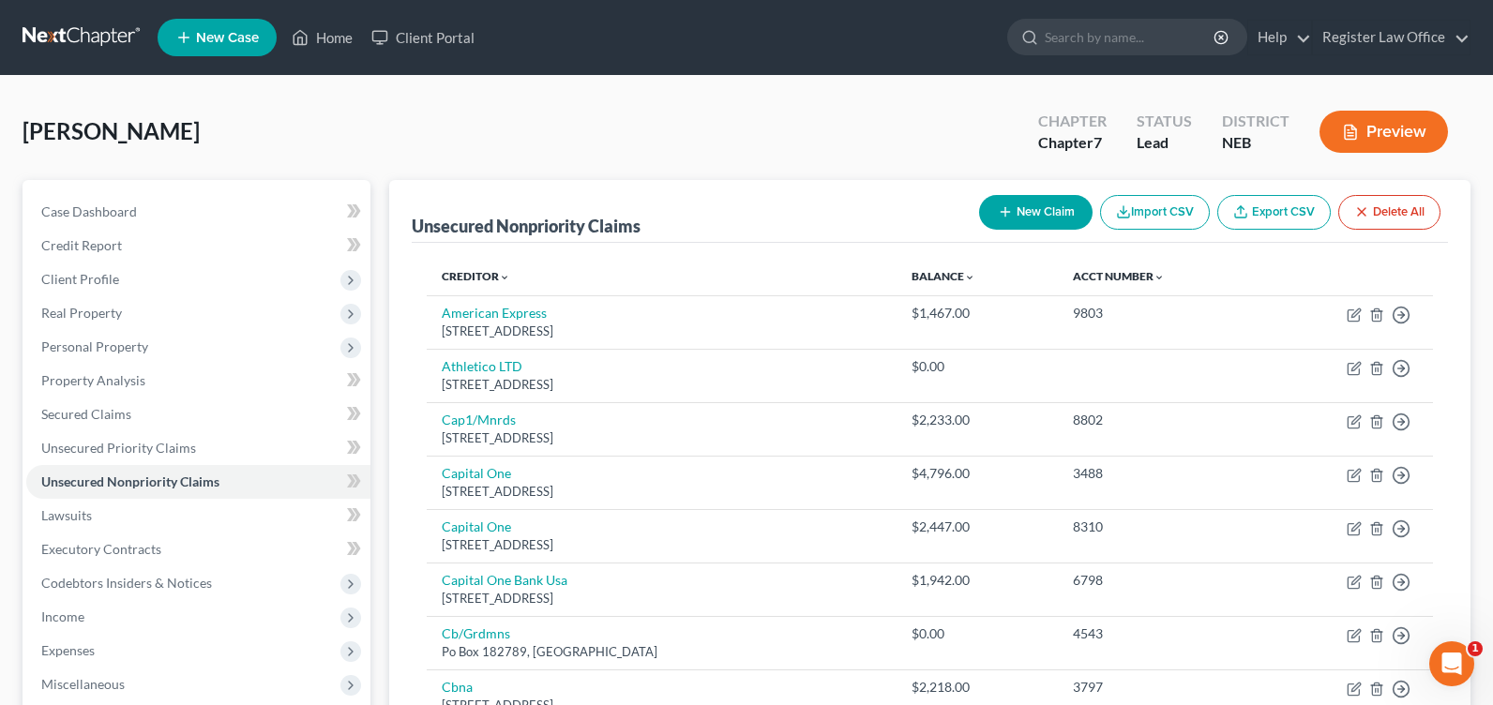
select select "0"
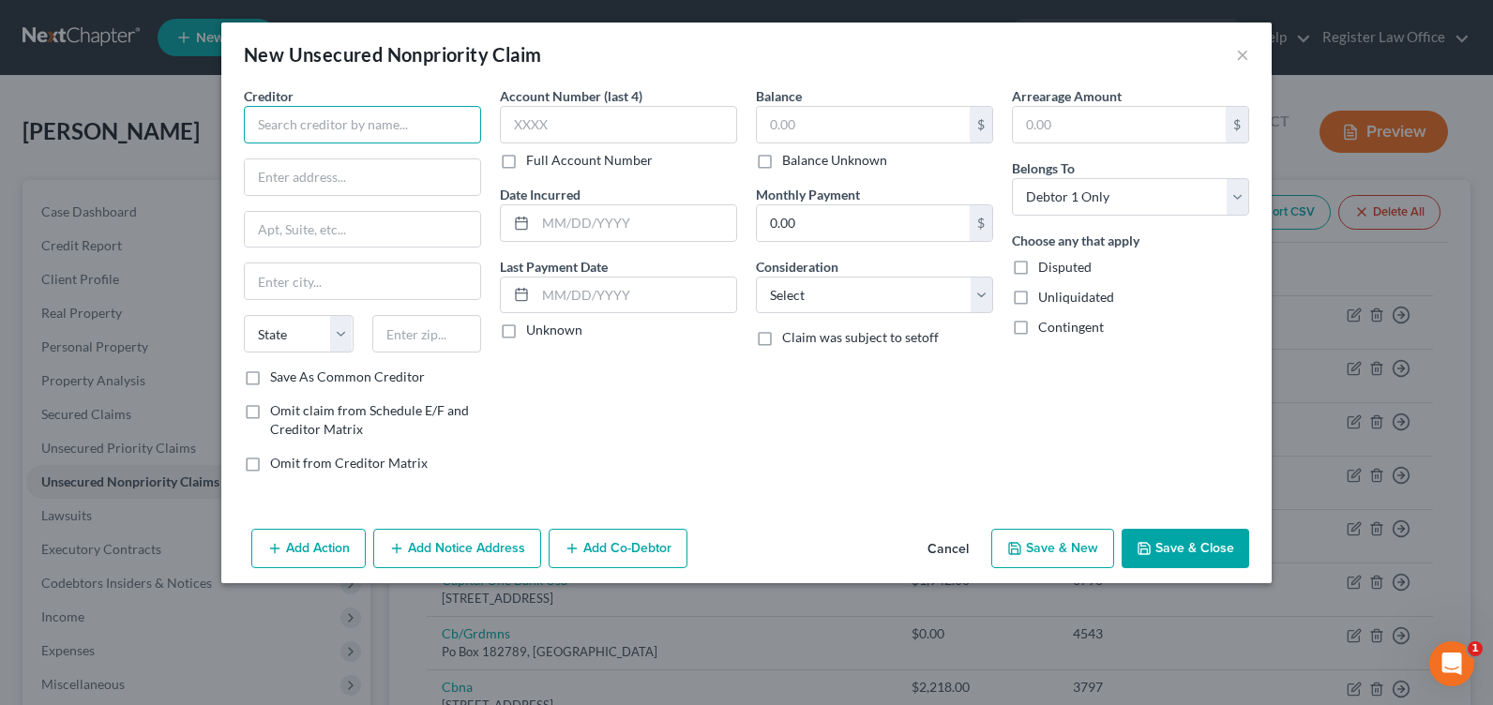
drag, startPoint x: 359, startPoint y: 128, endPoint x: 365, endPoint y: 120, distance: 10.1
click at [358, 128] on input "text" at bounding box center [362, 125] width 237 height 38
type input "Destination Hope Counseling"
type input "[STREET_ADDRESS]"
type input "68025"
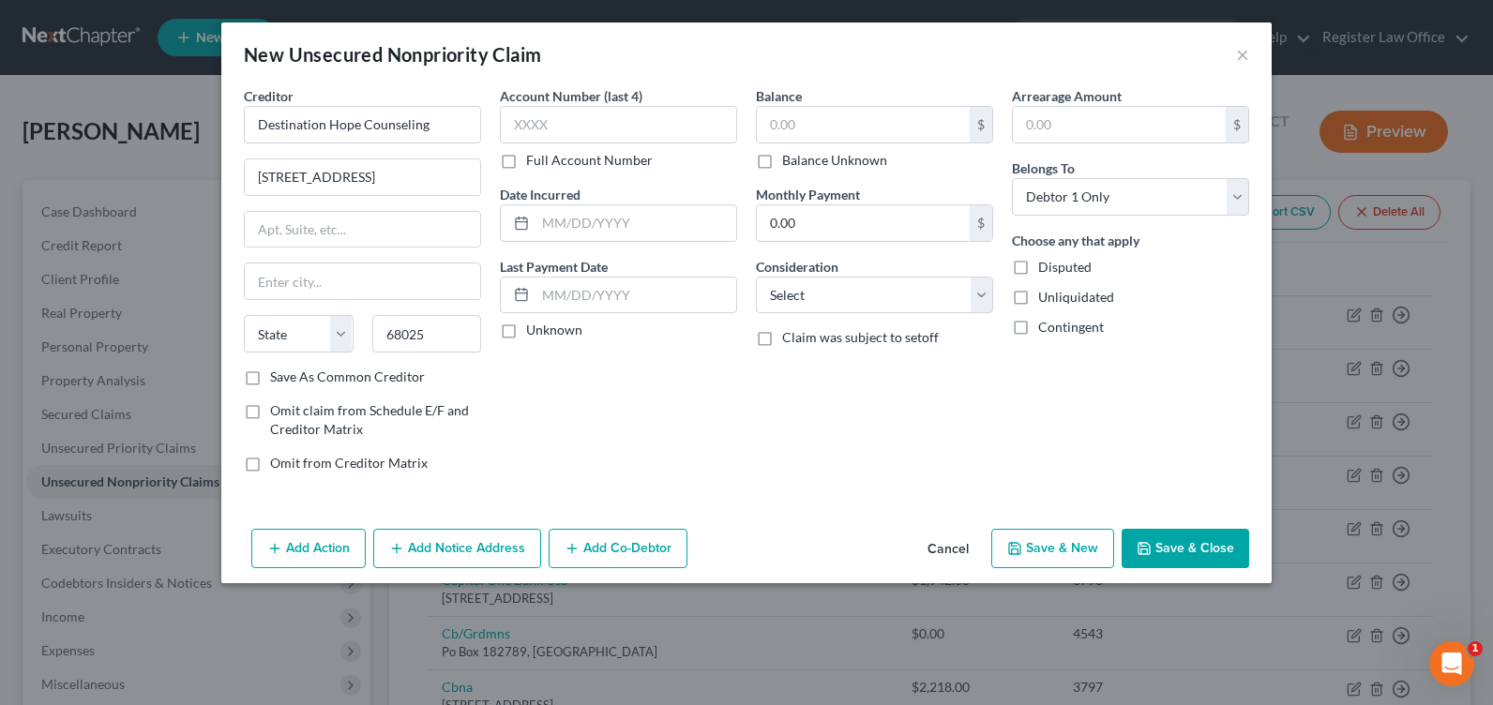
click at [638, 398] on div "Account Number (last 4) Full Account Number Date Incurred Last Payment Date Unk…" at bounding box center [618, 286] width 256 height 401
type input "Fremont"
select select "30"
click at [844, 131] on input "text" at bounding box center [863, 125] width 213 height 36
type input "487.52"
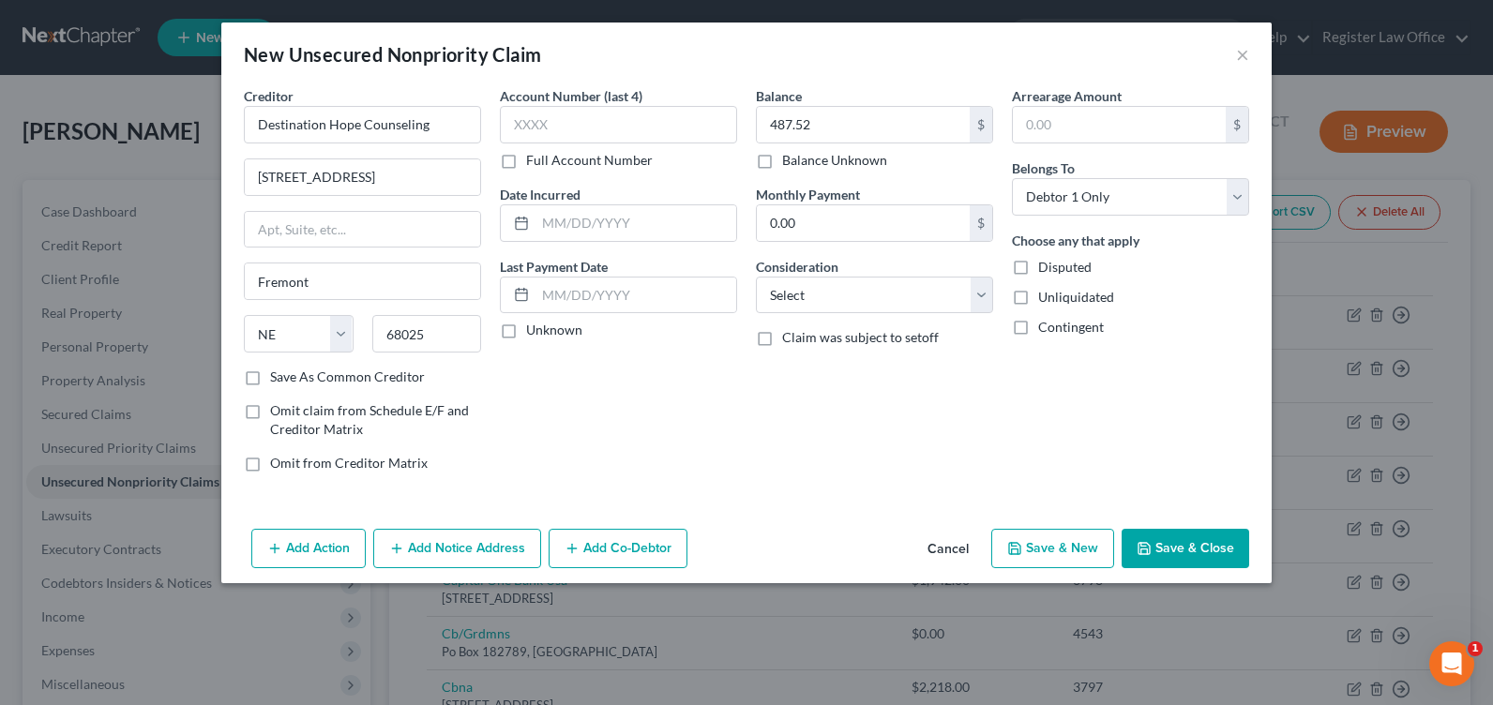
click at [909, 440] on div "Balance 487.52 $ Balance Unknown Balance Undetermined 487.52 $ Balance Unknown …" at bounding box center [874, 286] width 256 height 401
click at [1086, 556] on button "Save & New" at bounding box center [1052, 548] width 123 height 39
select select "0"
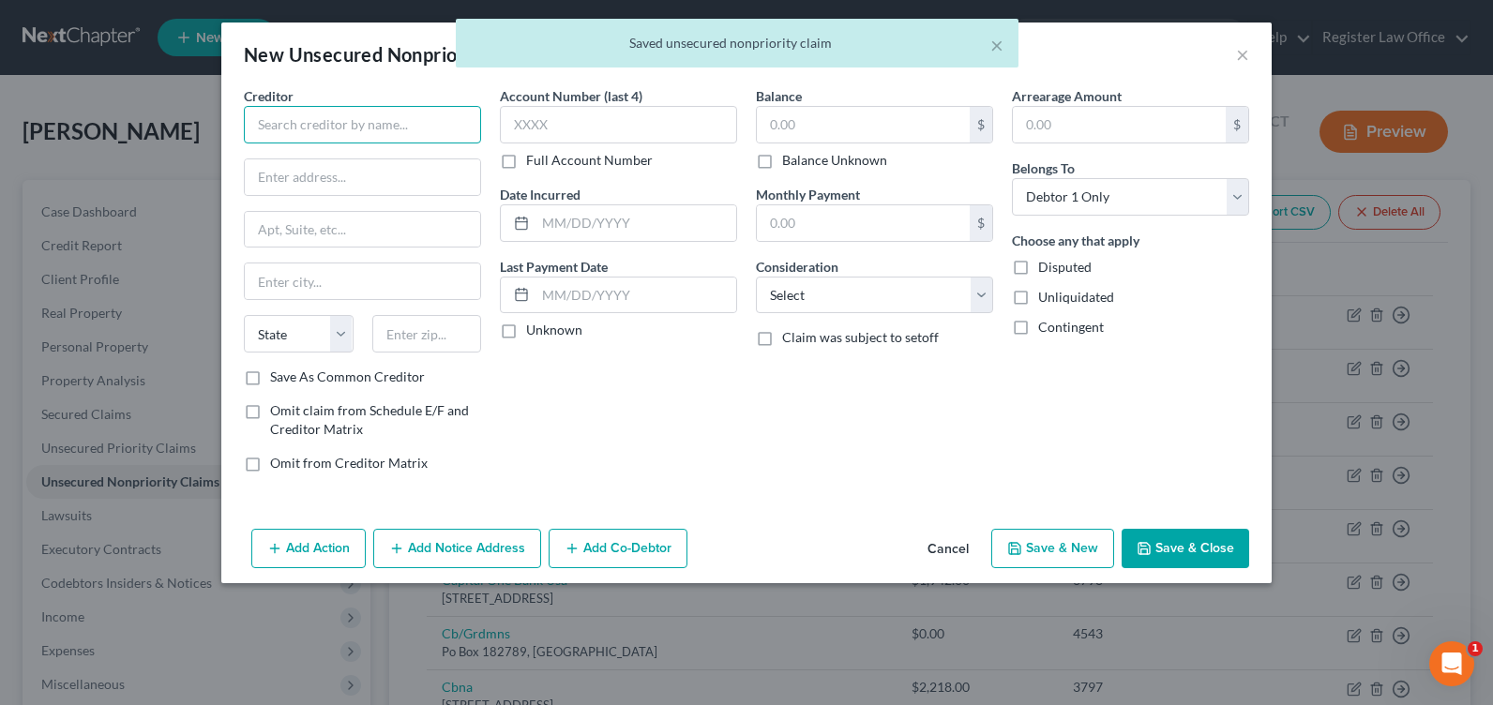
click at [375, 119] on input "text" at bounding box center [362, 125] width 237 height 38
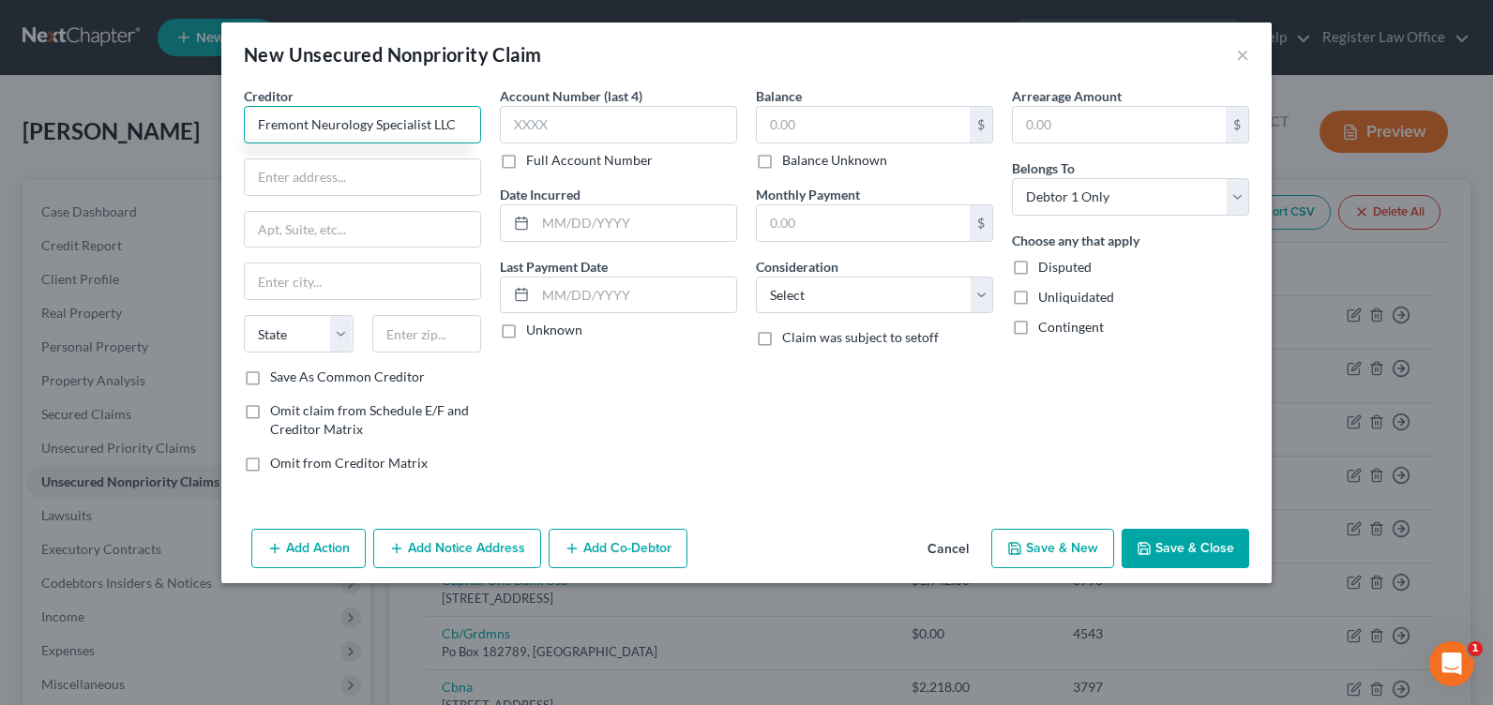
type input "Fremont Neurology Specialist LLC"
click at [379, 187] on input "text" at bounding box center [362, 177] width 235 height 36
click at [428, 180] on input "2735 N Clarkson" at bounding box center [362, 177] width 235 height 36
type input "[STREET_ADDRESS]"
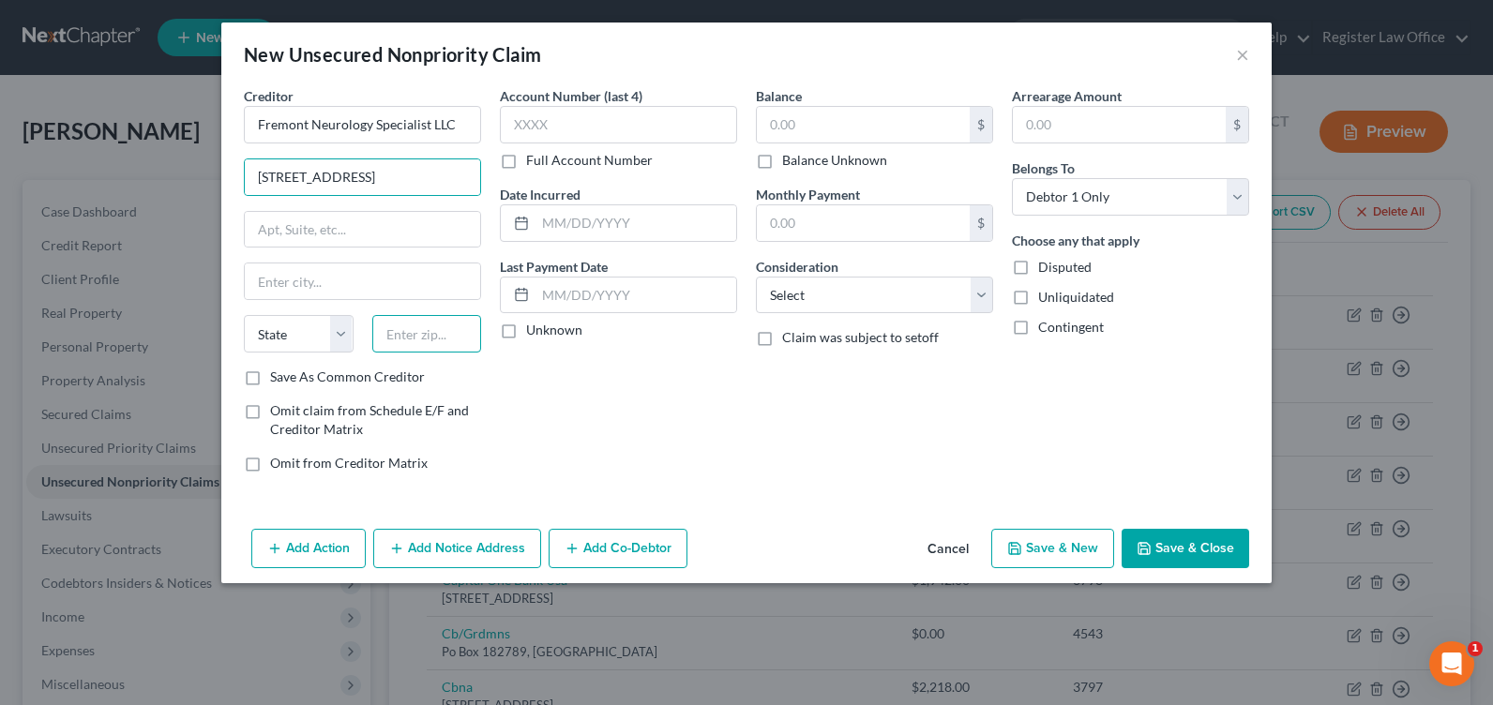
click at [408, 342] on input "text" at bounding box center [427, 334] width 110 height 38
type input "68025"
click at [801, 110] on input "text" at bounding box center [863, 125] width 213 height 36
type input "Fremont"
select select "30"
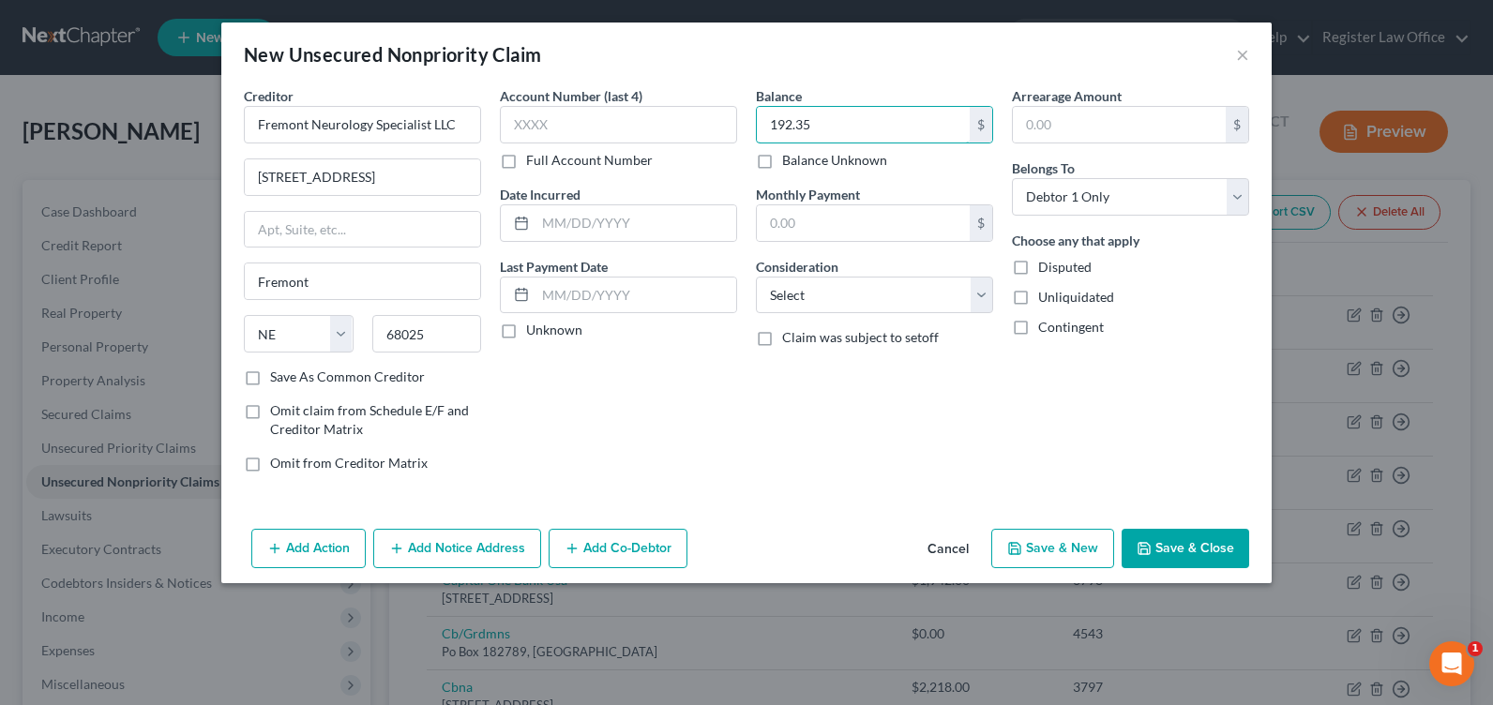
type input "192.35"
click at [1041, 542] on button "Save & New" at bounding box center [1052, 548] width 123 height 39
select select "0"
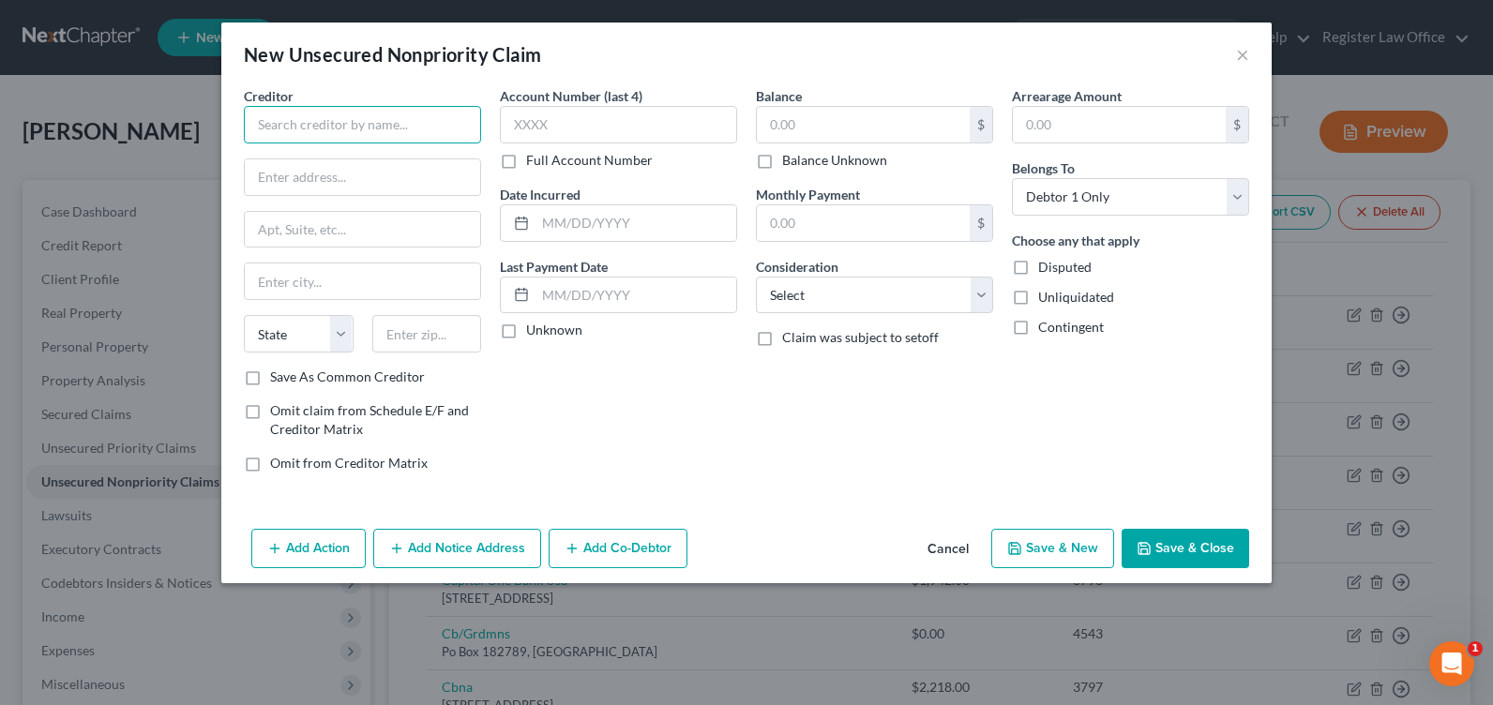
click at [315, 132] on input "text" at bounding box center [362, 125] width 237 height 38
type input "NE Spine + Pain Center"
drag, startPoint x: 327, startPoint y: 158, endPoint x: 327, endPoint y: 182, distance: 24.4
click at [327, 162] on div at bounding box center [362, 177] width 237 height 38
click at [327, 182] on input "text" at bounding box center [362, 177] width 235 height 36
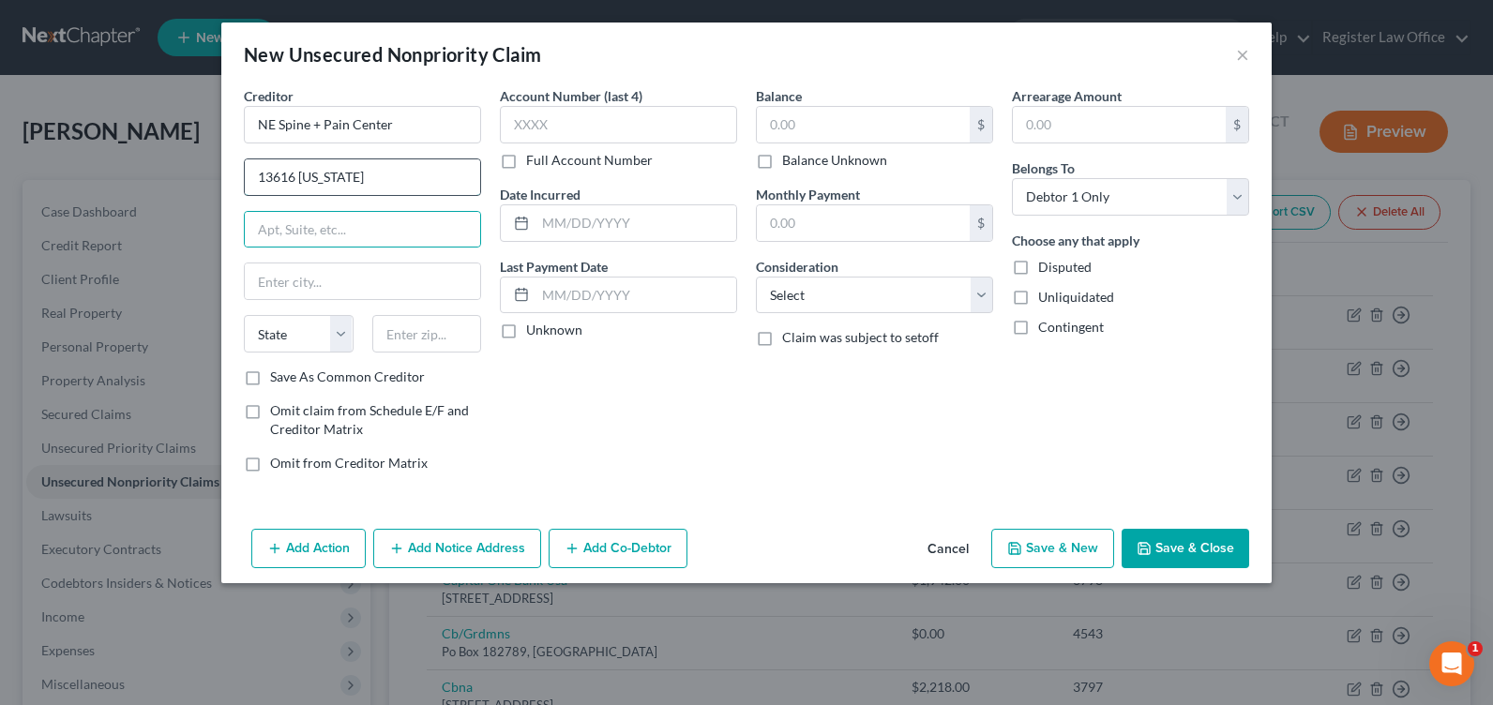
click at [354, 181] on input "13616 [US_STATE]" at bounding box center [362, 177] width 235 height 36
click at [370, 169] on input "13616 [US_STATE]" at bounding box center [362, 177] width 235 height 36
type input "13616 [US_STATE] STE 100"
click at [441, 324] on input "text" at bounding box center [427, 334] width 110 height 38
type input "68154"
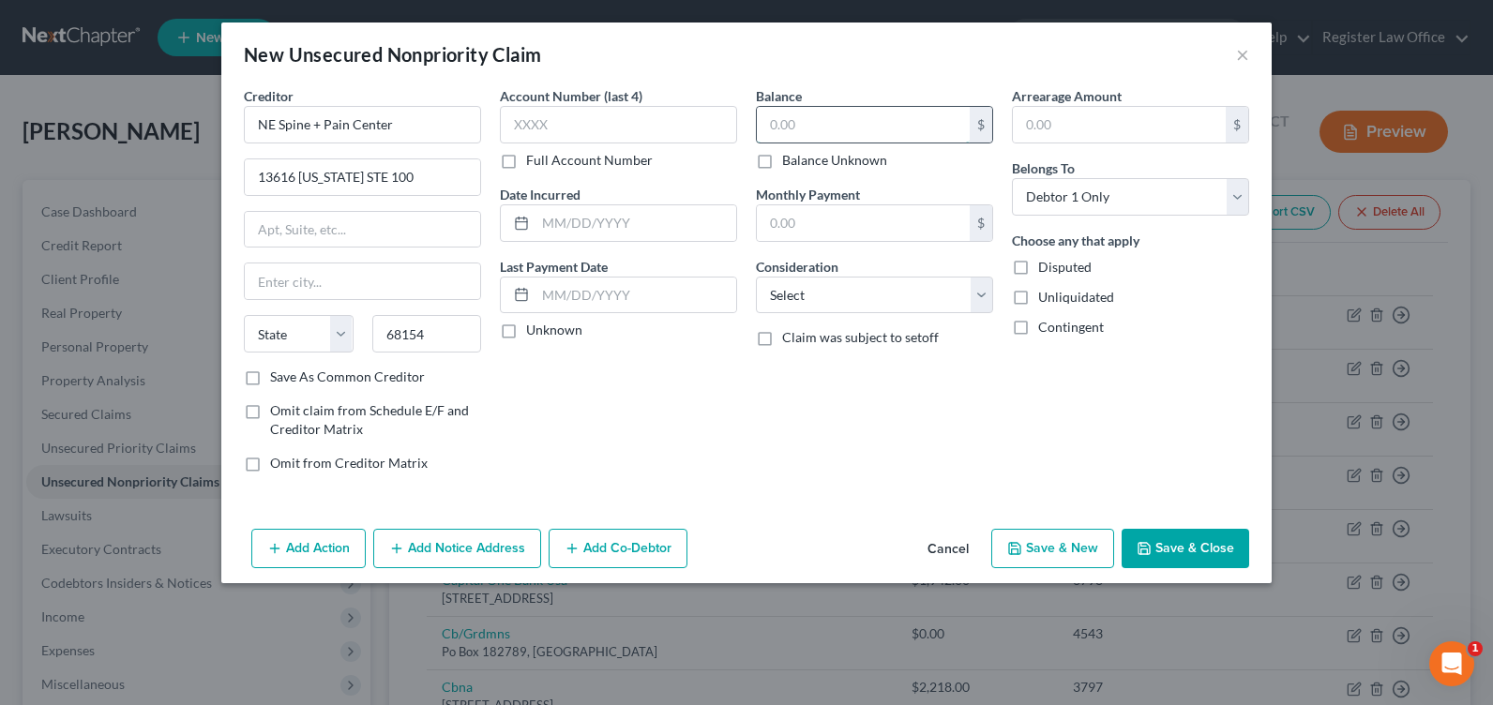
click at [791, 119] on input "text" at bounding box center [863, 125] width 213 height 36
type input "[GEOGRAPHIC_DATA]"
select select "30"
type input "450.08"
click at [652, 389] on div "Account Number (last 4) Full Account Number Date Incurred Last Payment Date Unk…" at bounding box center [618, 286] width 256 height 401
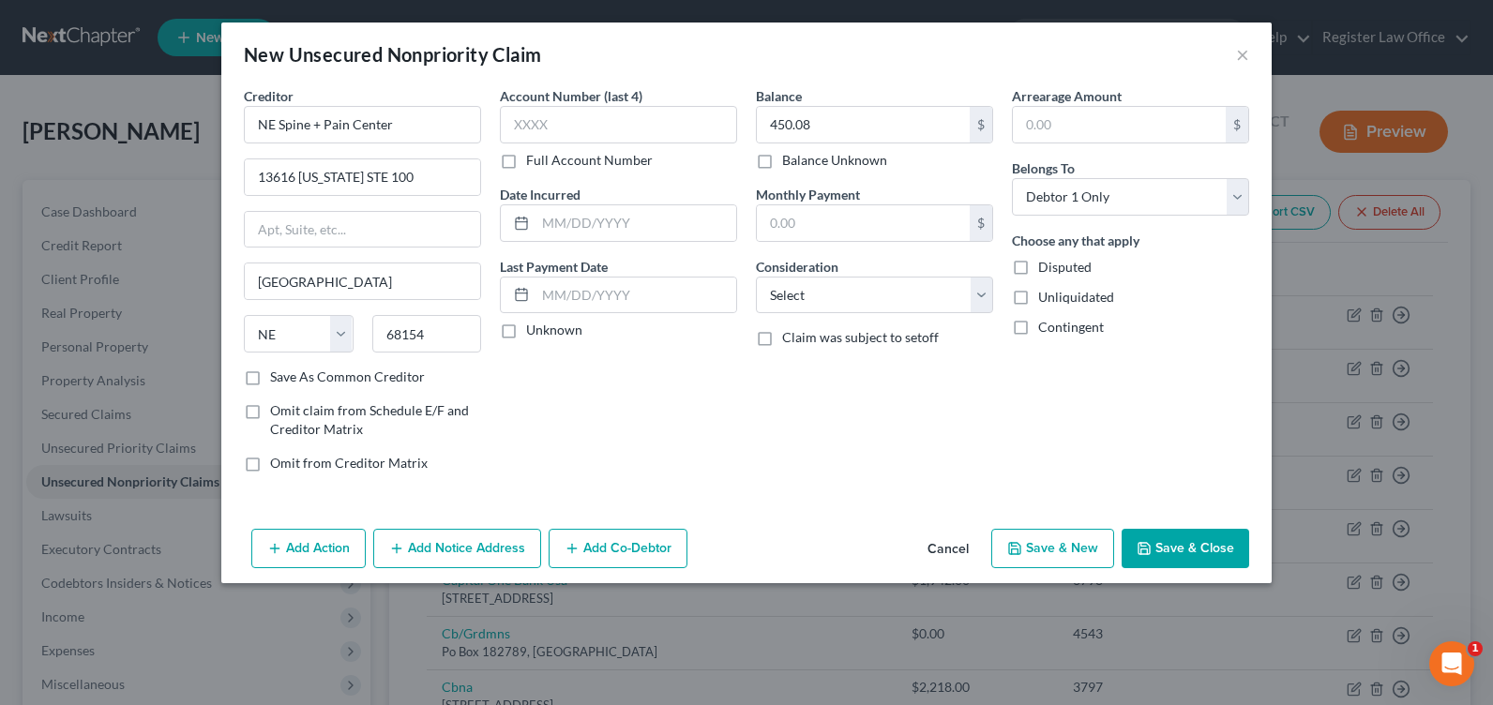
click at [1165, 549] on button "Save & Close" at bounding box center [1185, 548] width 128 height 39
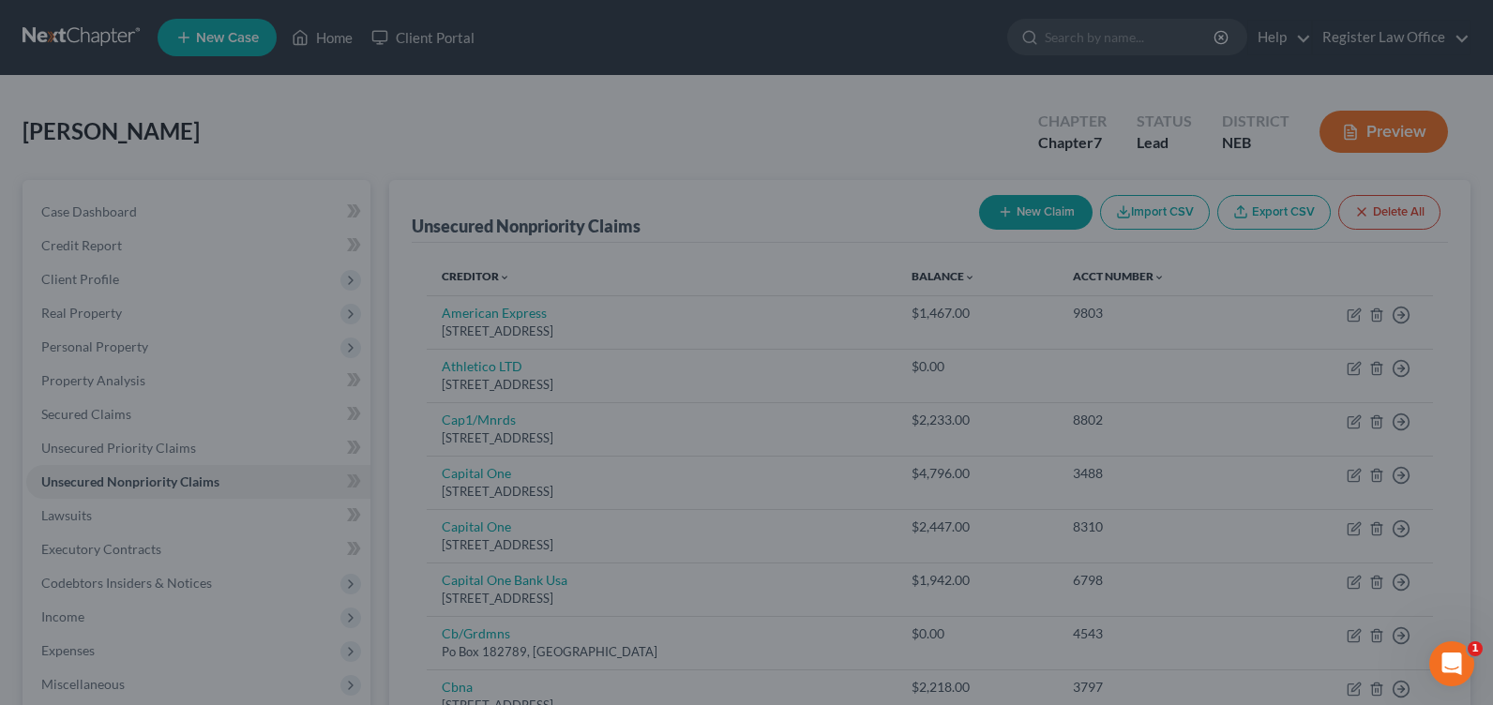
type input "0.00"
